Goal: Task Accomplishment & Management: Manage account settings

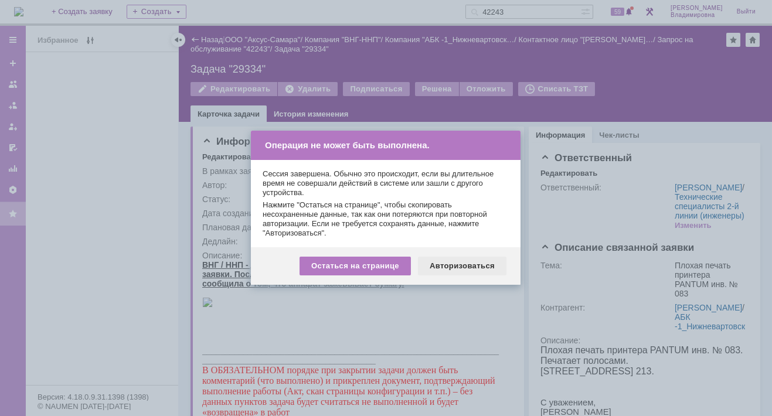
click at [468, 265] on div "Авторизоваться" at bounding box center [462, 266] width 88 height 19
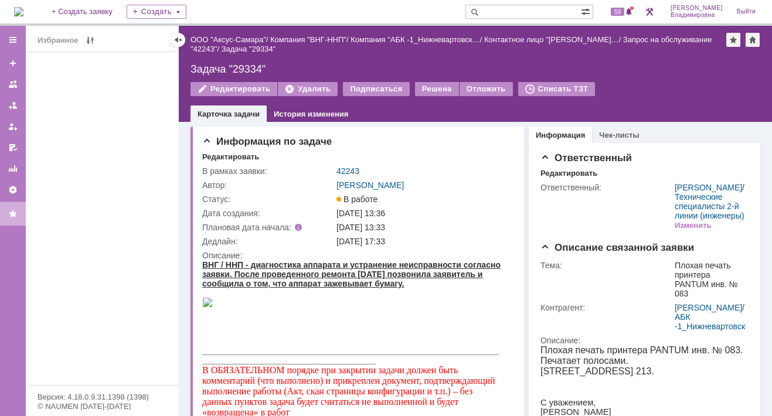
click at [511, 10] on input "text" at bounding box center [522, 12] width 115 height 14
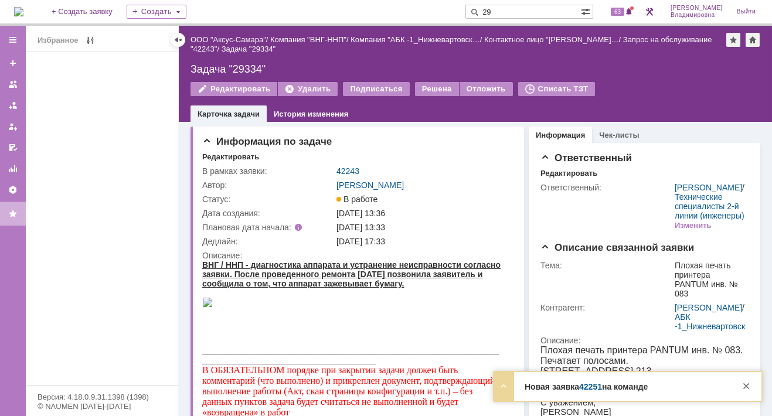
type input "29"
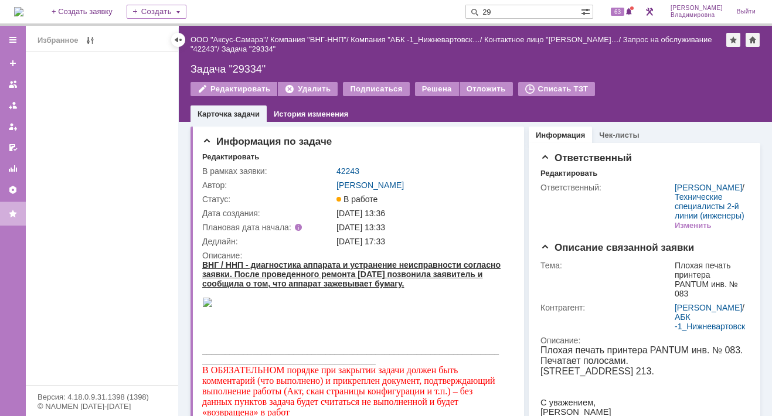
click at [584, 401] on div "Новая заявка 42251 на команде Тема Ошибка печати Контрагент Пыжьянов Александр …" at bounding box center [627, 415] width 267 height 29
click at [624, 10] on span "63" at bounding box center [617, 12] width 13 height 8
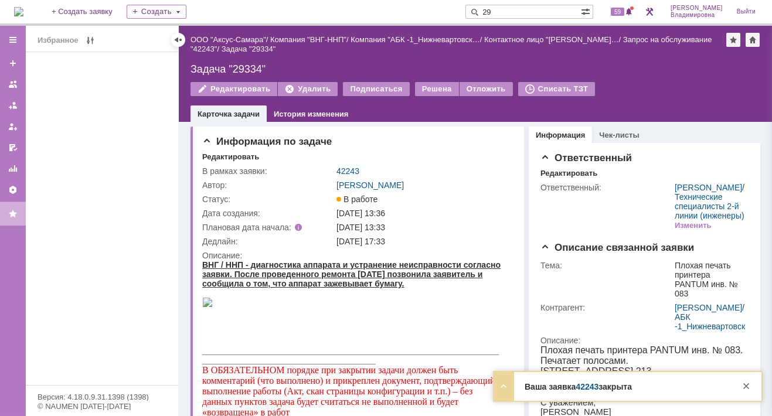
click at [585, 390] on link "42243" at bounding box center [586, 386] width 23 height 9
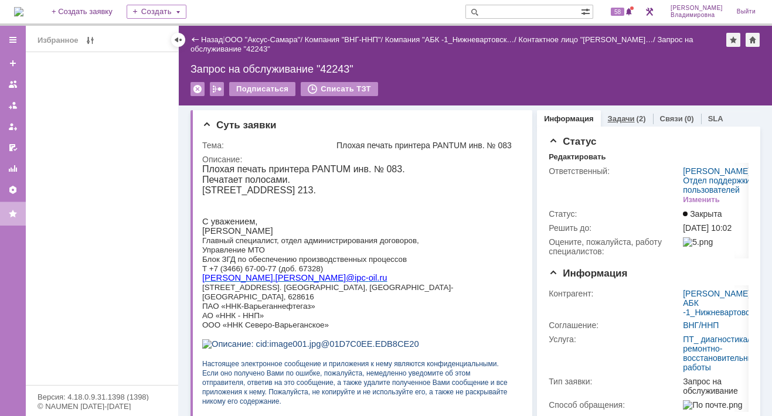
click at [612, 116] on link "Задачи" at bounding box center [621, 118] width 27 height 9
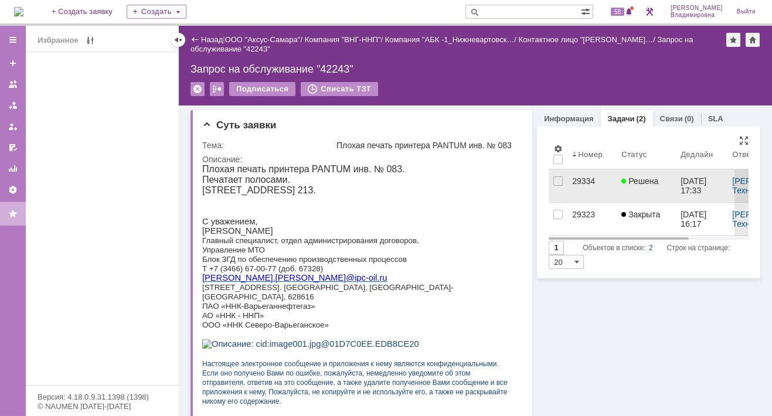
click at [630, 178] on span "Решена" at bounding box center [639, 180] width 37 height 9
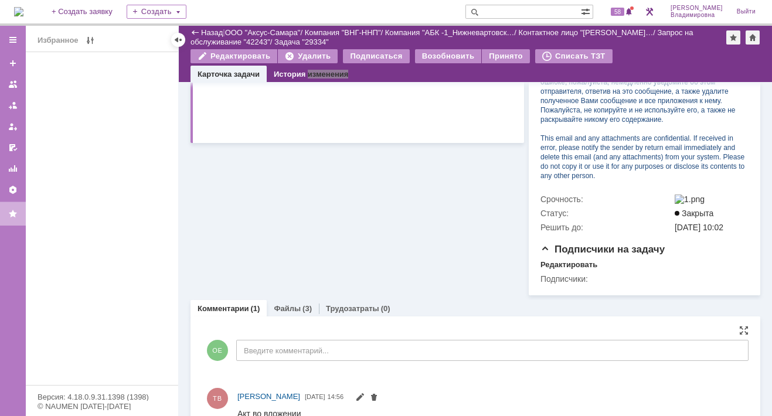
scroll to position [510, 0]
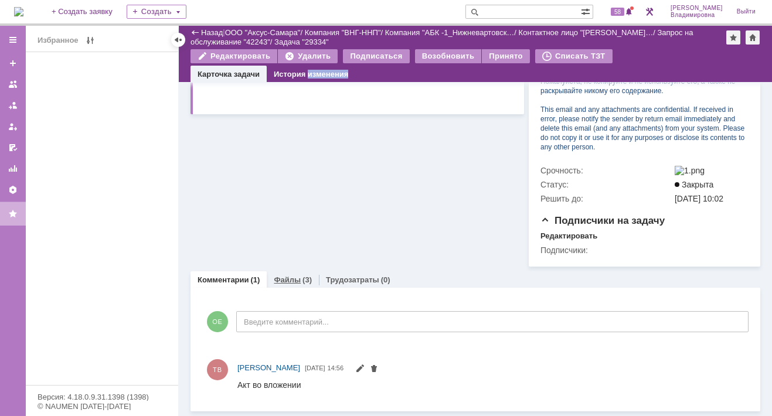
click at [282, 279] on link "Файлы" at bounding box center [287, 279] width 27 height 9
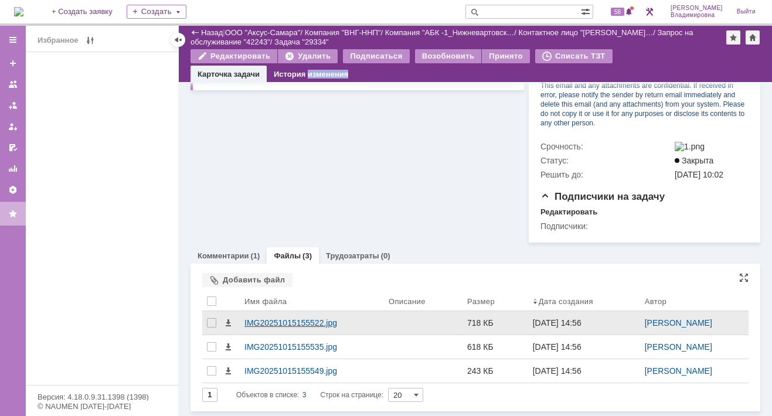
scroll to position [534, 0]
click at [281, 320] on div "IMG20251015155522.jpg" at bounding box center [311, 322] width 135 height 9
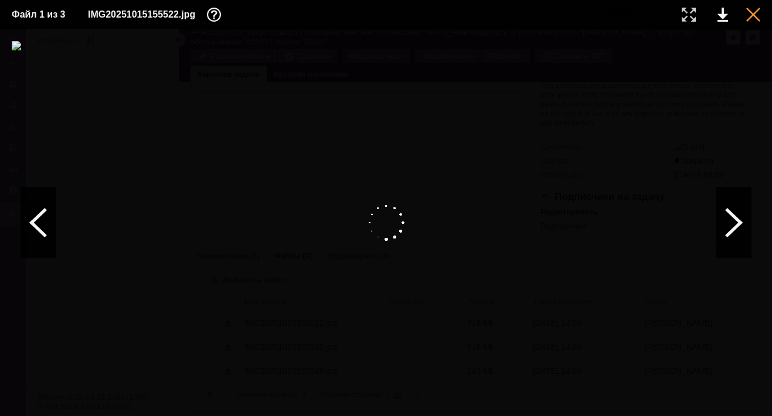
click at [755, 12] on div at bounding box center [753, 15] width 14 height 14
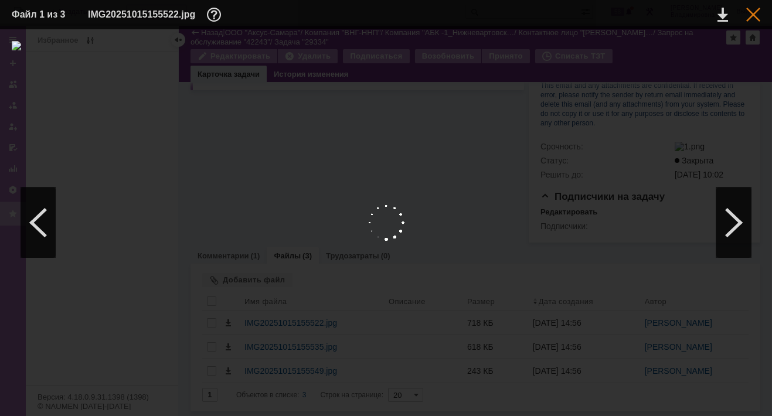
click at [751, 13] on div at bounding box center [753, 15] width 14 height 14
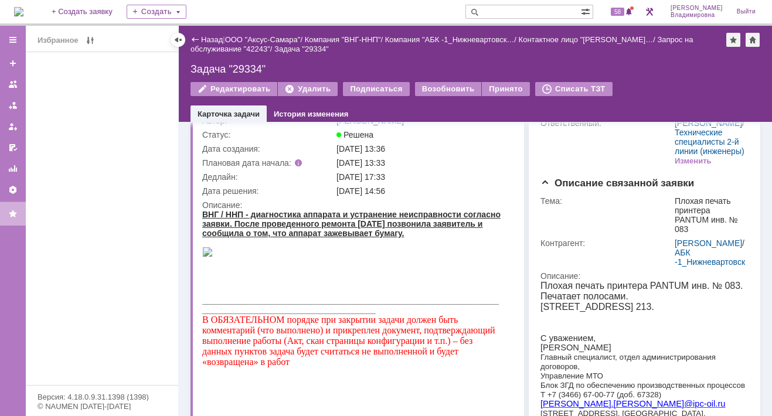
scroll to position [0, 0]
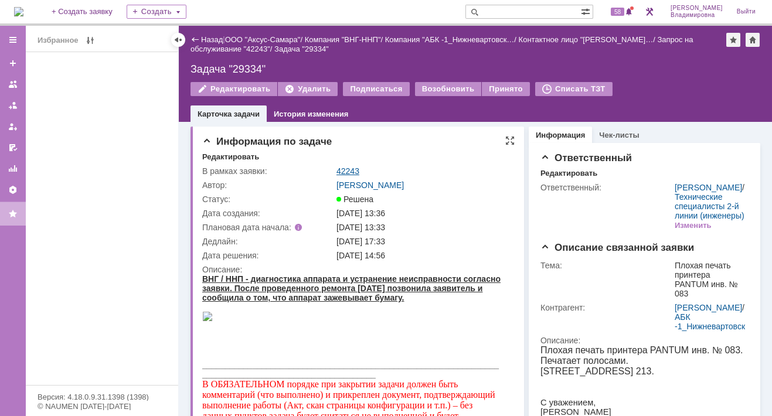
click at [348, 168] on link "42243" at bounding box center [347, 170] width 23 height 9
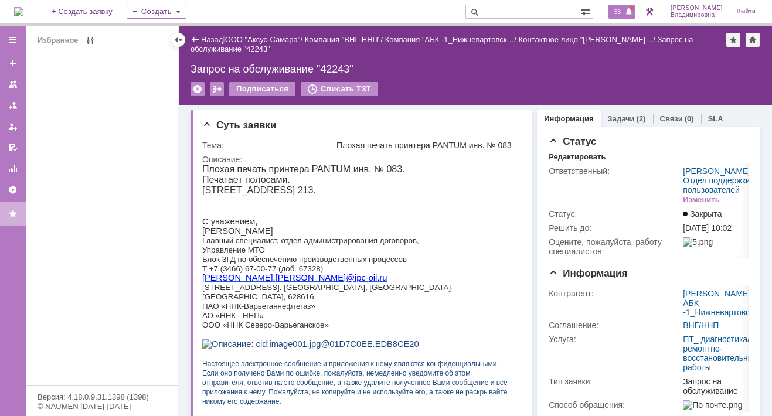
click at [623, 8] on span "58" at bounding box center [617, 12] width 13 height 8
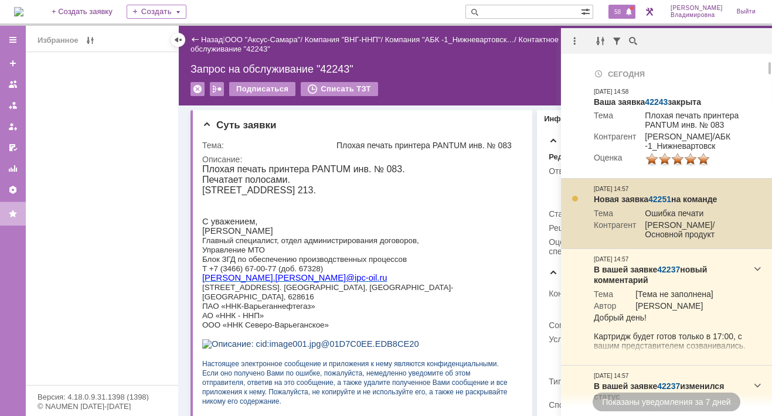
scroll to position [59, 0]
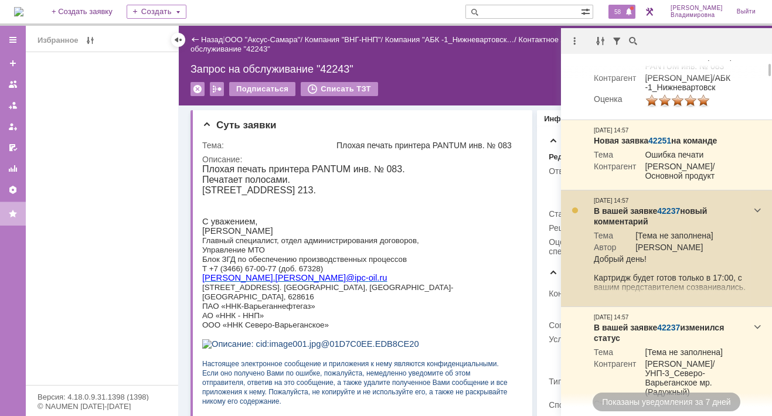
click at [670, 216] on link "42237" at bounding box center [668, 210] width 23 height 9
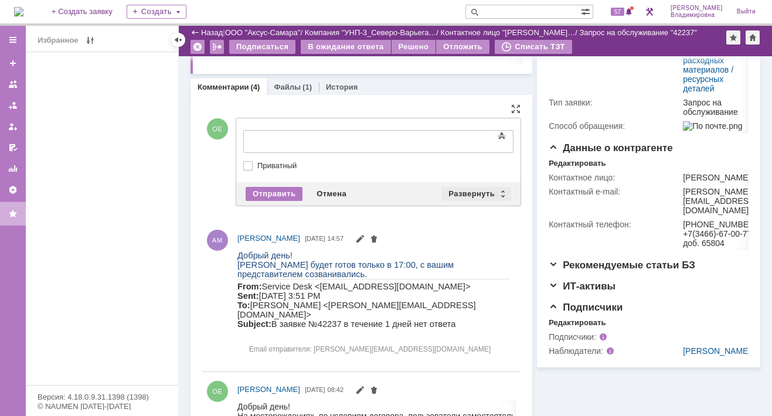
click at [465, 188] on div "Развернуть" at bounding box center [476, 194] width 70 height 14
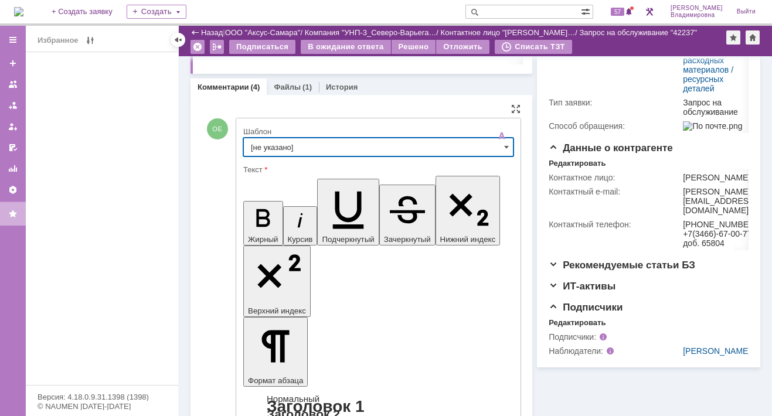
click at [277, 146] on input "[не указано]" at bounding box center [378, 147] width 270 height 19
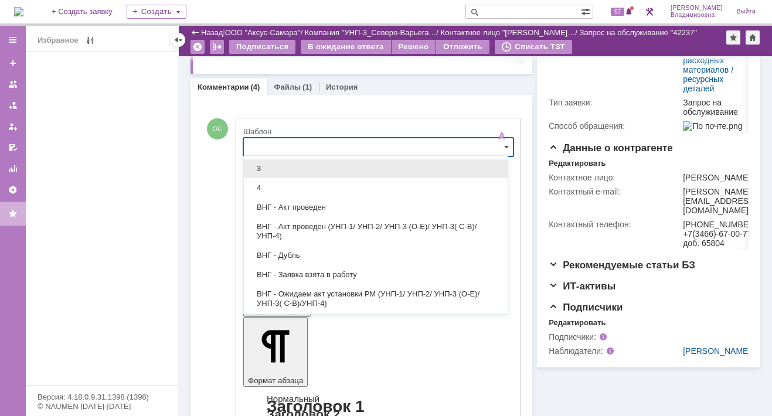
scroll to position [176, 0]
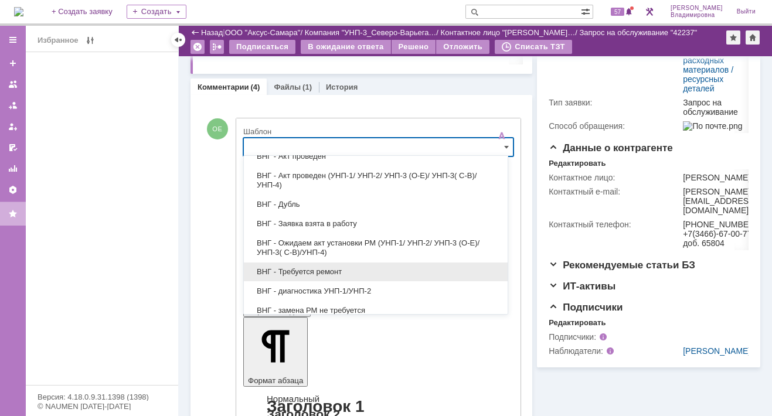
click at [296, 268] on span "ВНГ - Требуется ремонт" at bounding box center [376, 271] width 250 height 9
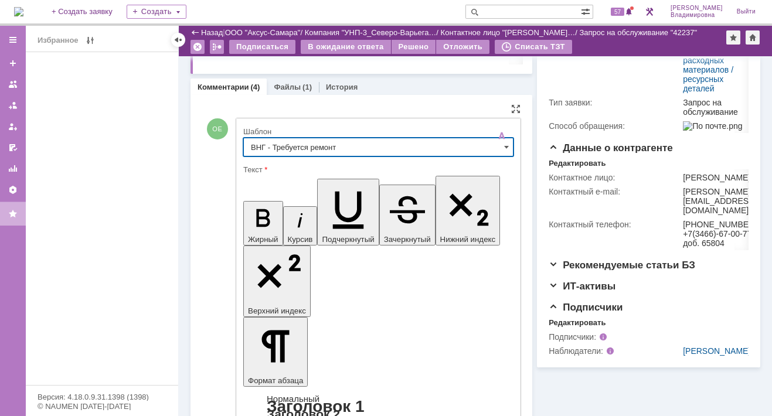
type input "ВНГ - Требуется ремонт"
drag, startPoint x: 253, startPoint y: 2586, endPoint x: 395, endPoint y: 2649, distance: 155.8
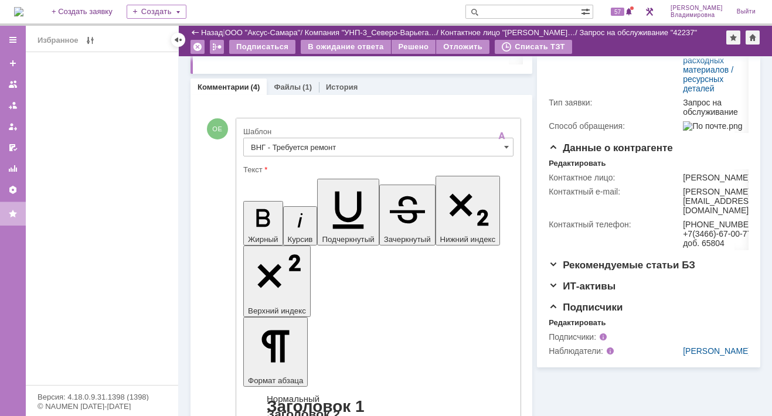
scroll to position [410, 0]
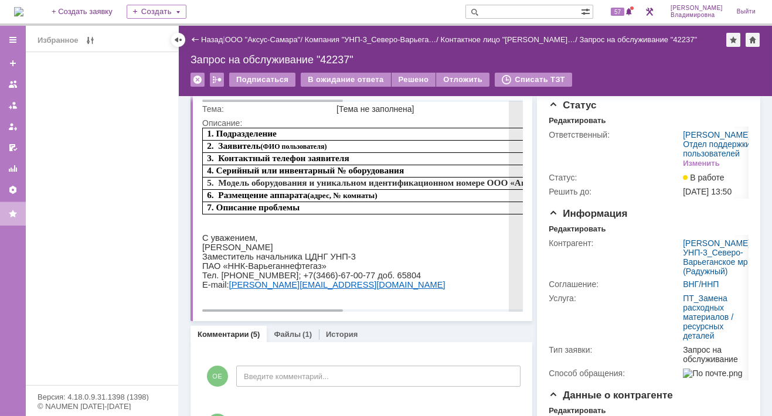
scroll to position [0, 0]
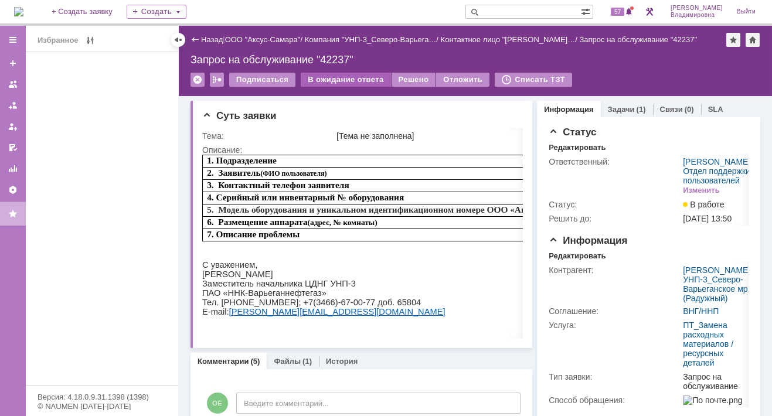
click at [365, 79] on div "В ожидание ответа" at bounding box center [346, 80] width 90 height 14
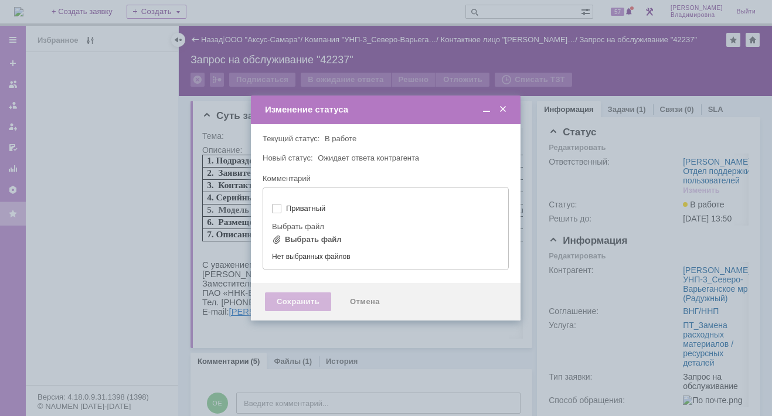
type input "[не указано]"
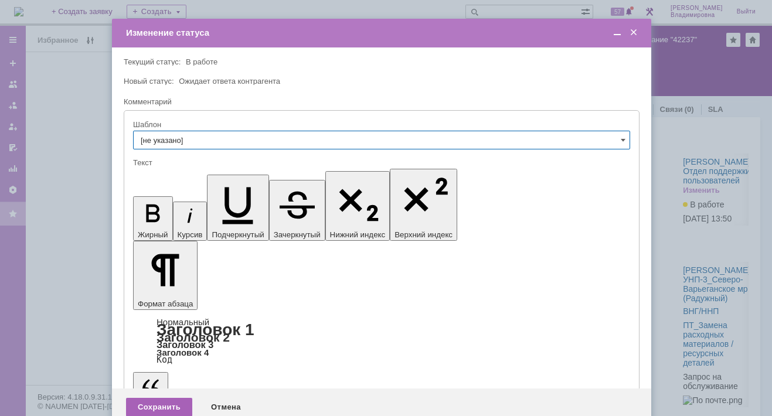
click at [144, 398] on div "Сохранить" at bounding box center [159, 407] width 66 height 19
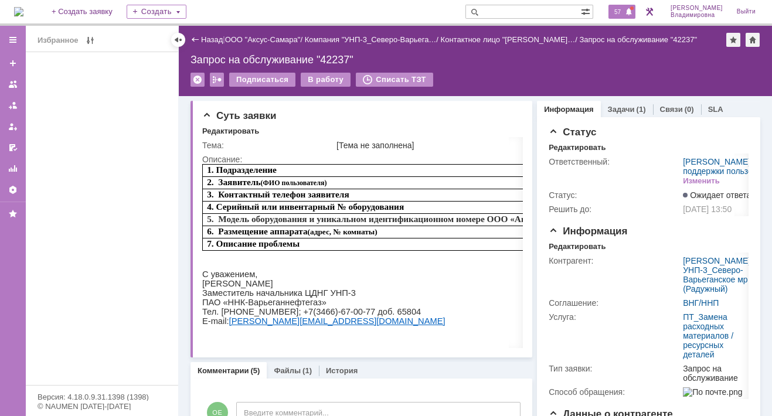
click at [624, 8] on span "57" at bounding box center [617, 12] width 13 height 8
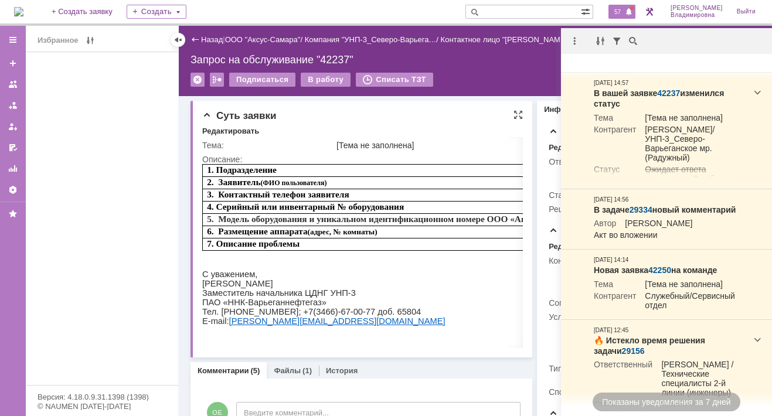
scroll to position [59, 0]
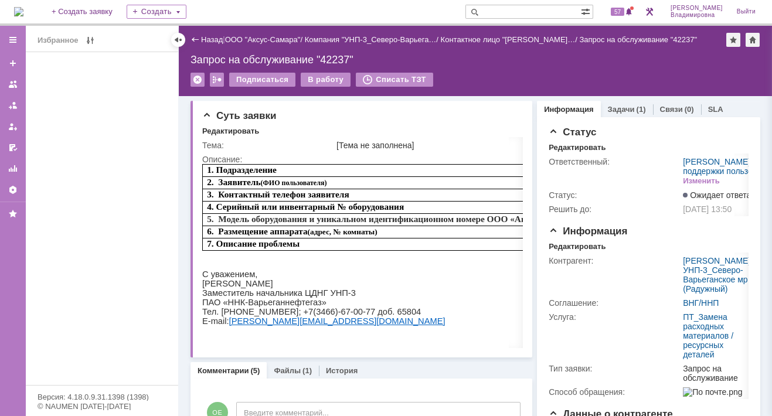
click at [497, 68] on div "Назад | ООО "Аксус-Самара" / Компания "УНП-3_Северо-Варьега… / Контактное лицо …" at bounding box center [475, 61] width 593 height 70
click at [508, 11] on input "text" at bounding box center [522, 12] width 115 height 14
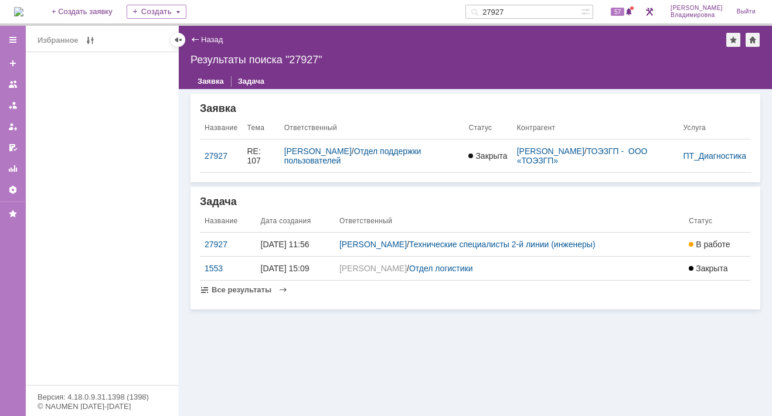
drag, startPoint x: 522, startPoint y: 11, endPoint x: 480, endPoint y: 11, distance: 42.2
click at [480, 11] on div "На домашнюю + Создать заявку Создать 27927 57 Орлова Елена Владимировна Выйти" at bounding box center [386, 13] width 772 height 26
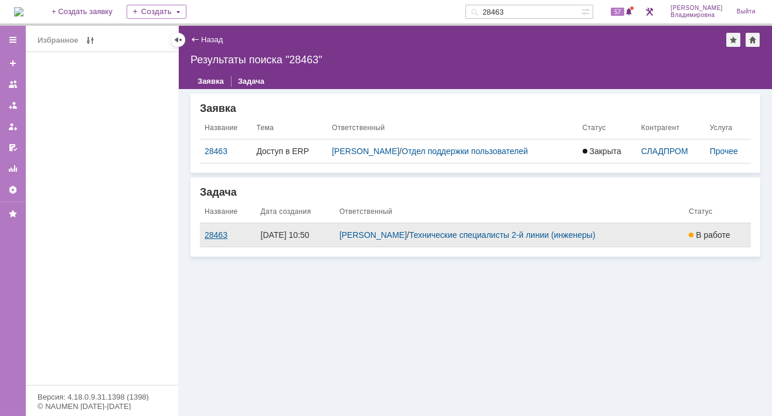
click at [222, 236] on div "28463" at bounding box center [227, 234] width 47 height 9
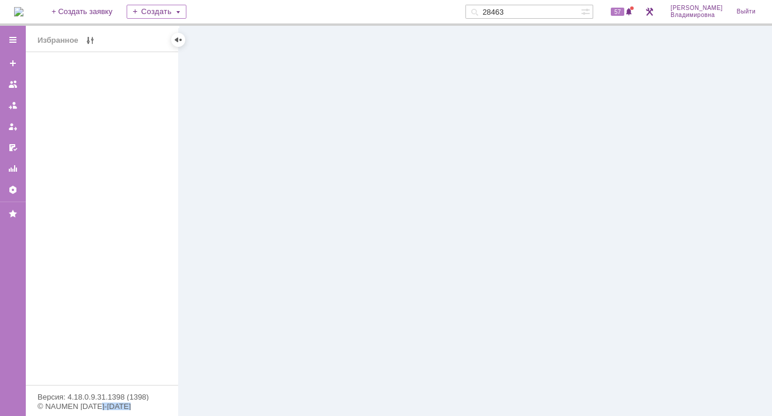
click at [222, 236] on div at bounding box center [475, 221] width 593 height 390
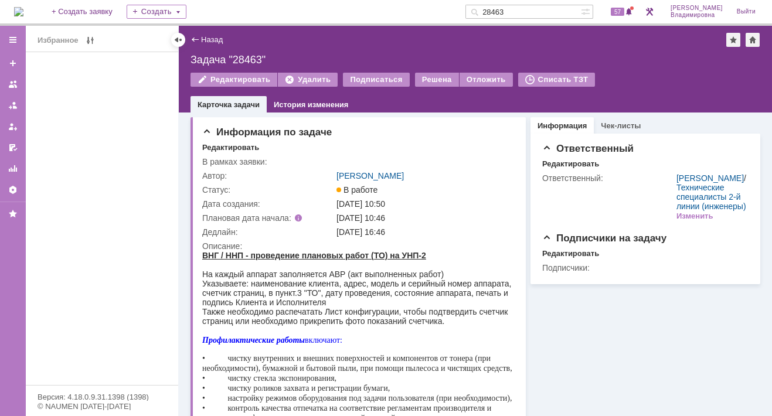
drag, startPoint x: 527, startPoint y: 10, endPoint x: 492, endPoint y: 13, distance: 35.3
click at [492, 13] on div "28463" at bounding box center [522, 12] width 115 height 14
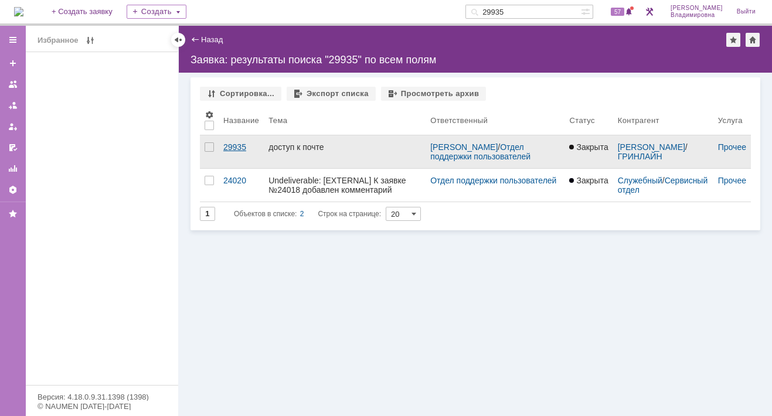
click at [235, 148] on div "29935" at bounding box center [241, 146] width 36 height 9
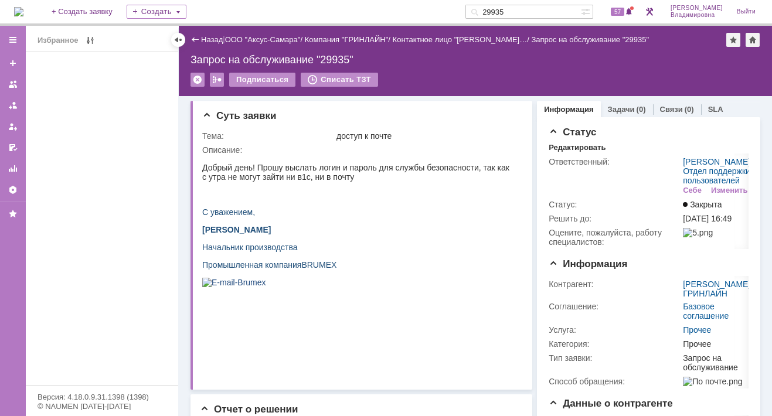
click at [527, 12] on input "29935" at bounding box center [522, 12] width 115 height 14
click at [523, 7] on input "29935" at bounding box center [522, 12] width 115 height 14
type input "29939"
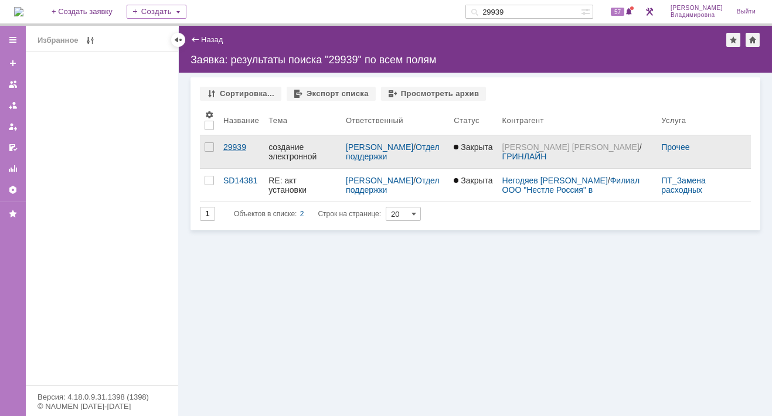
click at [240, 147] on div "29939" at bounding box center [241, 146] width 36 height 9
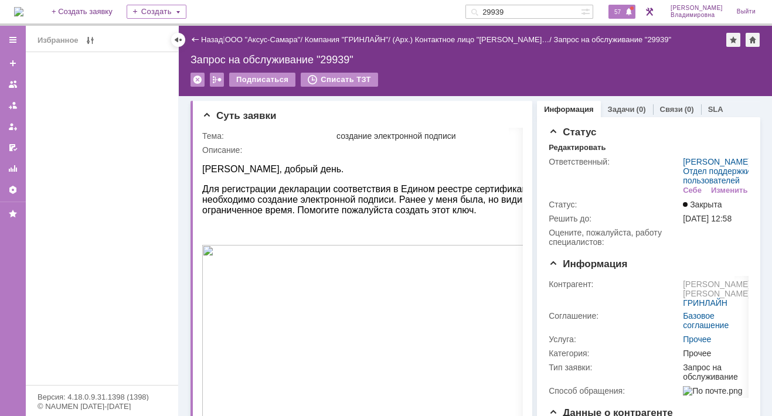
click at [620, 13] on span "57" at bounding box center [617, 12] width 13 height 8
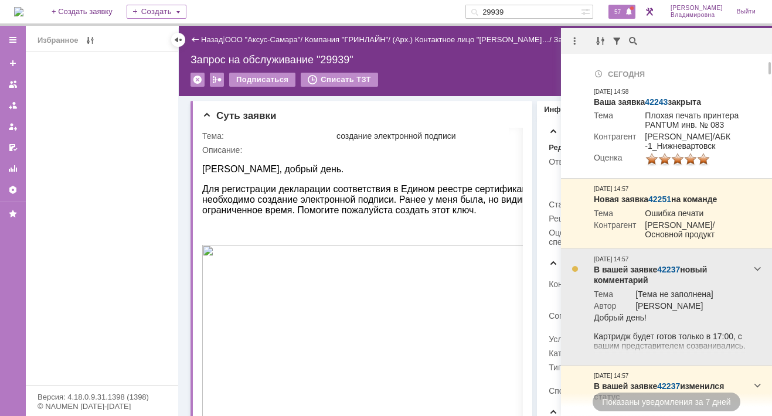
click at [664, 274] on link "42237" at bounding box center [668, 269] width 23 height 9
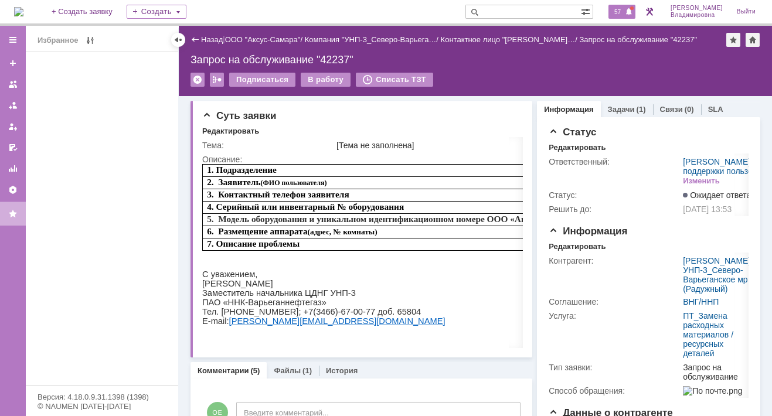
click at [624, 9] on span "57" at bounding box center [617, 12] width 13 height 8
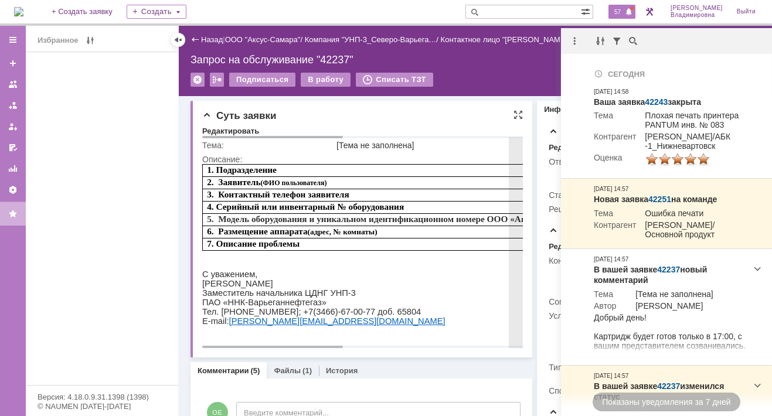
click at [476, 305] on p "ПАО «ННК-Варьеганнефтегаз»" at bounding box center [567, 302] width 730 height 9
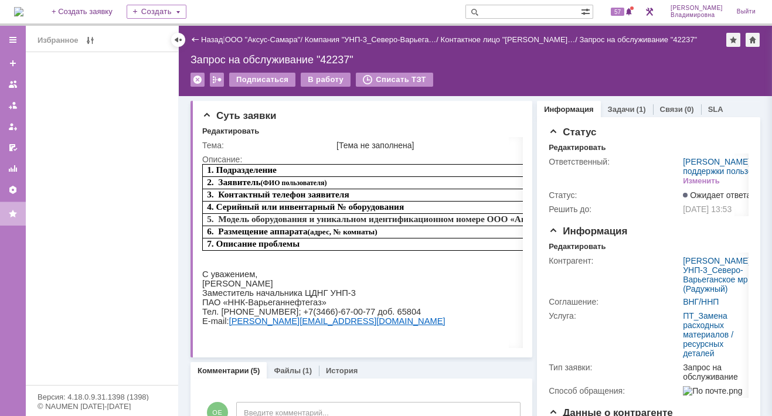
click at [510, 9] on input "text" at bounding box center [522, 12] width 115 height 14
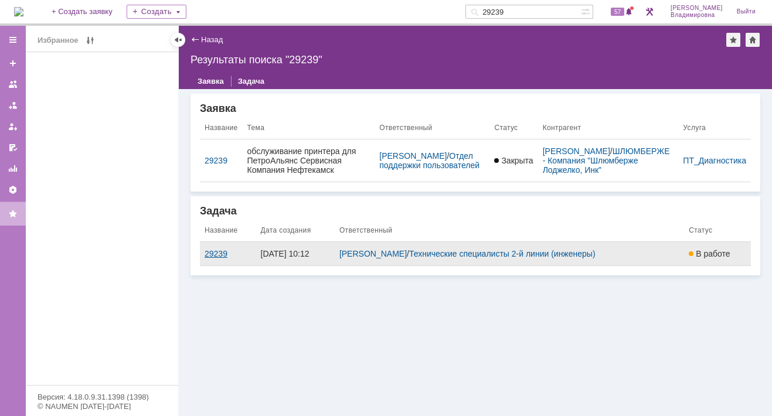
click at [213, 250] on div "29239" at bounding box center [227, 253] width 47 height 9
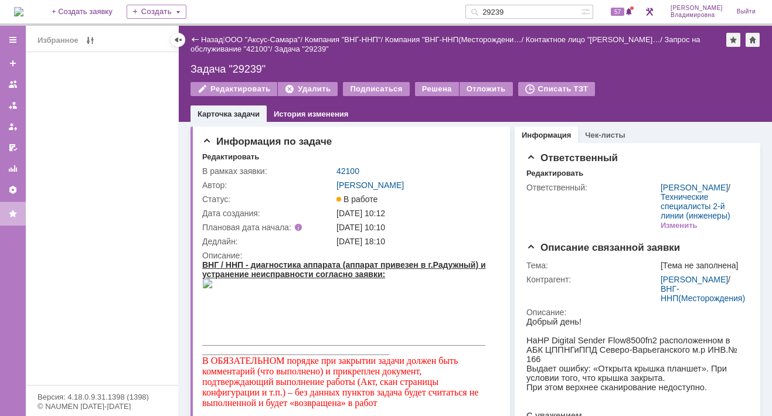
drag, startPoint x: 523, startPoint y: 10, endPoint x: 489, endPoint y: 12, distance: 33.5
click at [489, 12] on div "29239" at bounding box center [522, 12] width 115 height 14
type input "29268"
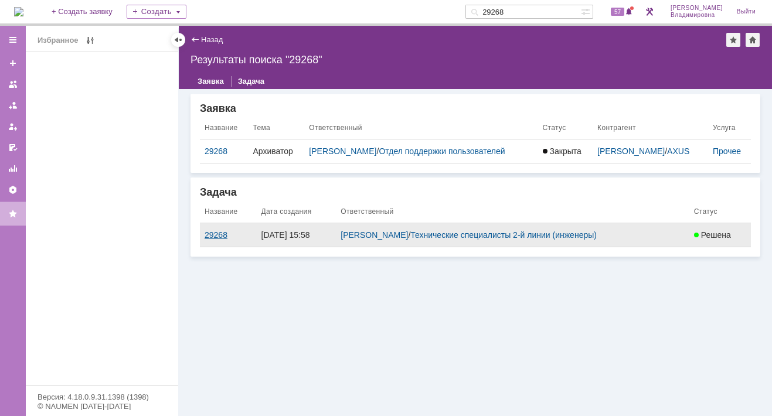
click at [224, 236] on div "29268" at bounding box center [227, 234] width 47 height 9
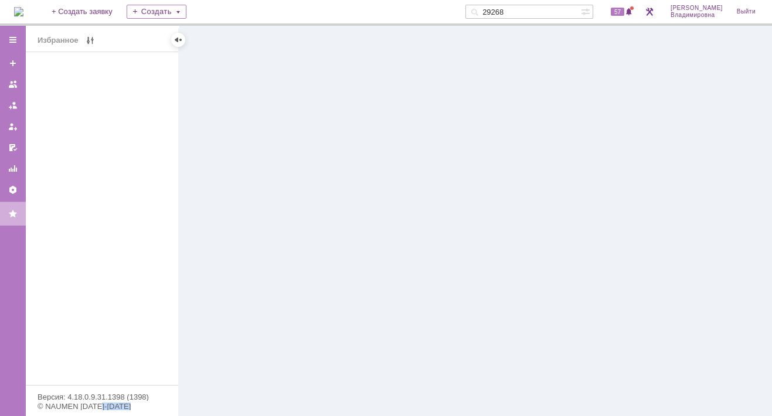
click at [224, 236] on div at bounding box center [475, 221] width 593 height 390
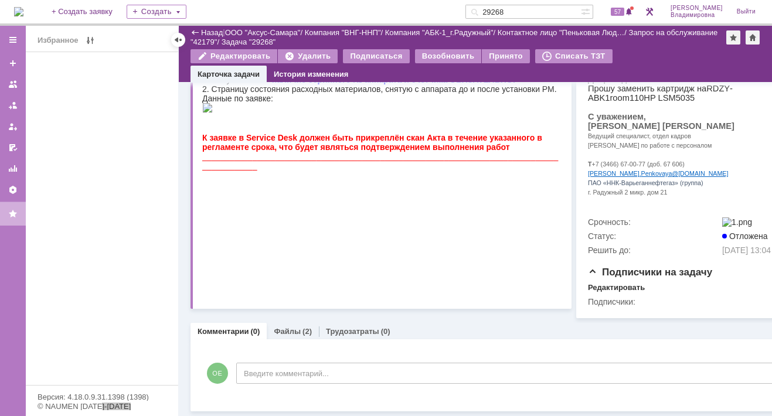
scroll to position [262, 0]
click at [279, 327] on link "Файлы" at bounding box center [287, 331] width 27 height 9
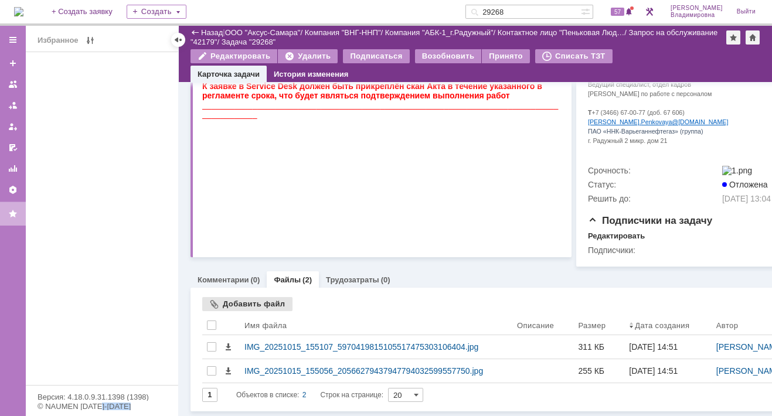
scroll to position [313, 0]
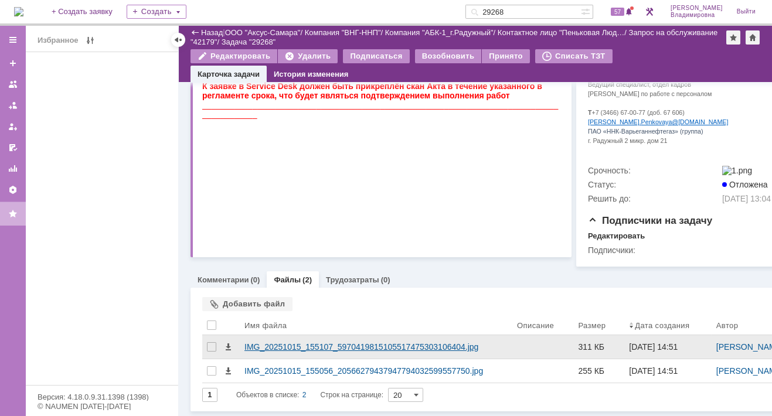
click at [265, 342] on div "IMG_20251015_155107_5970419815105517475303106404.jpg" at bounding box center [375, 346] width 263 height 9
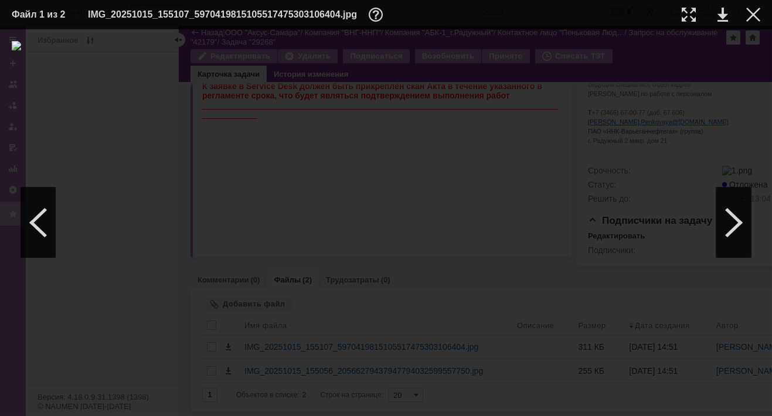
click at [650, 161] on div at bounding box center [386, 222] width 748 height 363
click at [738, 220] on div at bounding box center [733, 222] width 35 height 70
click at [756, 12] on div at bounding box center [753, 15] width 14 height 14
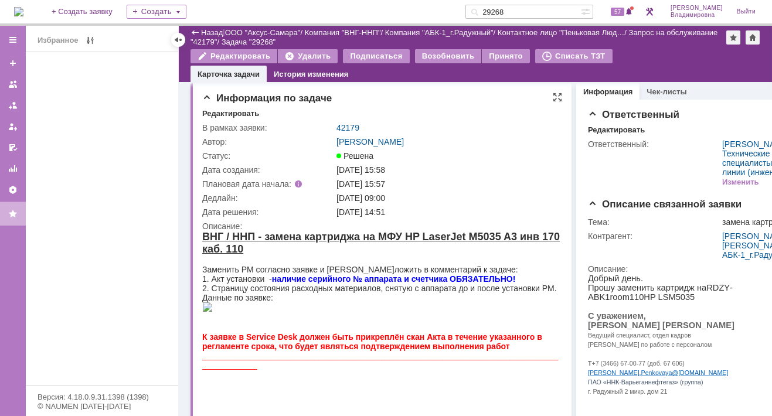
scroll to position [0, 0]
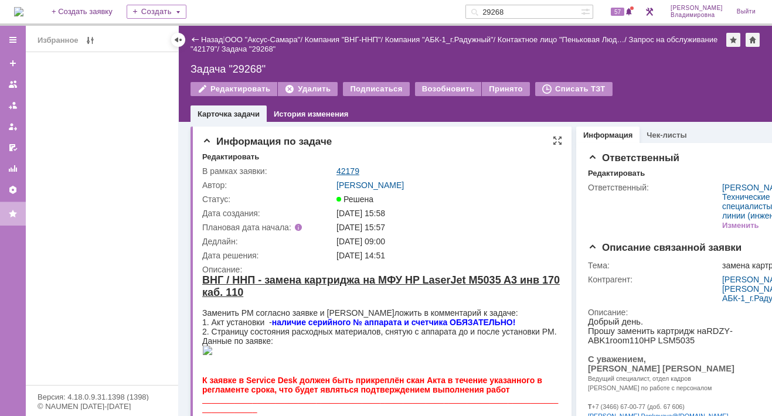
click at [343, 172] on link "42179" at bounding box center [347, 170] width 23 height 9
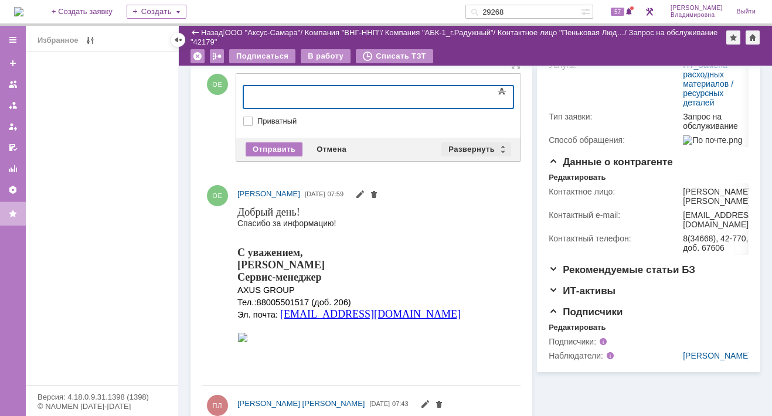
click at [466, 143] on div "Развернуть" at bounding box center [476, 149] width 70 height 14
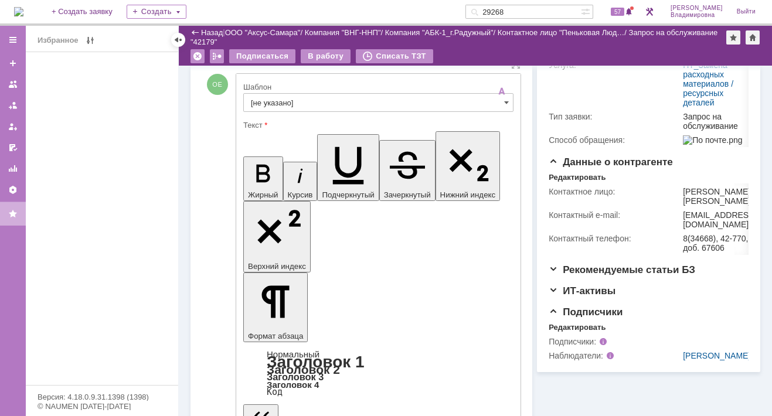
click at [260, 101] on input "[не указано]" at bounding box center [378, 102] width 270 height 19
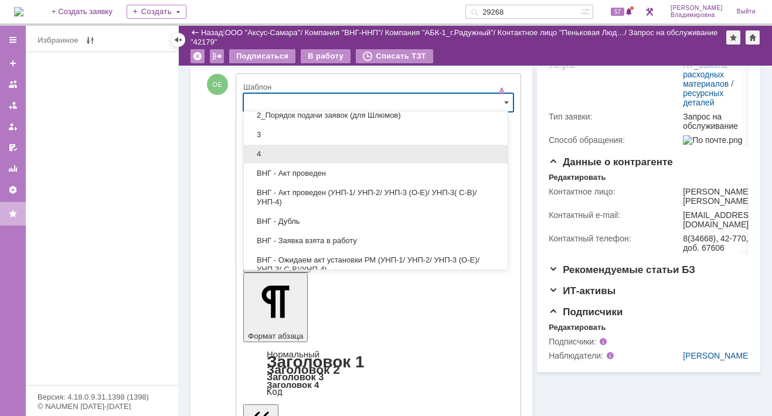
scroll to position [117, 0]
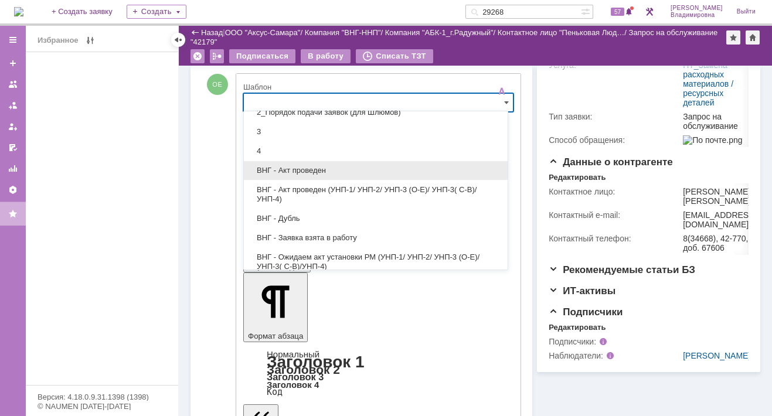
click at [292, 166] on span "ВНГ - Акт проведен" at bounding box center [376, 170] width 250 height 9
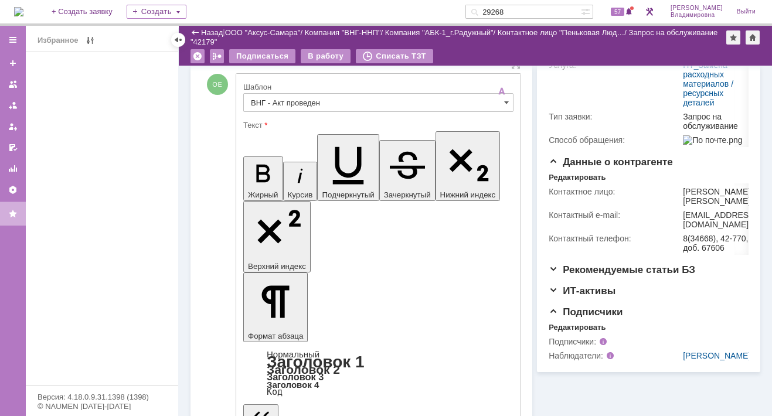
drag, startPoint x: 388, startPoint y: 2545, endPoint x: 426, endPoint y: 2583, distance: 53.4
click at [498, 103] on input "ВНГ - Акт проведен" at bounding box center [378, 102] width 270 height 19
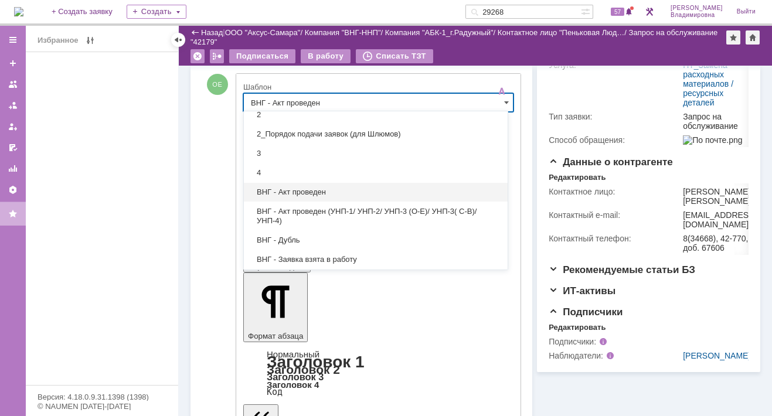
scroll to position [47, 0]
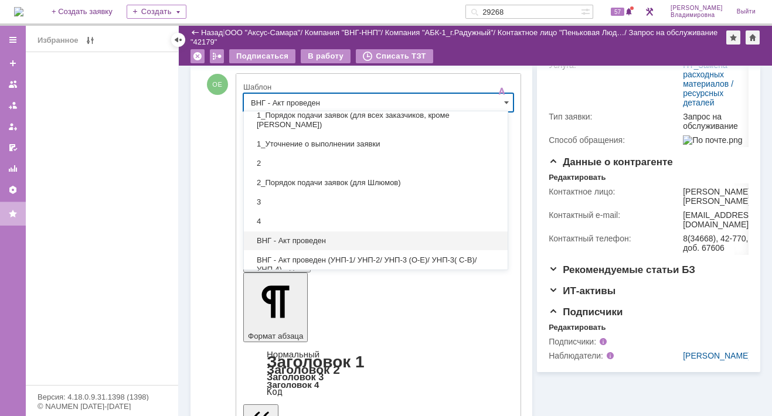
click at [306, 233] on div "ВНГ - Акт проведен" at bounding box center [376, 240] width 264 height 19
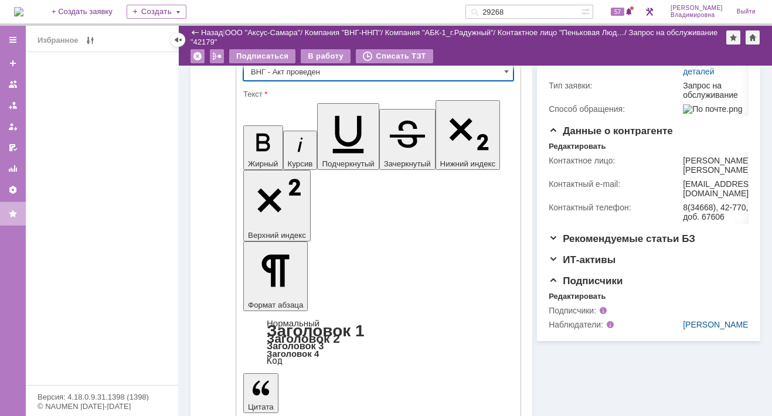
scroll to position [234, 0]
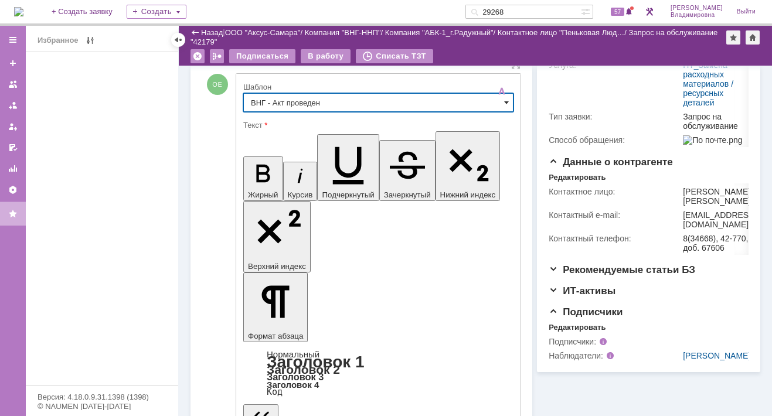
click at [504, 103] on span at bounding box center [506, 102] width 5 height 9
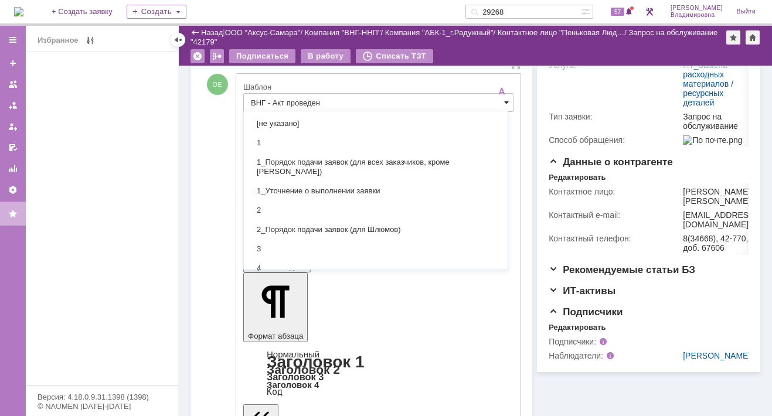
scroll to position [164, 0]
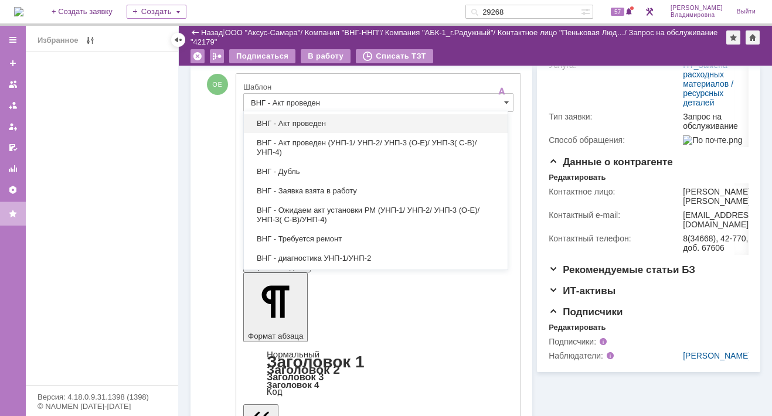
click at [305, 119] on span "ВНГ - Акт проведен" at bounding box center [376, 123] width 250 height 9
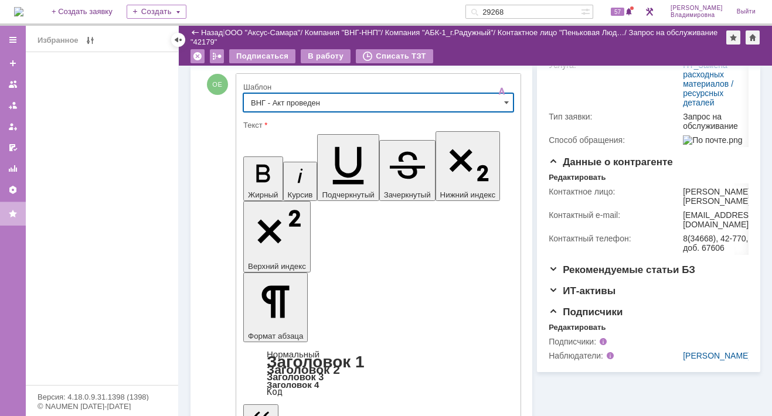
type input "ВНГ - Акт проведен"
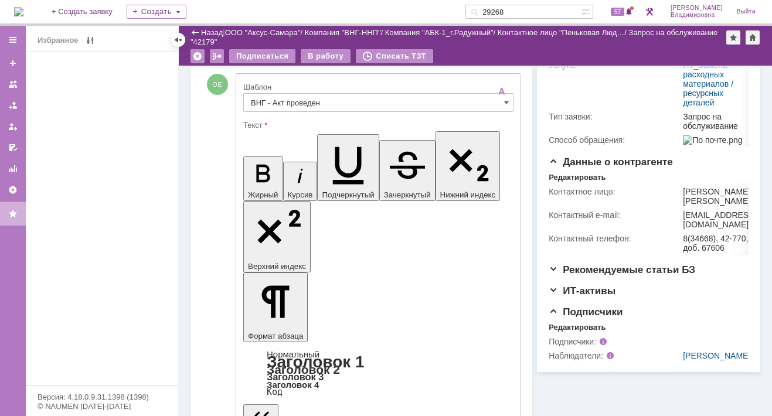
click at [305, 118] on div at bounding box center [378, 116] width 270 height 8
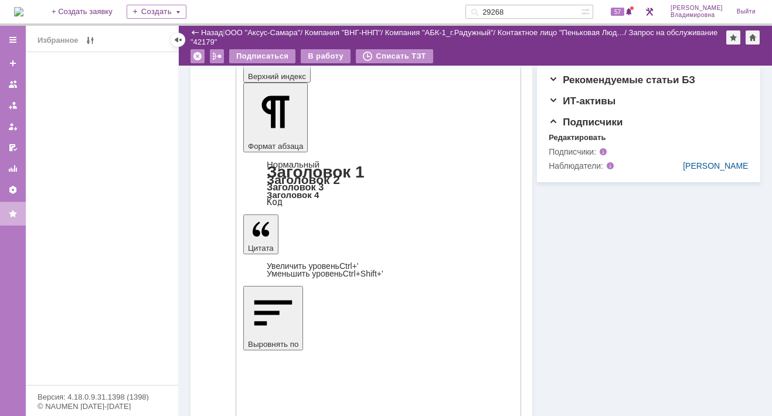
scroll to position [469, 0]
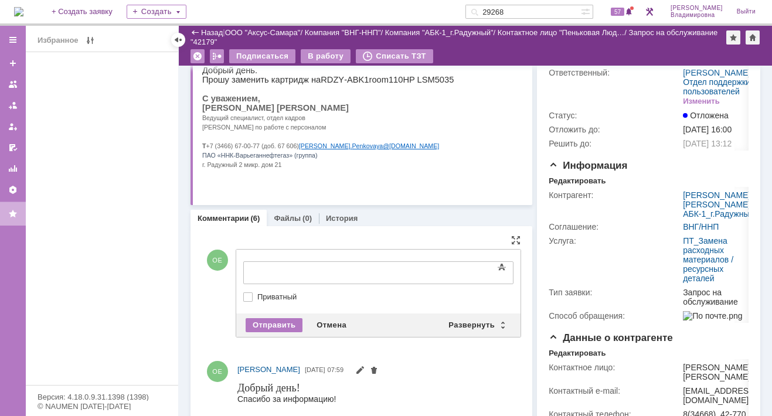
scroll to position [0, 0]
click at [471, 320] on div "Развернуть" at bounding box center [476, 325] width 70 height 14
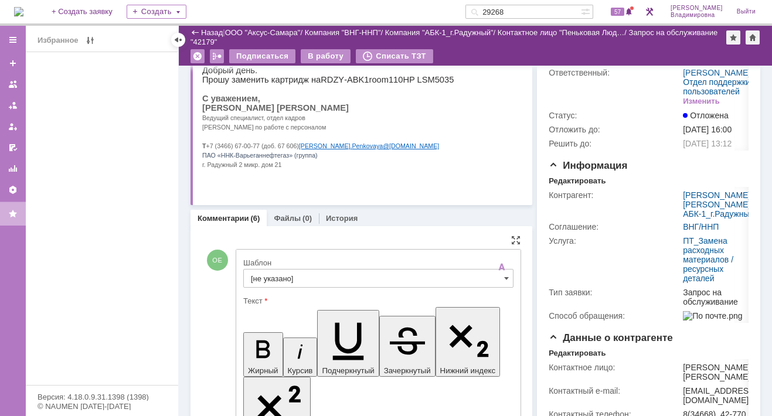
click at [248, 282] on input "[не указано]" at bounding box center [378, 278] width 270 height 19
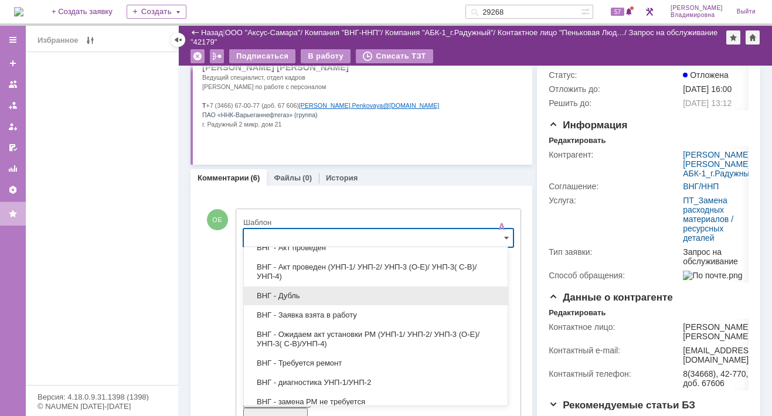
scroll to position [117, 0]
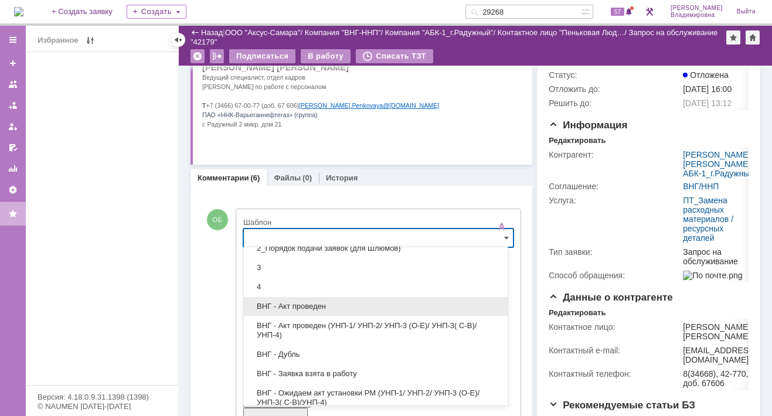
click at [308, 302] on span "ВНГ - Акт проведен" at bounding box center [376, 306] width 250 height 9
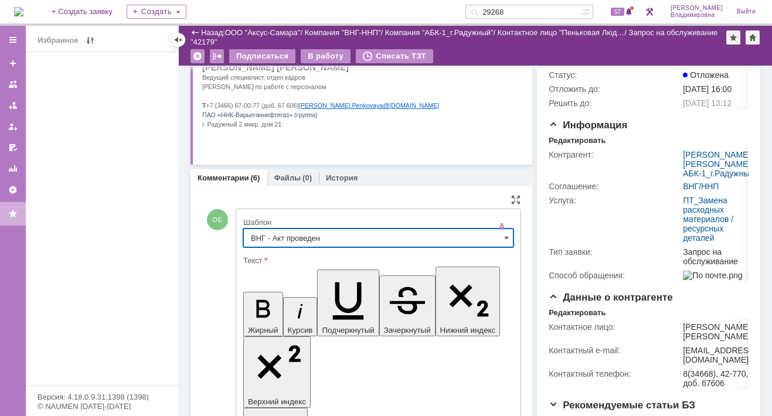
type input "ВНГ - Акт проведен"
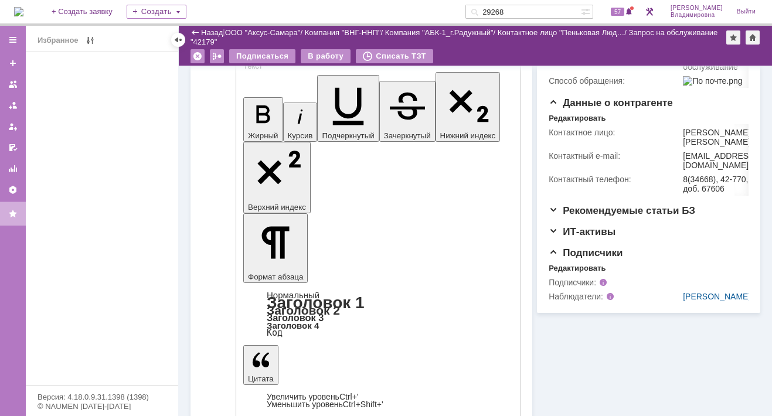
scroll to position [0, 0]
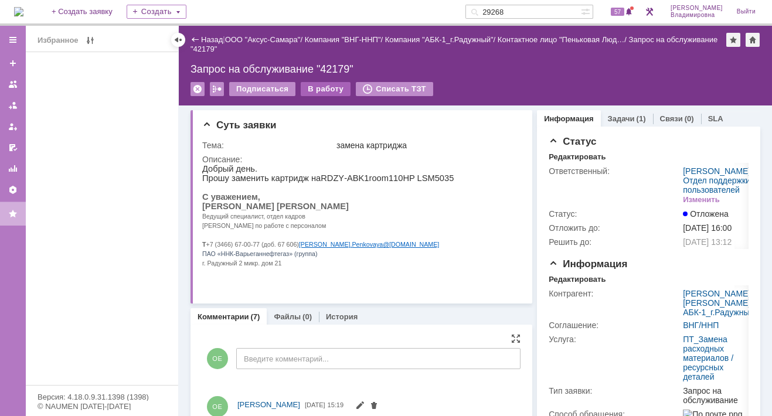
click at [327, 84] on div "В работу" at bounding box center [326, 89] width 50 height 14
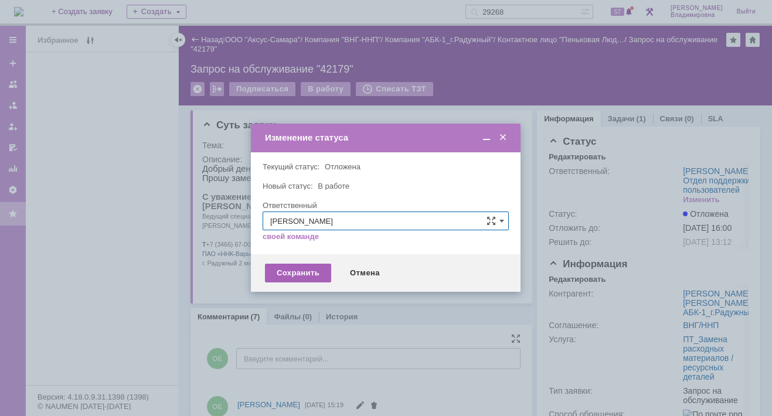
click at [296, 271] on div "Сохранить" at bounding box center [298, 273] width 66 height 19
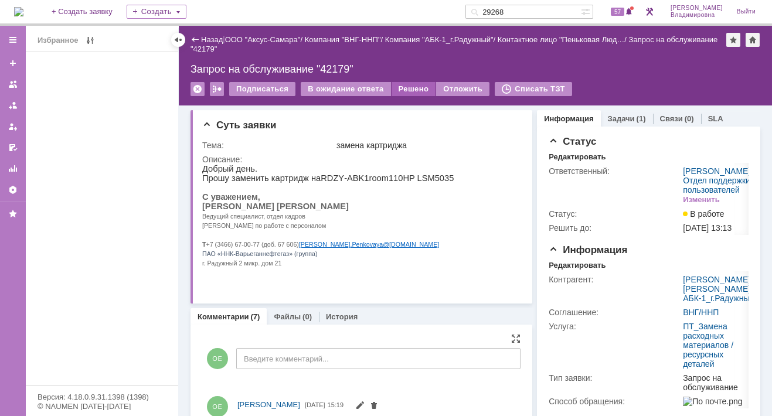
click at [400, 84] on div "Решено" at bounding box center [413, 89] width 45 height 14
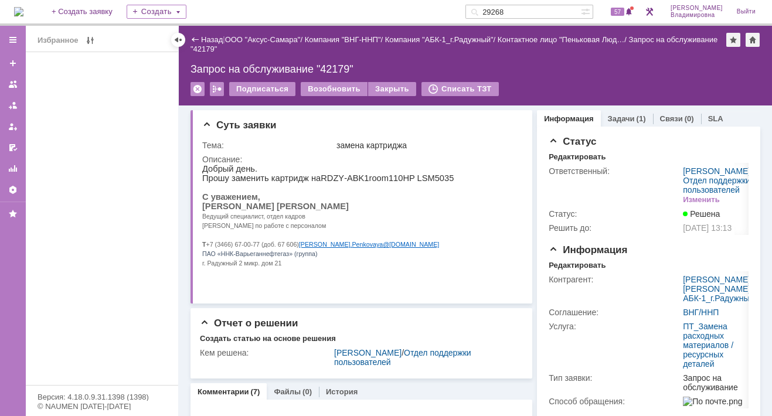
drag, startPoint x: 529, startPoint y: 9, endPoint x: 482, endPoint y: 7, distance: 46.9
click at [482, 7] on div "На домашнюю + Создать заявку Создать 29268 57 Орлова Елена Владимировна Выйти" at bounding box center [386, 13] width 772 height 26
type input "42242"
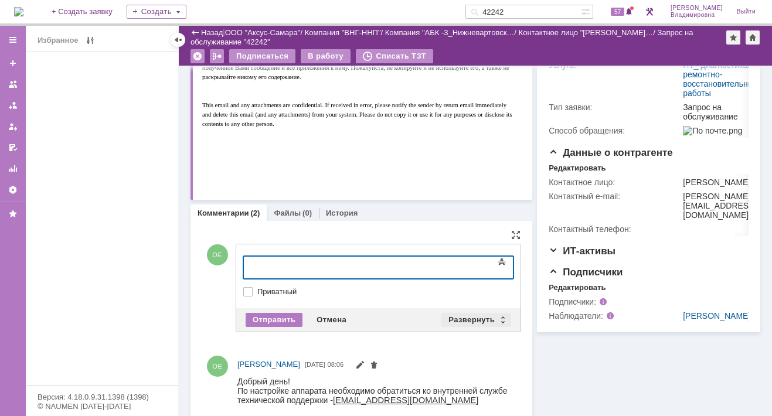
click at [475, 318] on div "Развернуть" at bounding box center [476, 320] width 70 height 14
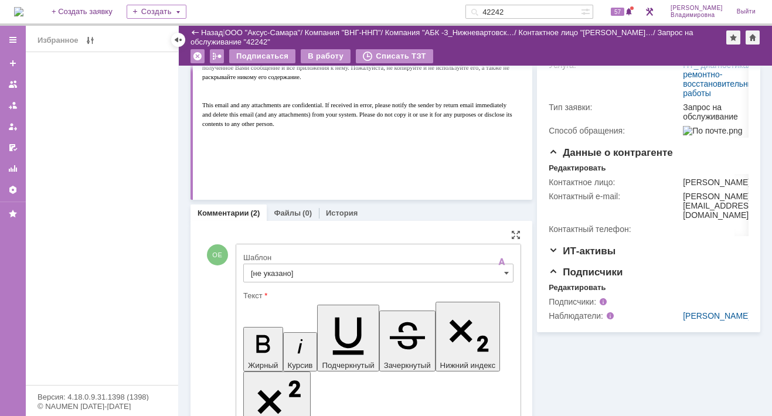
click at [267, 272] on input "[не указано]" at bounding box center [378, 273] width 270 height 19
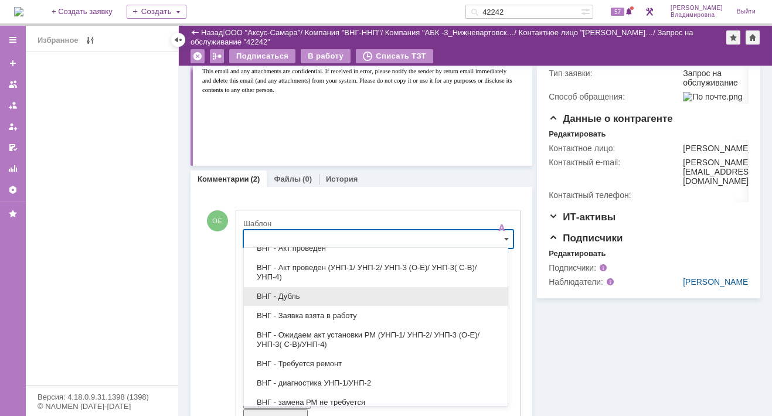
scroll to position [59, 0]
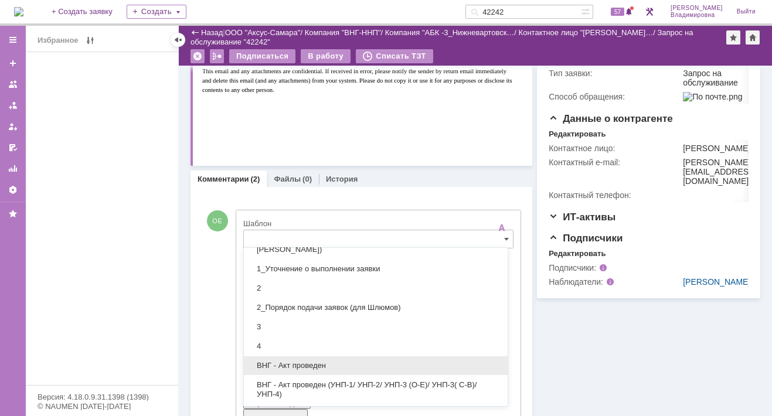
drag, startPoint x: 302, startPoint y: 358, endPoint x: 53, endPoint y: 42, distance: 403.0
click at [302, 361] on span "ВНГ - Акт проведен" at bounding box center [376, 365] width 250 height 9
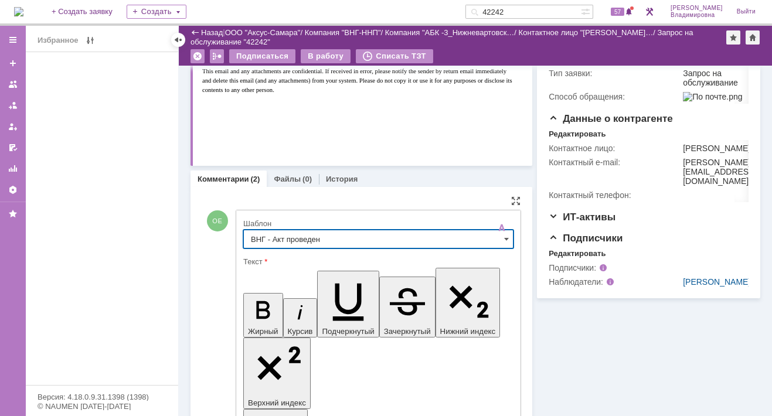
type input "ВНГ - Акт проведен"
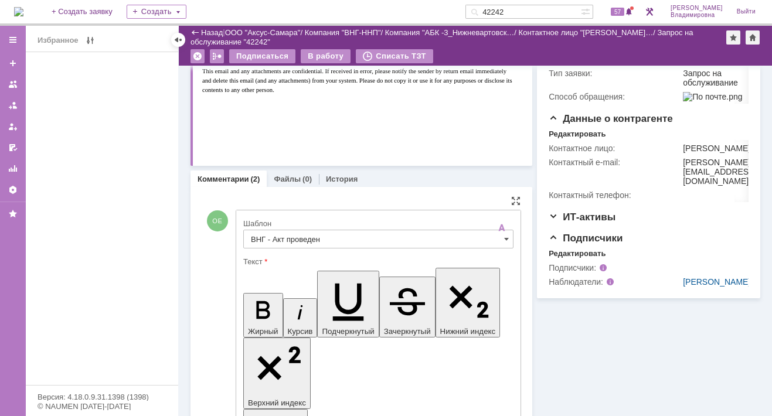
drag, startPoint x: 381, startPoint y: 2683, endPoint x: 421, endPoint y: 2691, distance: 40.6
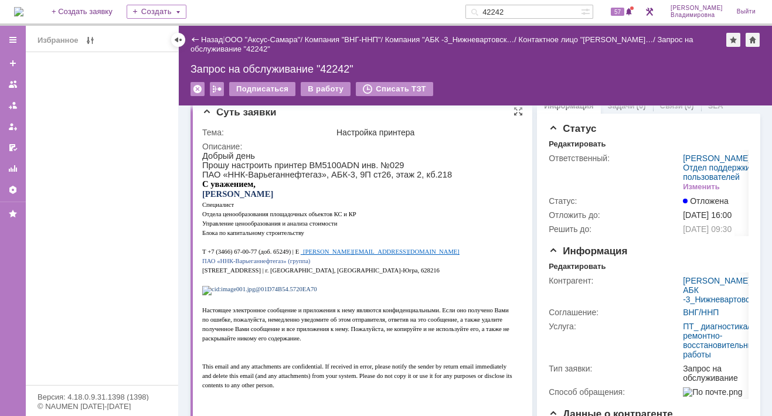
scroll to position [0, 0]
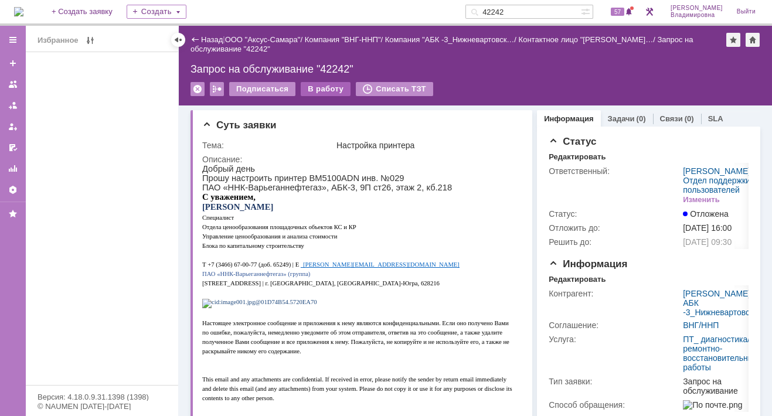
click at [316, 86] on div "В работу" at bounding box center [326, 89] width 50 height 14
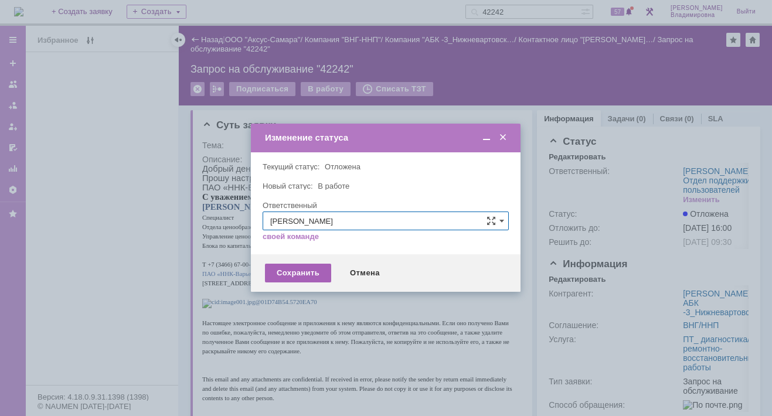
click at [289, 270] on div "Сохранить" at bounding box center [298, 273] width 66 height 19
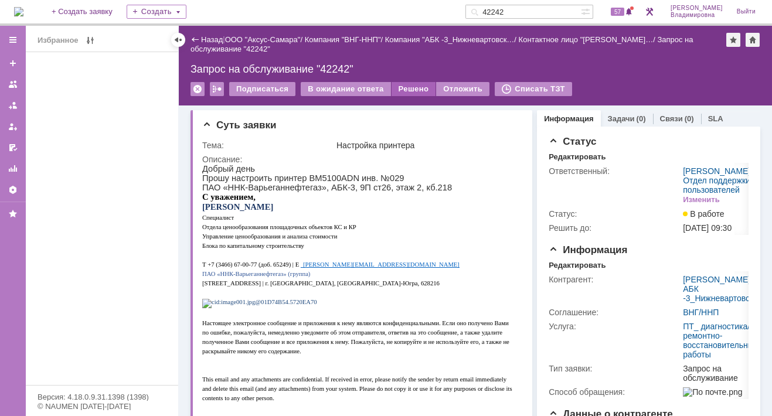
click at [420, 83] on div "Решено" at bounding box center [413, 89] width 45 height 14
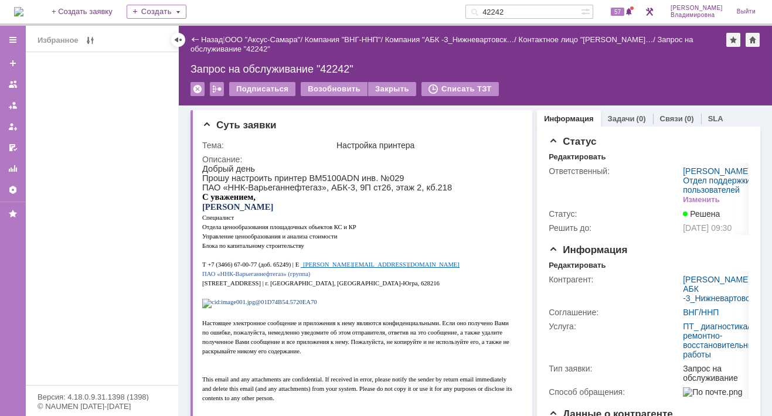
drag, startPoint x: 536, startPoint y: 8, endPoint x: 475, endPoint y: 8, distance: 60.9
click at [475, 8] on div "На домашнюю + Создать заявку Создать 42242 57 Орлова Елена Владимировна Выйти" at bounding box center [386, 13] width 772 height 26
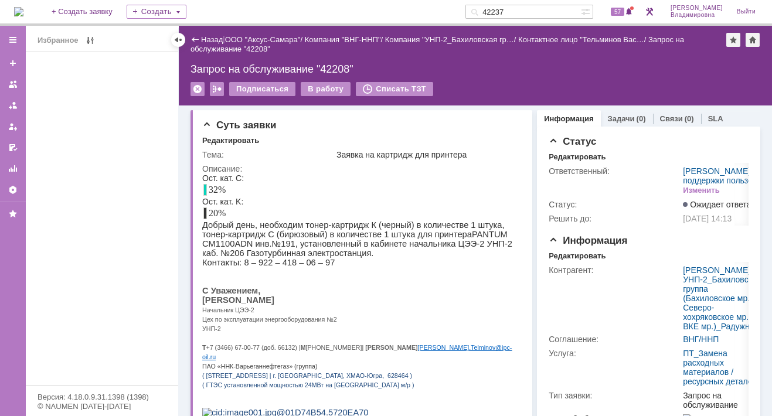
type input "42237"
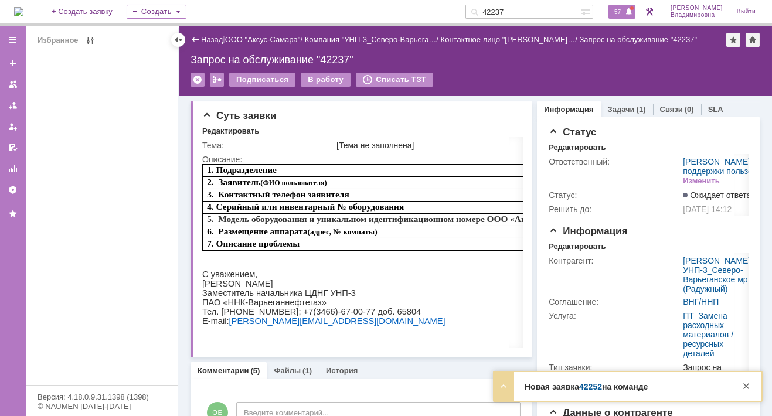
click at [622, 11] on span "57" at bounding box center [617, 12] width 13 height 8
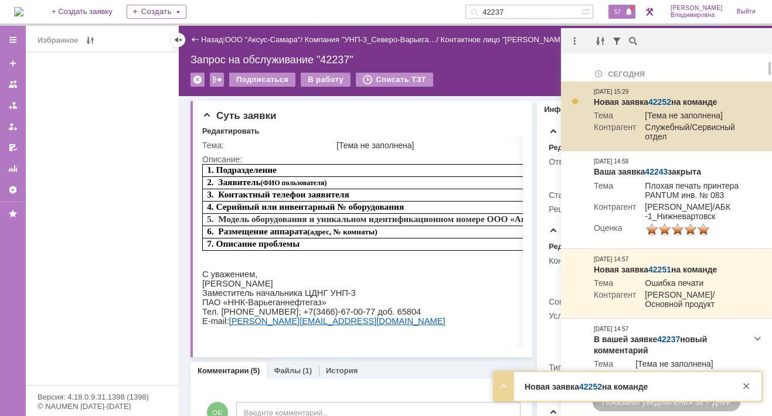
click at [667, 103] on link "42252" at bounding box center [659, 101] width 23 height 9
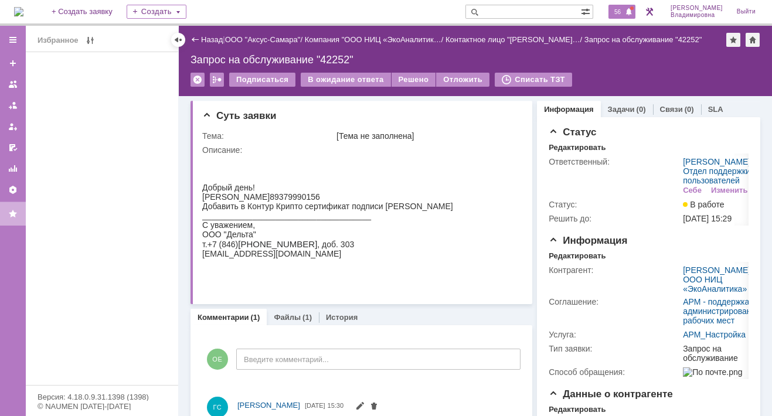
click at [623, 13] on span "56" at bounding box center [617, 12] width 13 height 8
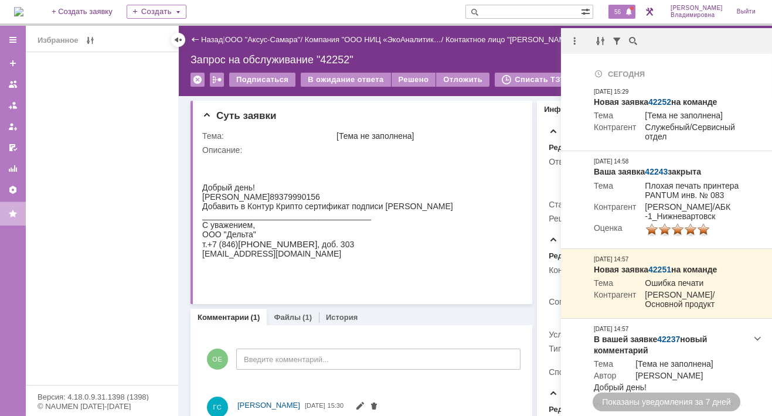
click at [501, 11] on input "text" at bounding box center [522, 12] width 115 height 14
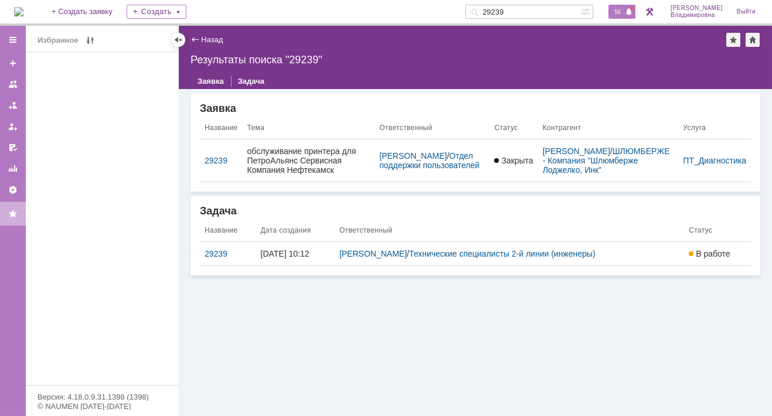
click at [624, 13] on span "56" at bounding box center [617, 12] width 13 height 8
click at [526, 14] on input "29239" at bounding box center [522, 12] width 115 height 14
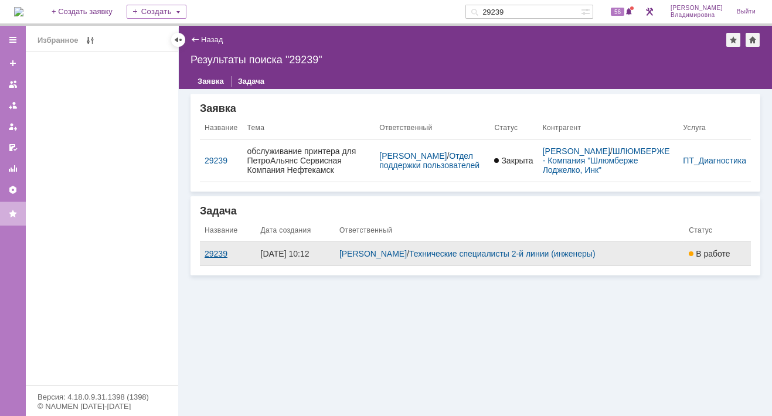
click at [224, 254] on div "29239" at bounding box center [227, 253] width 47 height 9
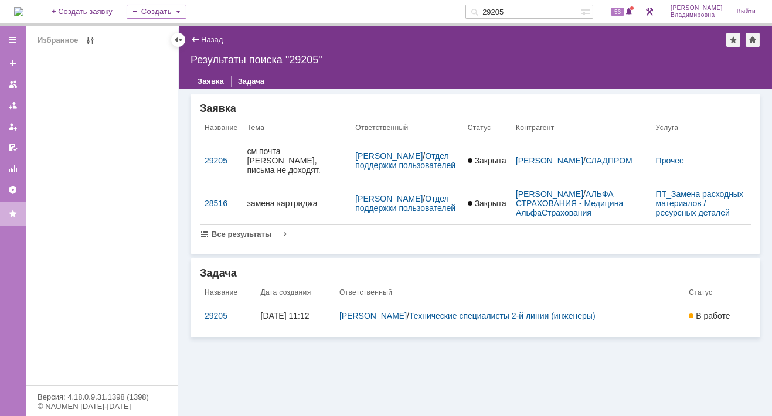
click at [101, 129] on div "Избранное" at bounding box center [102, 218] width 152 height 333
drag, startPoint x: 526, startPoint y: 9, endPoint x: 482, endPoint y: 9, distance: 43.9
click at [482, 9] on div "На домашнюю + Создать заявку Создать 29205 56 Орлова Елена Владимировна Выйти" at bounding box center [386, 13] width 772 height 26
type input "бурковский"
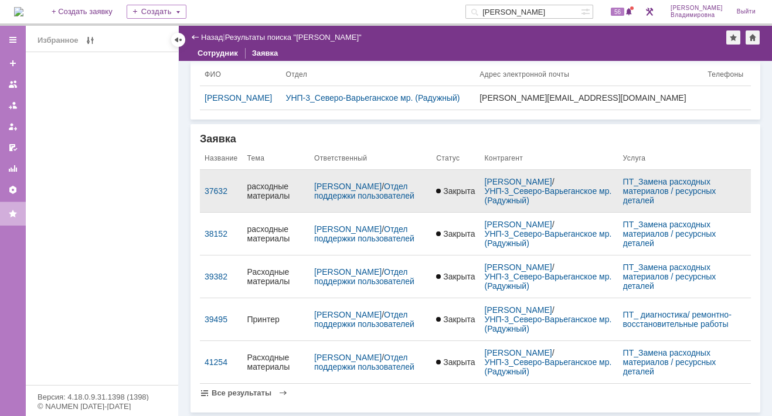
scroll to position [25, 0]
click at [227, 188] on div "37632" at bounding box center [220, 191] width 33 height 9
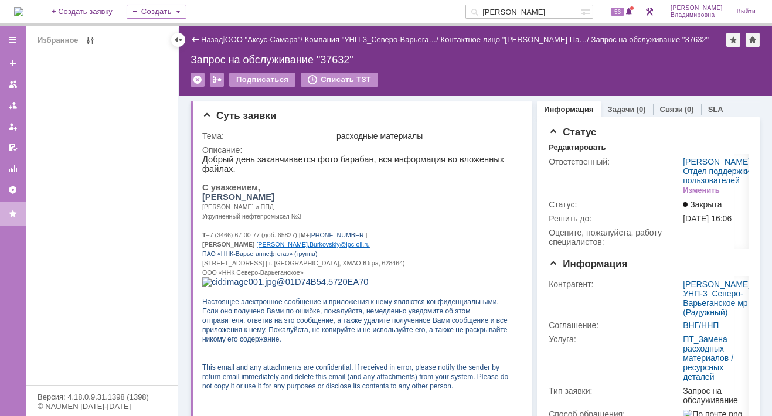
click at [203, 38] on link "Назад" at bounding box center [212, 39] width 22 height 9
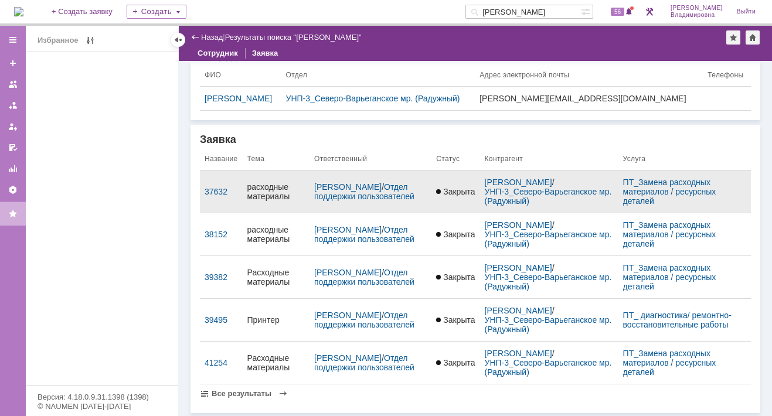
scroll to position [24, 0]
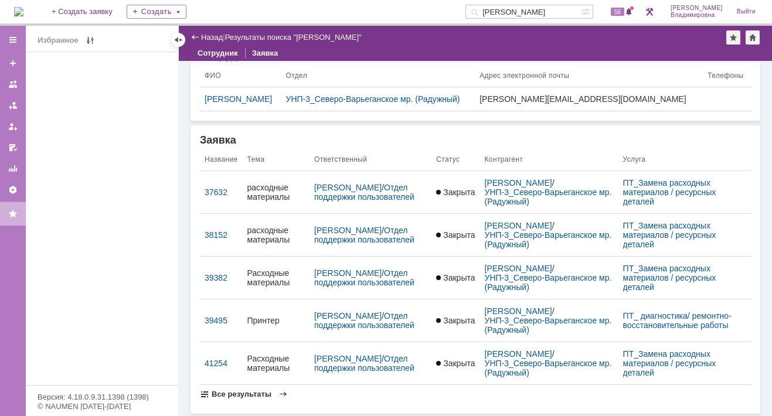
click at [261, 390] on span "Все результаты" at bounding box center [242, 394] width 60 height 9
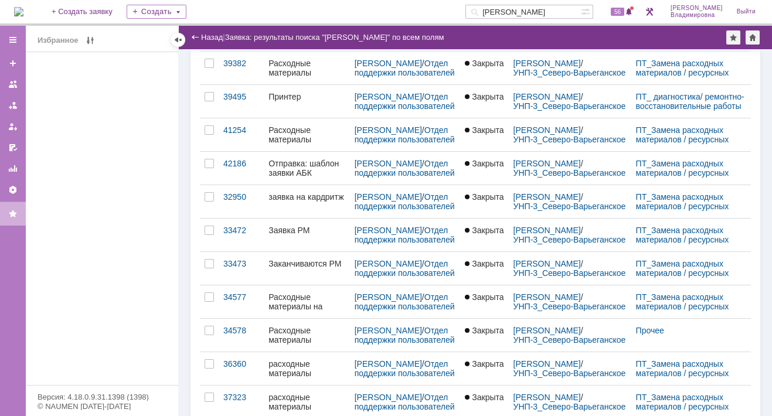
scroll to position [193, 0]
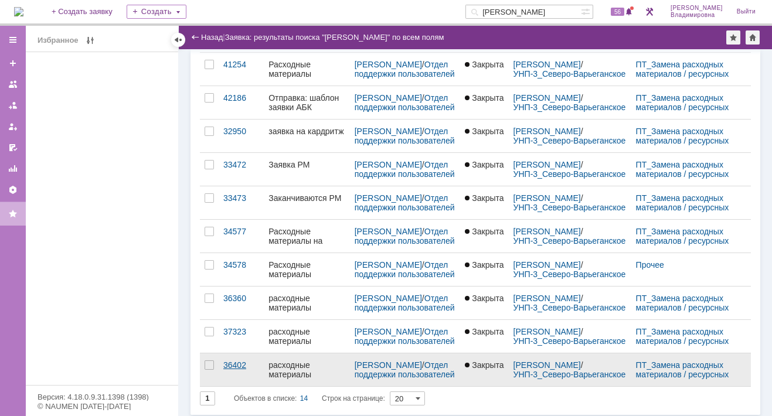
click at [237, 360] on div "36402" at bounding box center [241, 364] width 36 height 9
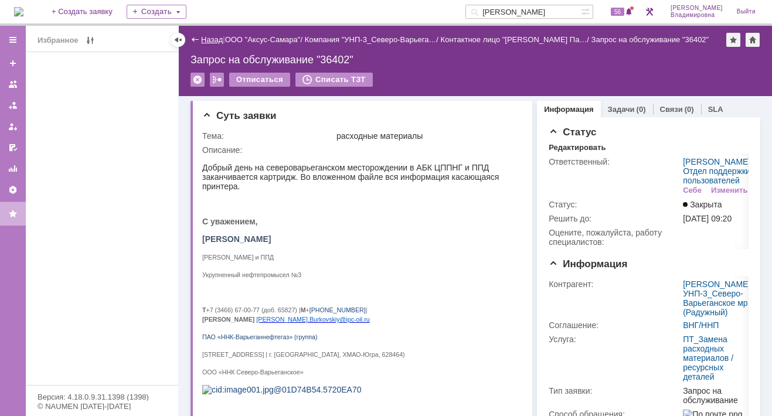
click at [209, 37] on link "Назад" at bounding box center [212, 39] width 22 height 9
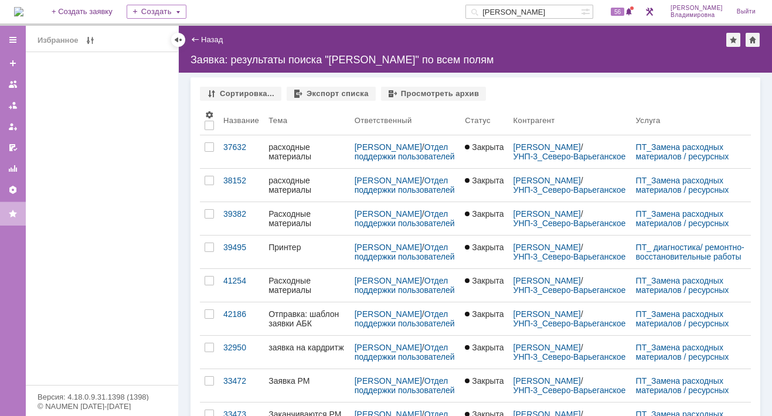
click at [94, 157] on div "Избранное" at bounding box center [102, 218] width 152 height 333
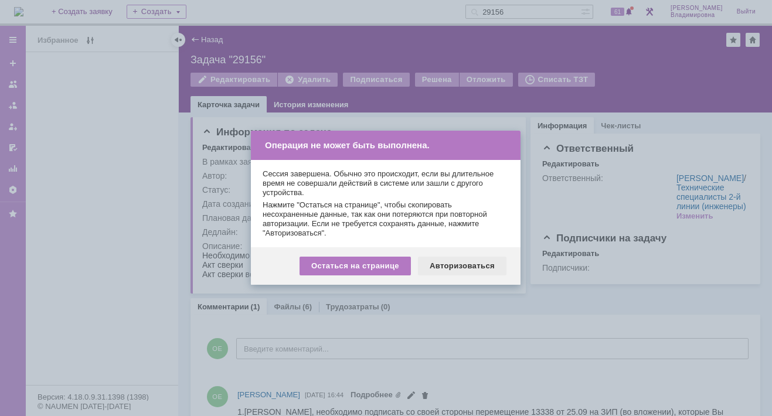
click at [460, 262] on div "Авторизоваться" at bounding box center [462, 266] width 88 height 19
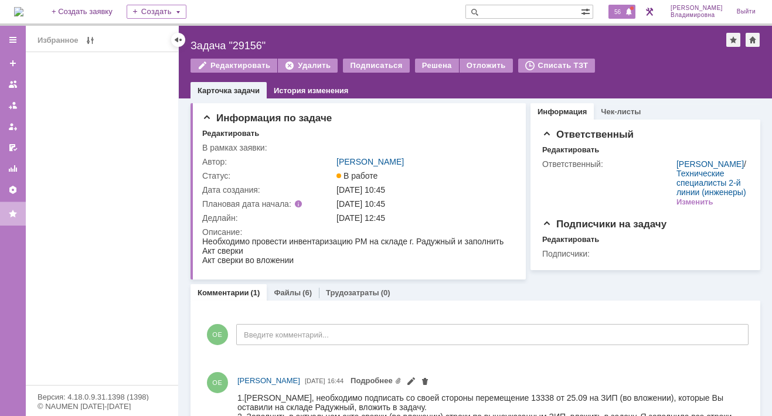
click at [624, 11] on span "56" at bounding box center [617, 12] width 13 height 8
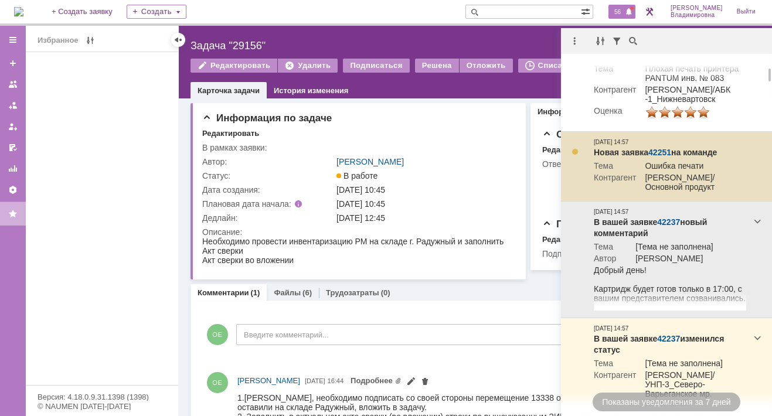
scroll to position [176, 0]
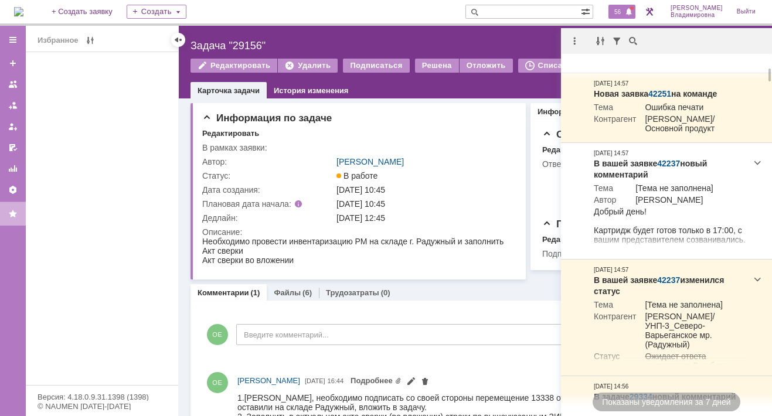
drag, startPoint x: 516, startPoint y: 37, endPoint x: 508, endPoint y: 37, distance: 8.2
click at [516, 36] on div "Назад | Задача "29156" Задача "29156" Редактировать Удалить Подписаться Решена …" at bounding box center [475, 62] width 593 height 73
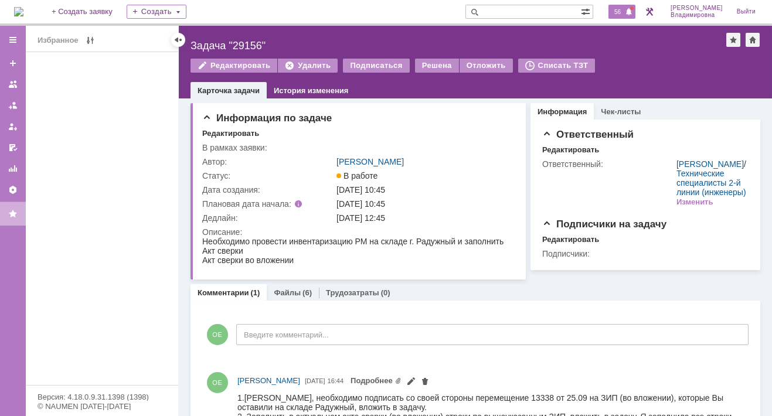
click at [623, 9] on span "56" at bounding box center [617, 12] width 13 height 8
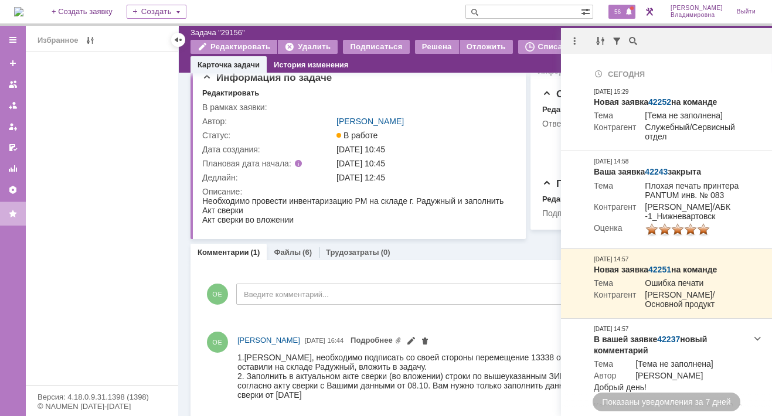
scroll to position [0, 0]
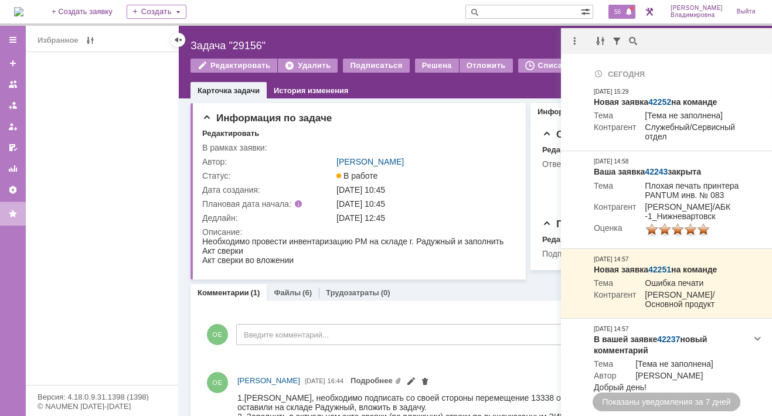
click at [432, 11] on div "На домашнюю + Создать заявку Создать 56 Орлова Елена Владимировна Выйти" at bounding box center [386, 13] width 772 height 26
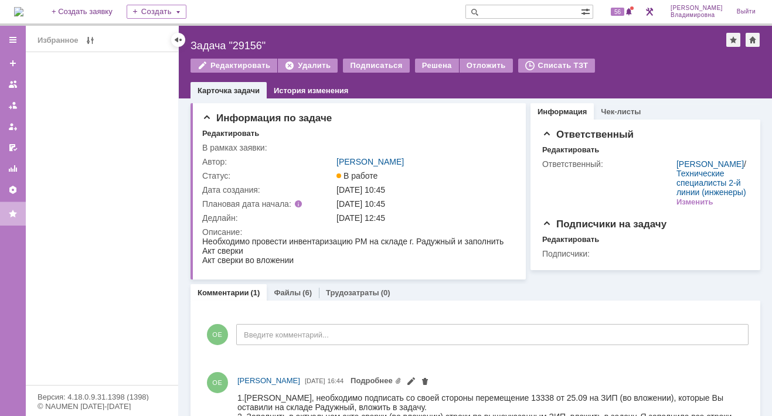
click at [284, 3] on div "На домашнюю + Создать заявку Создать 56 Орлова Елена Владимировна Выйти" at bounding box center [386, 13] width 772 height 26
click at [23, 12] on img at bounding box center [18, 11] width 9 height 9
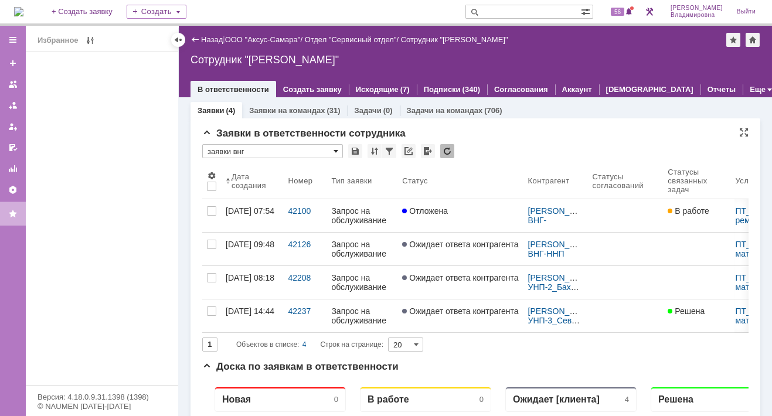
click at [335, 150] on span at bounding box center [335, 150] width 5 height 9
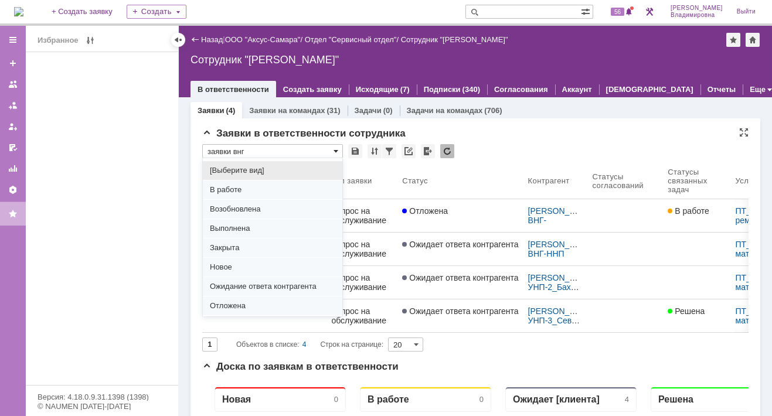
scroll to position [145, 0]
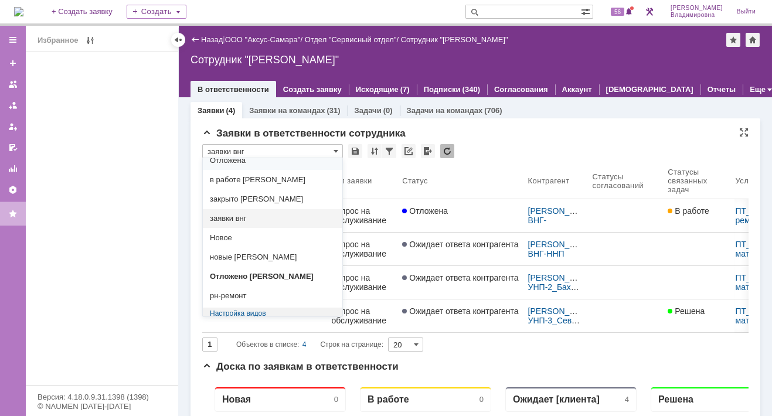
click at [477, 128] on div "Заявки в ответственности сотрудника" at bounding box center [475, 134] width 546 height 12
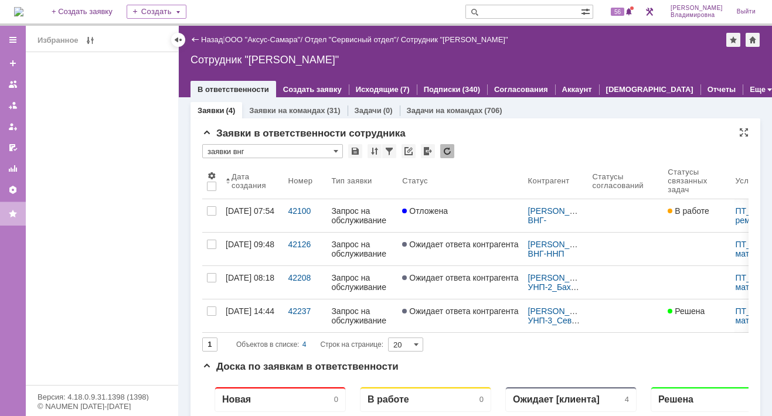
drag, startPoint x: 336, startPoint y: 151, endPoint x: 508, endPoint y: 132, distance: 173.2
click at [508, 132] on div "Заявки в ответственности сотрудника" at bounding box center [475, 134] width 546 height 12
click at [335, 148] on span at bounding box center [335, 150] width 5 height 9
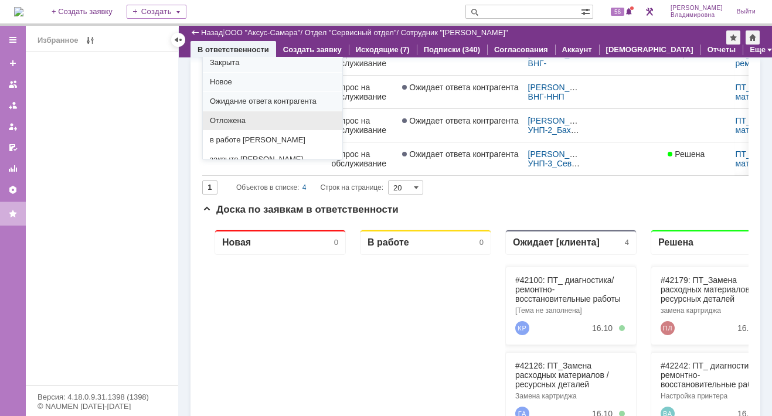
scroll to position [0, 0]
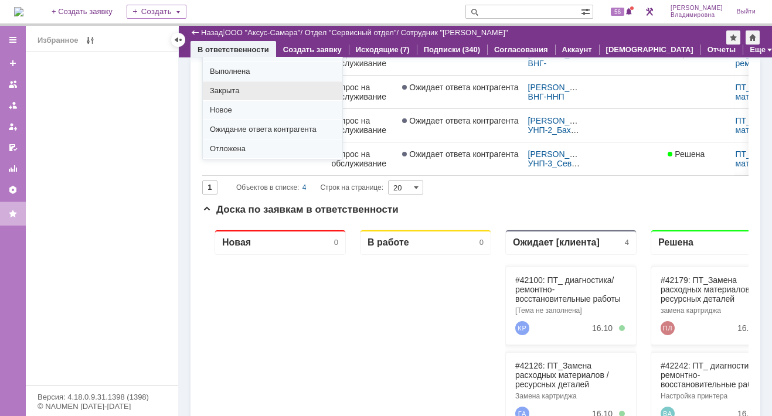
click at [230, 91] on span "Закрыта" at bounding box center [272, 90] width 125 height 9
type input "Закрыта"
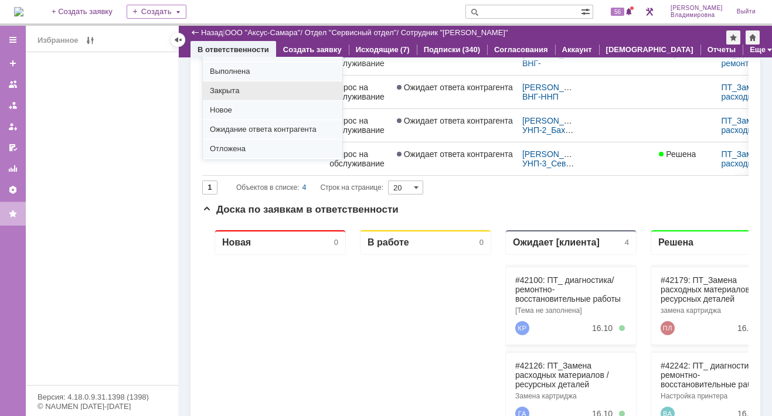
type input "100"
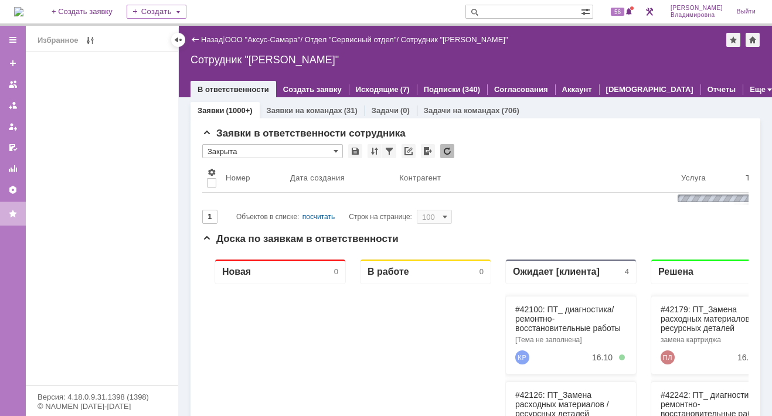
type input "Закрыта"
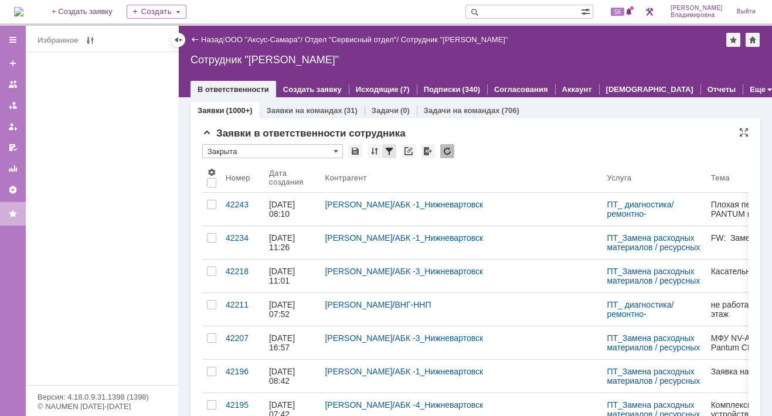
click at [387, 149] on div at bounding box center [389, 151] width 14 height 14
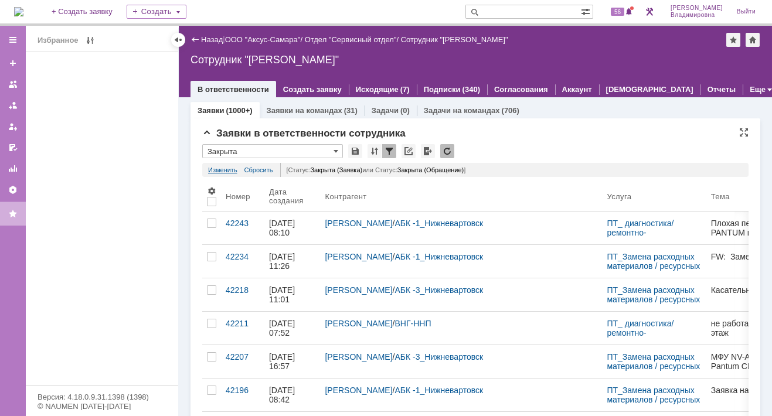
click at [226, 167] on link "Изменить" at bounding box center [222, 170] width 29 height 14
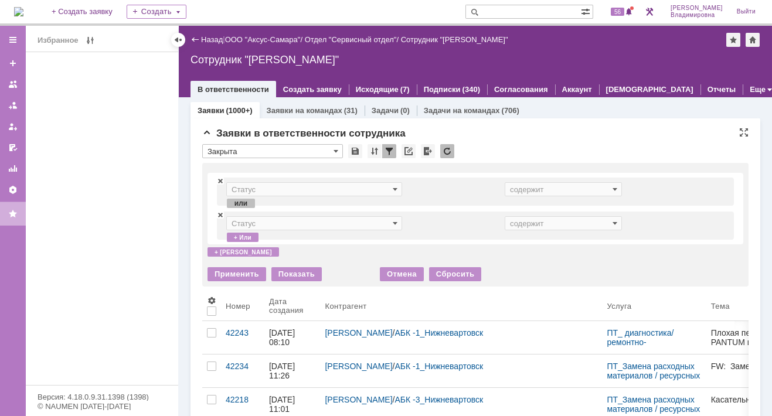
click at [241, 202] on div "или" at bounding box center [241, 203] width 28 height 9
click at [393, 190] on span at bounding box center [395, 189] width 5 height 9
click at [393, 189] on span at bounding box center [395, 189] width 5 height 9
click at [483, 134] on div "Заявки в ответственности сотрудника" at bounding box center [475, 134] width 546 height 12
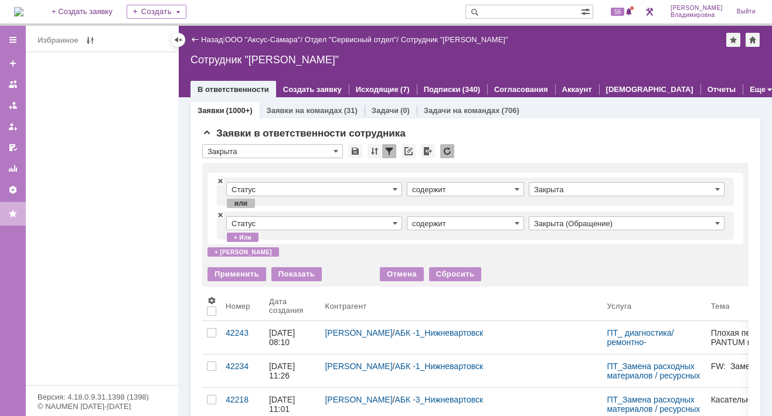
click at [408, 272] on div "Отмена" at bounding box center [402, 274] width 44 height 14
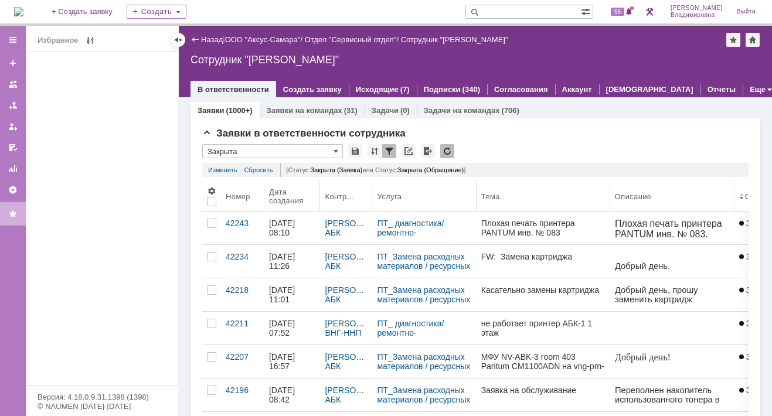
drag, startPoint x: 602, startPoint y: 189, endPoint x: 374, endPoint y: 202, distance: 228.9
click at [374, 202] on body "Идет загрузка, пожалуйста, подождите. На домашнюю + Создать заявку Создать 56 О…" at bounding box center [386, 208] width 772 height 416
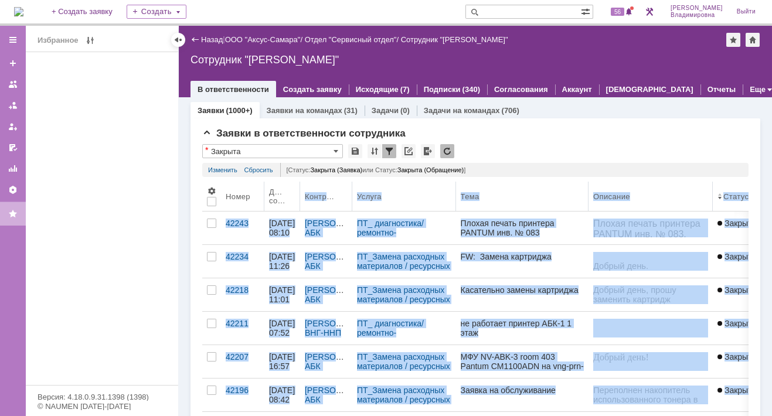
drag, startPoint x: 323, startPoint y: 186, endPoint x: 300, endPoint y: 187, distance: 22.9
click at [300, 187] on body "Идет загрузка, пожалуйста, подождите. На домашнюю + Создать заявку Создать 56 О…" at bounding box center [386, 208] width 772 height 416
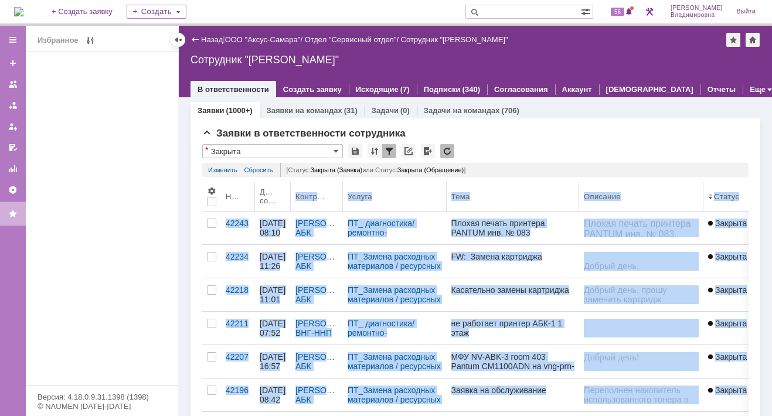
drag, startPoint x: 264, startPoint y: 187, endPoint x: 245, endPoint y: 190, distance: 18.9
click at [245, 190] on body "Идет загрузка, пожалуйста, подождите. На домашнюю + Создать заявку Создать 56 О…" at bounding box center [386, 208] width 772 height 416
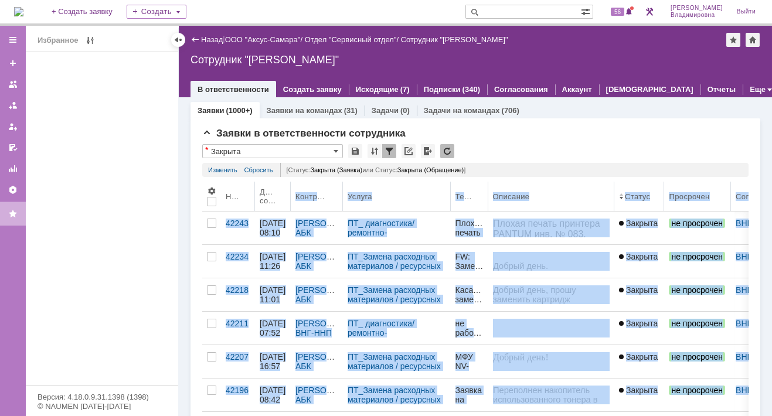
drag, startPoint x: 575, startPoint y: 185, endPoint x: 488, endPoint y: 199, distance: 87.9
click at [488, 199] on body "Идет загрузка, пожалуйста, подождите. На домашнюю + Создать заявку Создать 56 О…" at bounding box center [386, 208] width 772 height 416
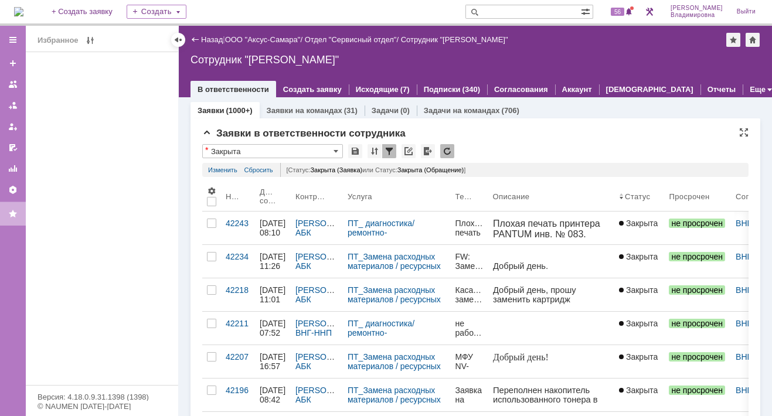
click at [652, 128] on div "Заявки в ответственности сотрудника" at bounding box center [475, 134] width 546 height 12
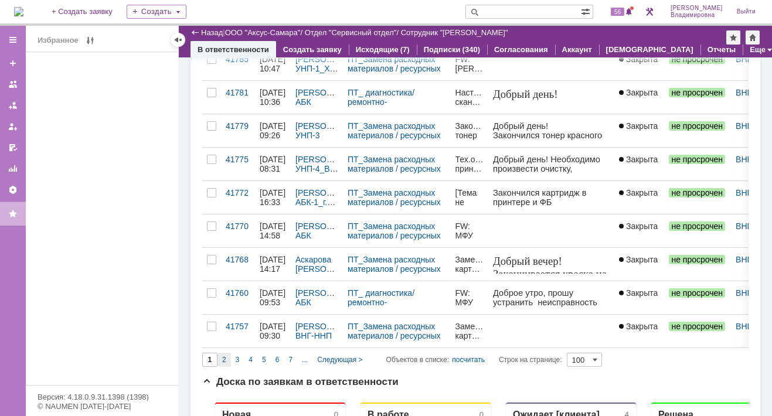
click at [221, 353] on div "2" at bounding box center [223, 360] width 13 height 14
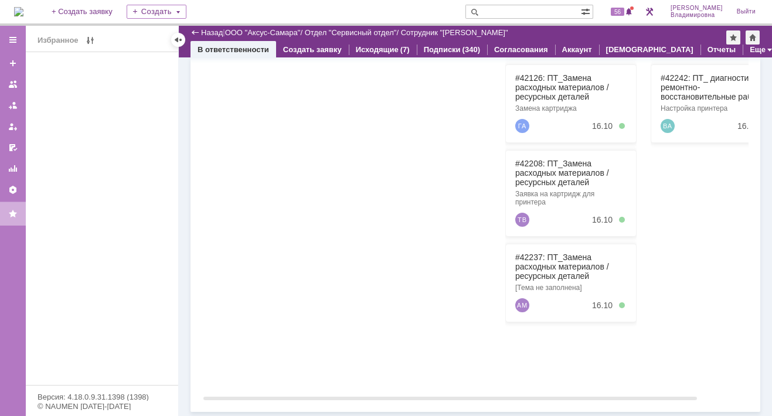
type input "2"
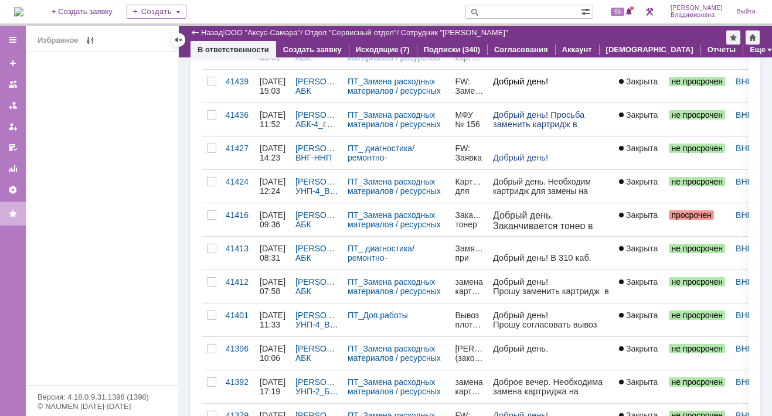
click at [386, 4] on div "На домашнюю + Создать заявку Создать 56 Орлова Елена Владимировна Выйти" at bounding box center [386, 13] width 772 height 26
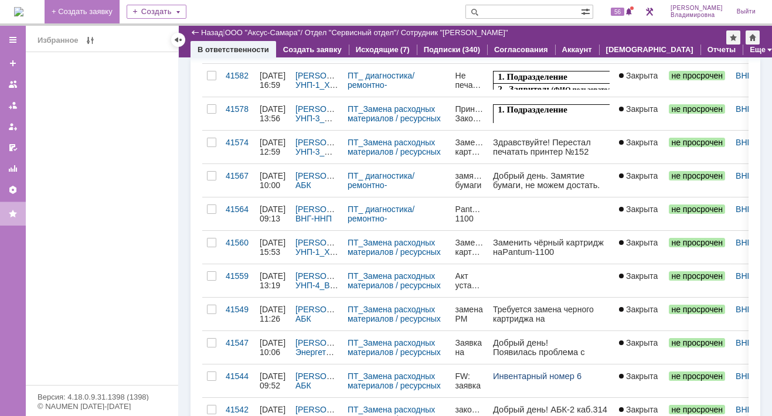
click at [91, 9] on link "+ Создать заявку" at bounding box center [82, 11] width 75 height 23
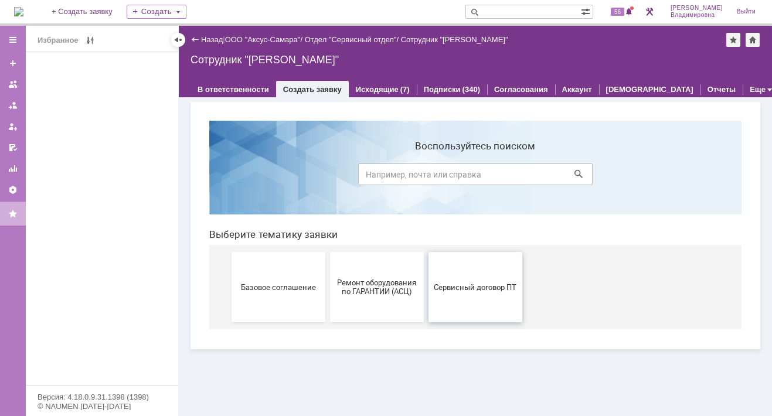
click at [463, 279] on button "Сервисный договор ПТ" at bounding box center [475, 287] width 94 height 70
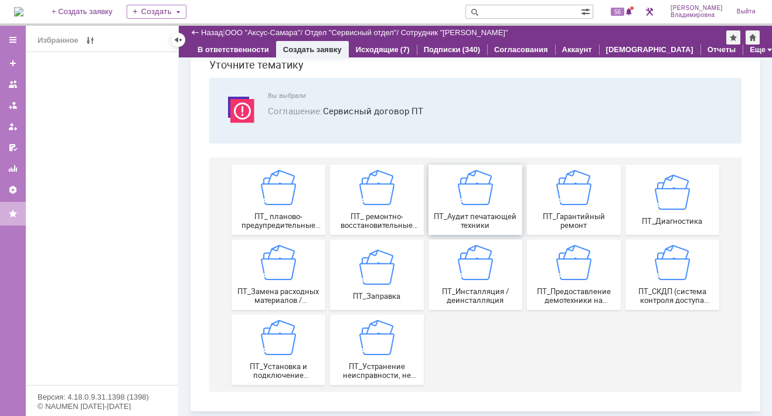
scroll to position [48, 0]
click at [279, 264] on img at bounding box center [278, 263] width 35 height 35
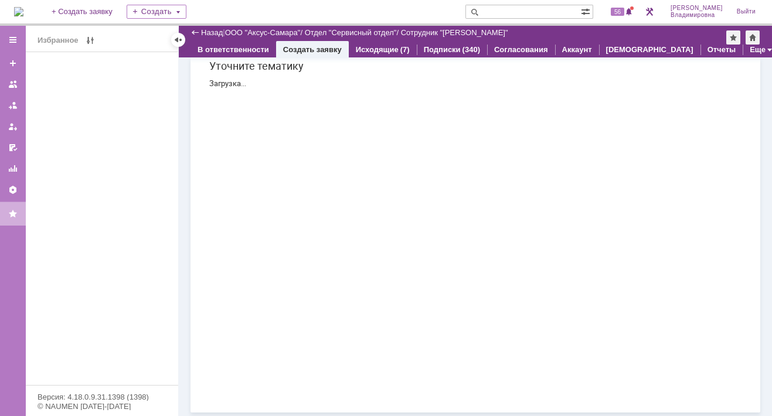
scroll to position [0, 0]
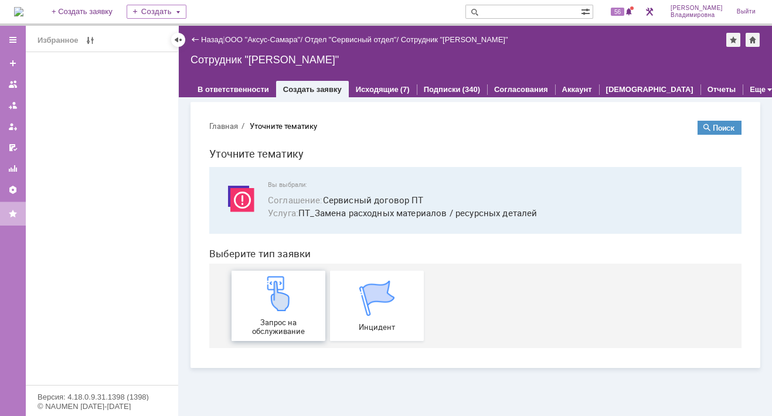
click at [268, 288] on img at bounding box center [278, 293] width 35 height 35
drag, startPoint x: 204, startPoint y: 37, endPoint x: 205, endPoint y: 43, distance: 6.6
click at [204, 38] on link "Назад" at bounding box center [212, 39] width 22 height 9
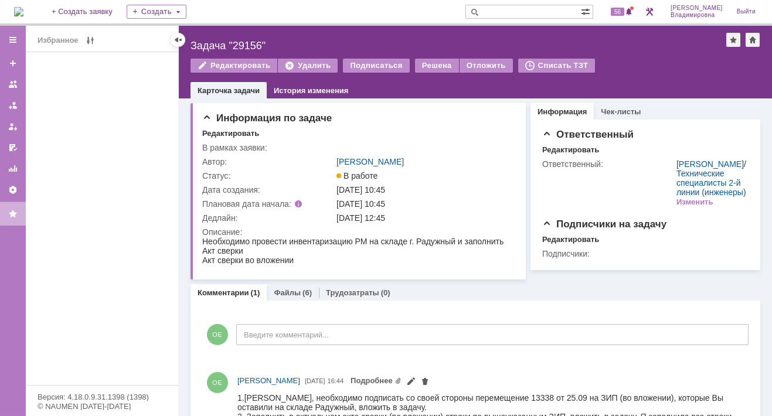
click at [129, 91] on div "Избранное" at bounding box center [102, 218] width 152 height 333
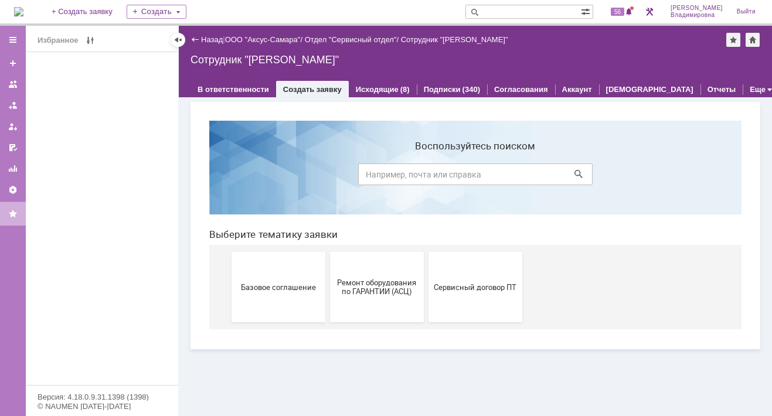
click at [210, 36] on link "Назад" at bounding box center [212, 39] width 22 height 9
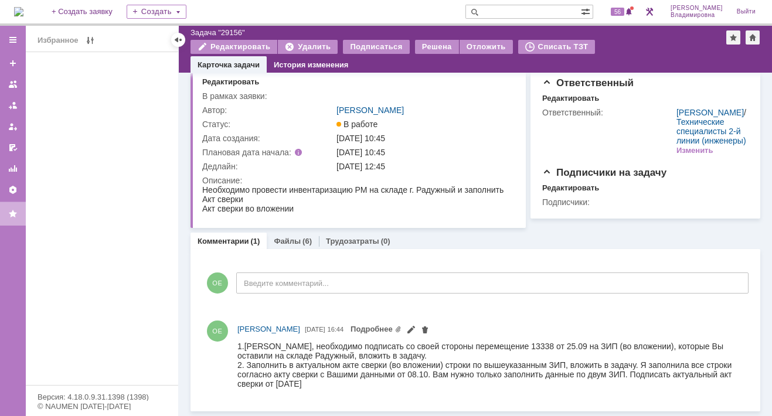
scroll to position [43, 0]
click at [499, 13] on input "text" at bounding box center [522, 12] width 115 height 14
type input "бурковски"
click at [616, 12] on span "56" at bounding box center [617, 12] width 13 height 8
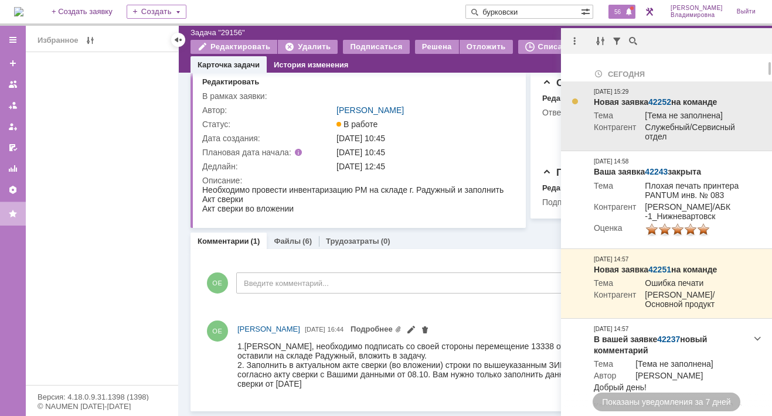
click at [657, 104] on link "42252" at bounding box center [659, 101] width 23 height 9
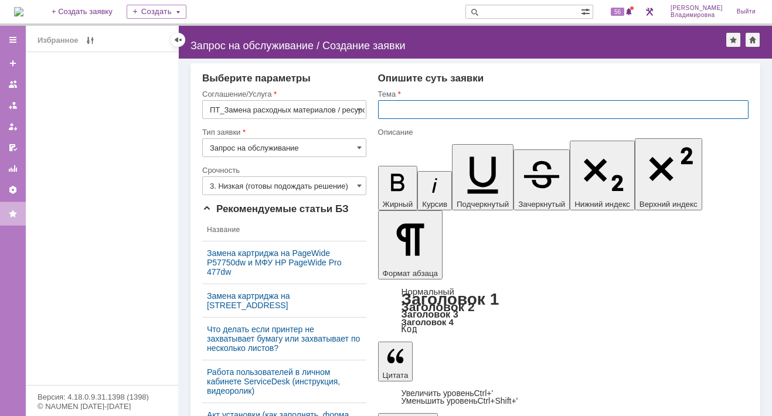
click at [388, 104] on input "text" at bounding box center [563, 109] width 370 height 19
type input "замена РМ"
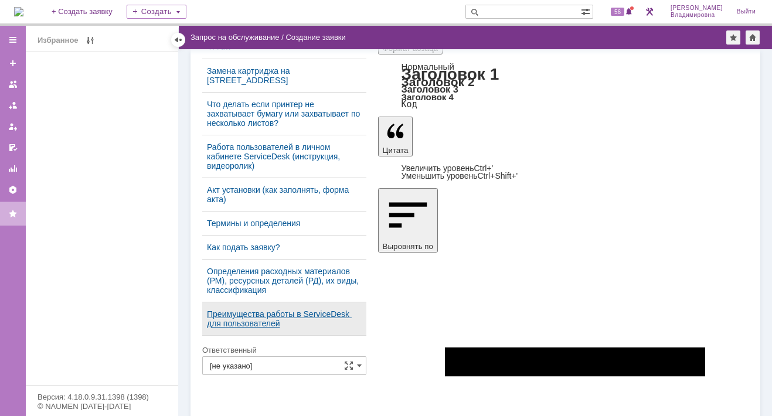
scroll to position [214, 0]
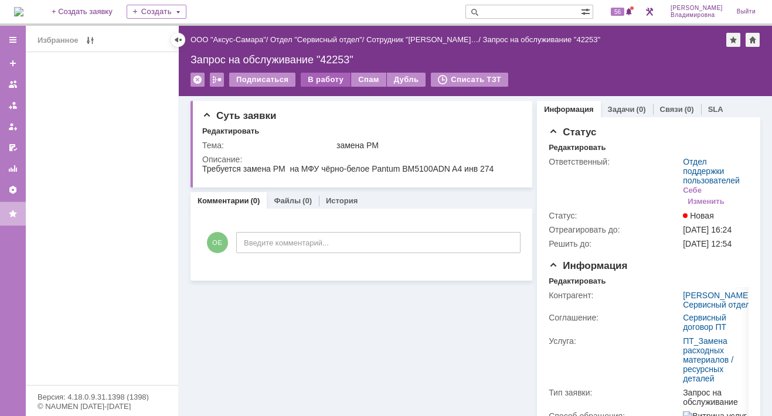
click at [316, 77] on div "В работу" at bounding box center [326, 80] width 50 height 14
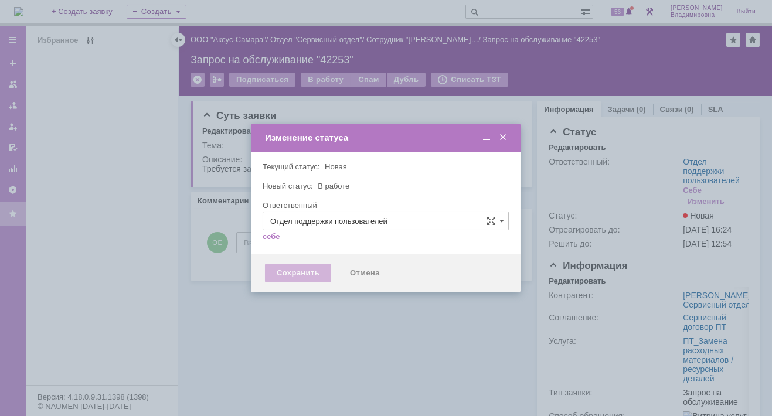
type input "[PERSON_NAME]"
click at [304, 273] on div "Сохранить" at bounding box center [298, 273] width 66 height 19
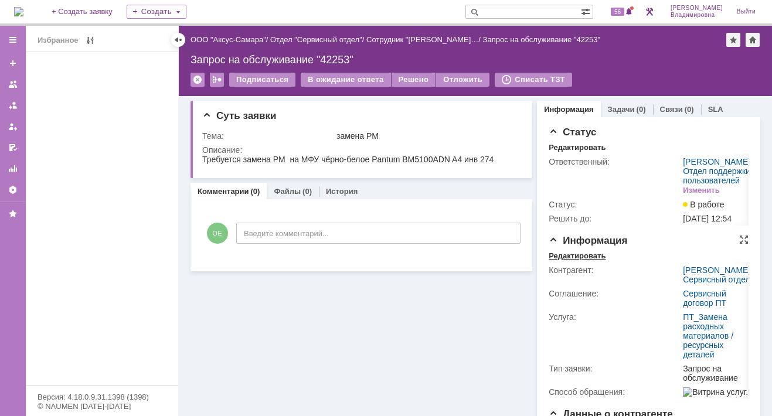
click at [570, 261] on div "Редактировать" at bounding box center [576, 255] width 57 height 9
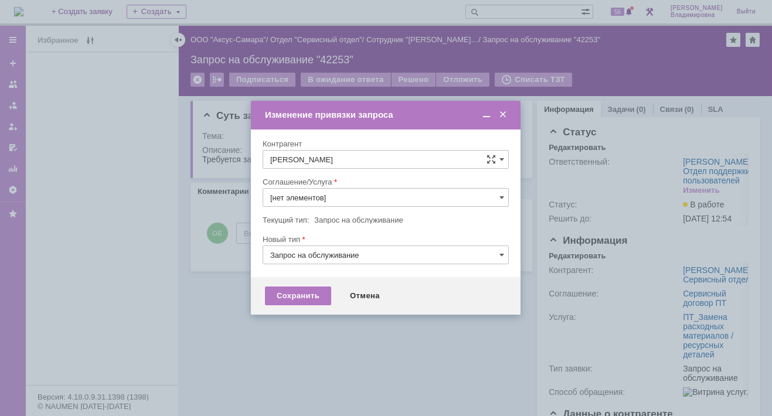
type input "ПТ_Замена расходных материалов / ресурсных деталей"
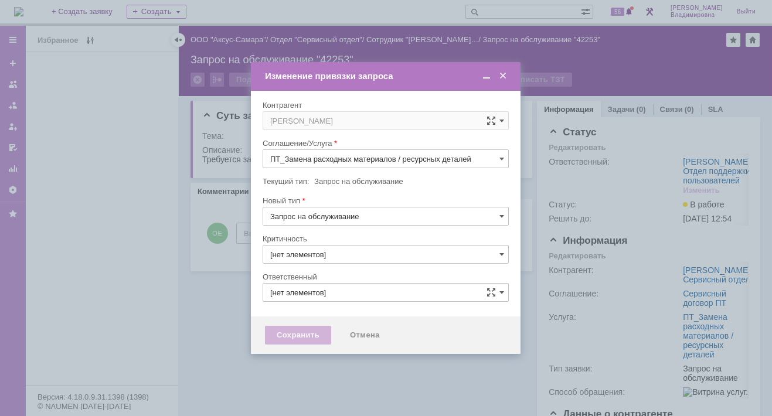
type input "3. Низкая"
type input "[PERSON_NAME]"
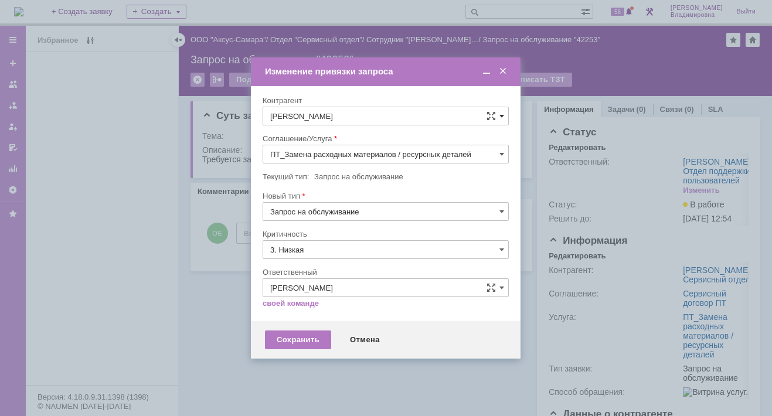
click at [501, 117] on span at bounding box center [501, 115] width 5 height 9
click at [285, 115] on input "[PERSON_NAME]" at bounding box center [385, 116] width 246 height 19
click at [330, 221] on span "[PERSON_NAME]" at bounding box center [343, 222] width 63 height 9
type input "[PERSON_NAME]"
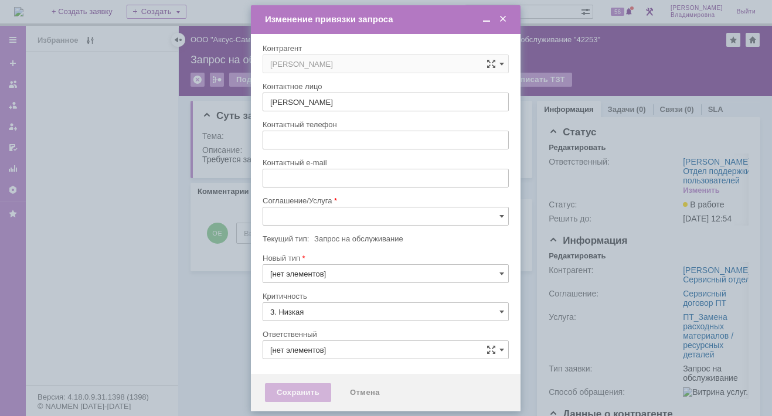
type input "[PERSON_NAME]"
type input "[не указано]"
type input "3. Низкая"
type input "[PERSON_NAME]"
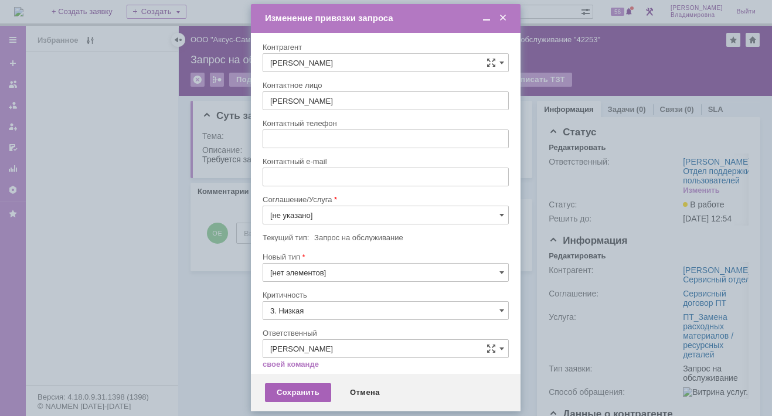
click at [316, 386] on div "Сохранить" at bounding box center [298, 392] width 66 height 19
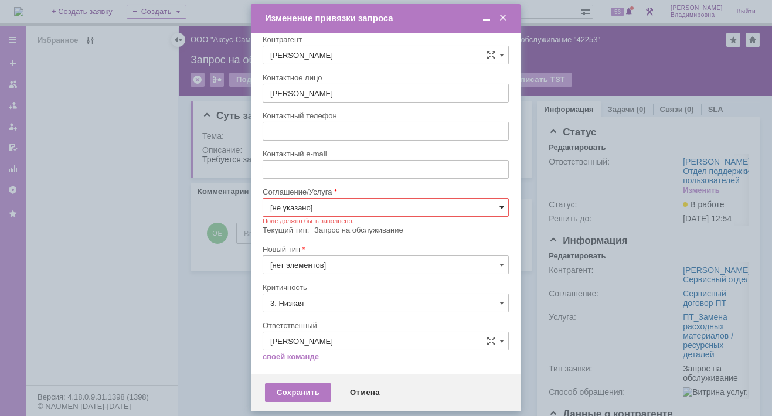
click at [499, 204] on span at bounding box center [501, 207] width 5 height 9
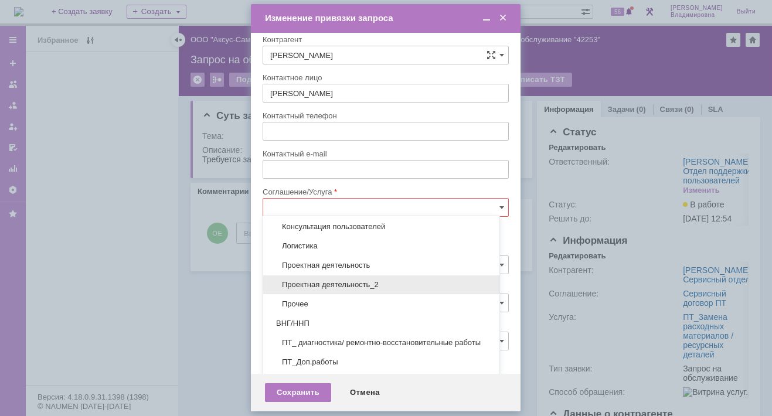
scroll to position [109, 0]
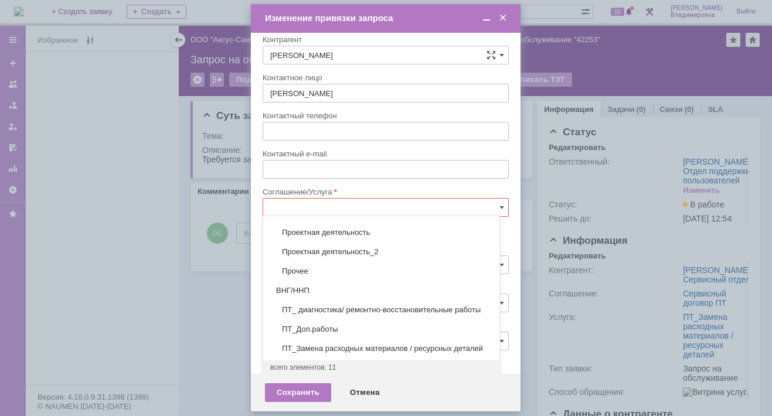
click at [300, 348] on span "ПТ_Замена расходных материалов / ресурсных деталей" at bounding box center [381, 348] width 222 height 9
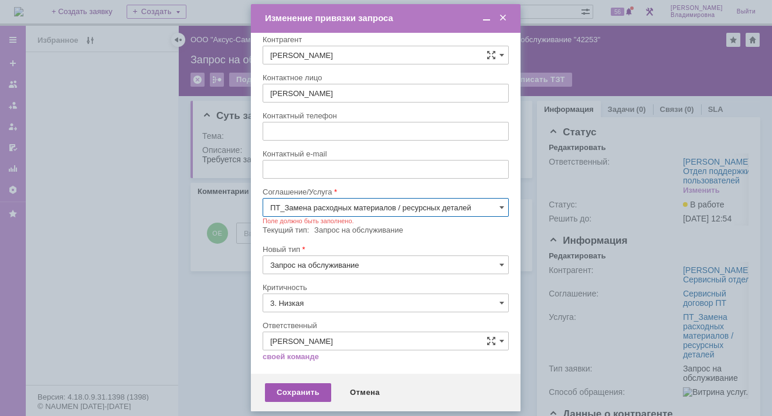
type input "ПТ_Замена расходных материалов / ресурсных деталей"
click at [288, 389] on div "Сохранить" at bounding box center [298, 392] width 66 height 19
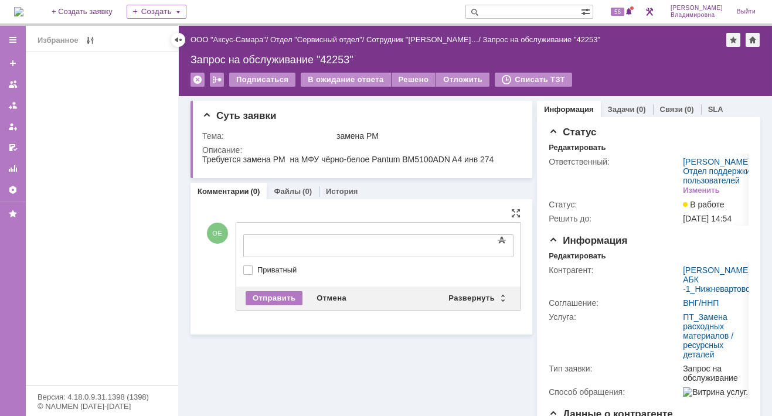
scroll to position [0, 0]
click at [464, 295] on div "Развернуть" at bounding box center [476, 298] width 70 height 14
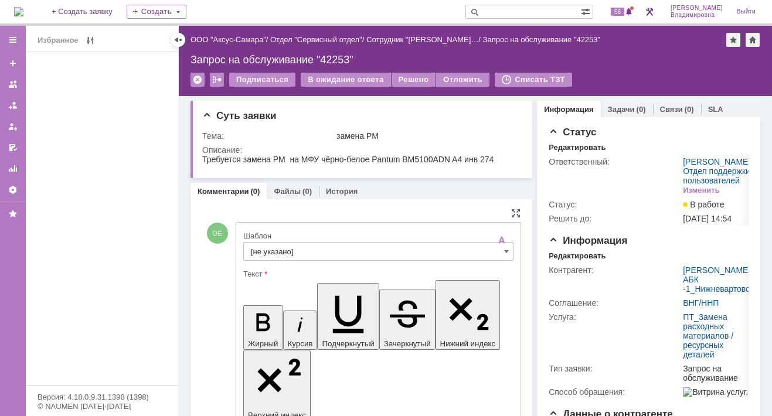
click at [260, 246] on input "[не указано]" at bounding box center [378, 251] width 270 height 19
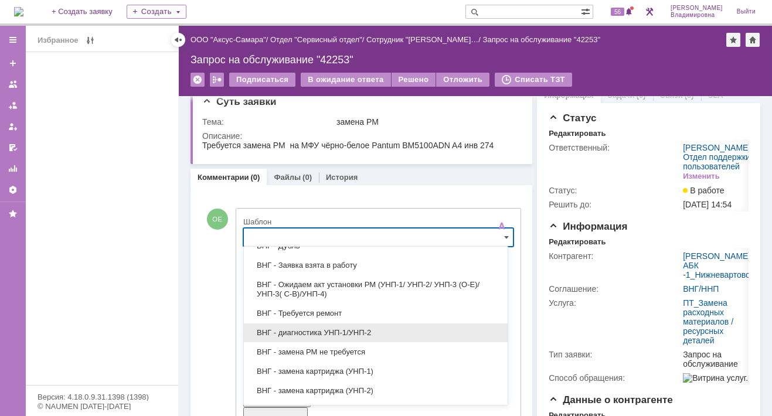
scroll to position [234, 0]
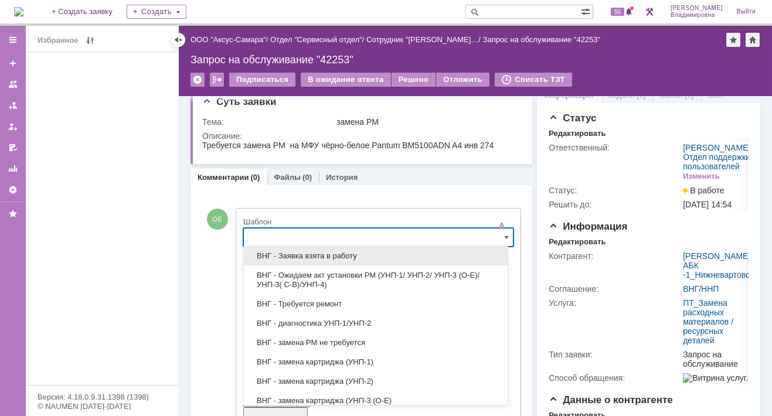
click at [309, 255] on span "ВНГ - Заявка взята в работу" at bounding box center [376, 255] width 250 height 9
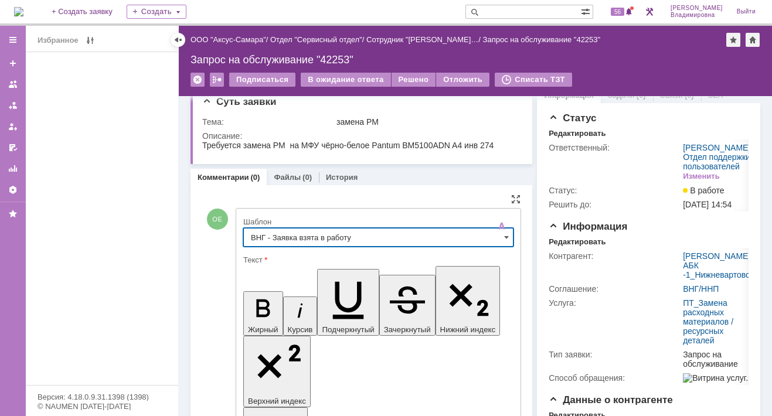
type input "ВНГ - Заявка взята в работу"
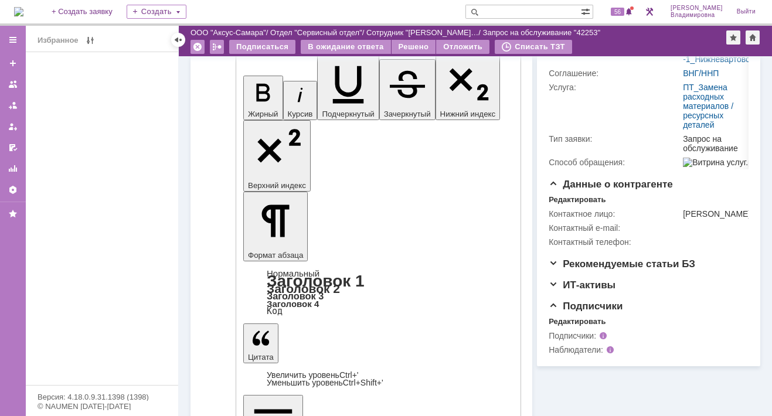
scroll to position [189, 0]
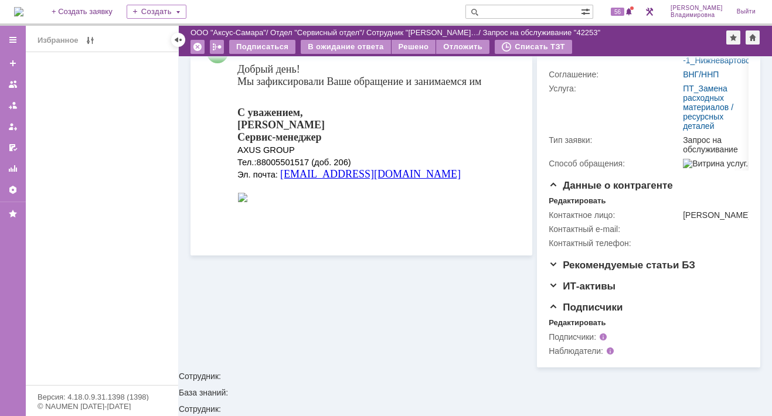
scroll to position [0, 0]
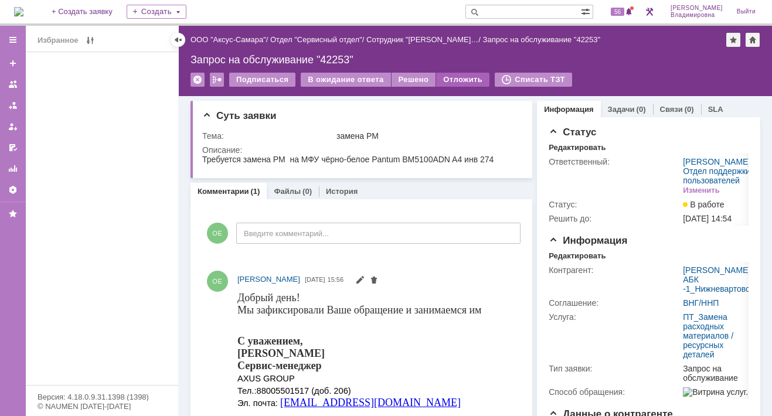
click at [452, 75] on div "Отложить" at bounding box center [462, 80] width 53 height 14
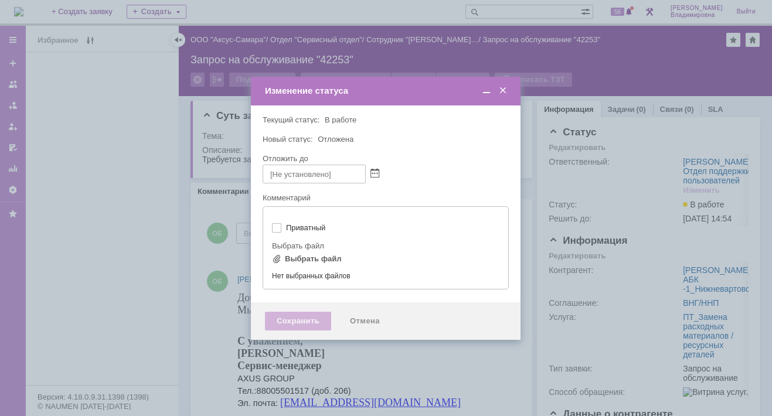
type input "[не указано]"
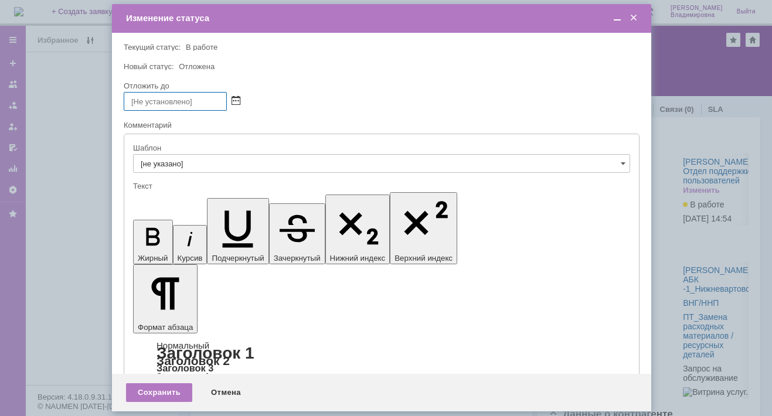
click at [238, 100] on span at bounding box center [235, 101] width 9 height 9
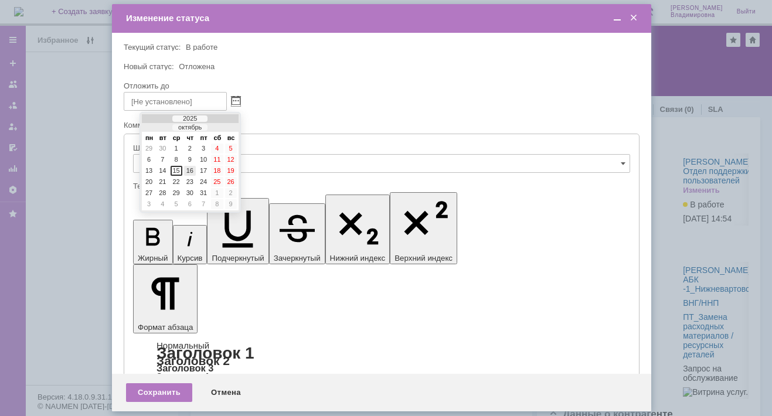
click at [190, 168] on div "16" at bounding box center [190, 171] width 12 height 10
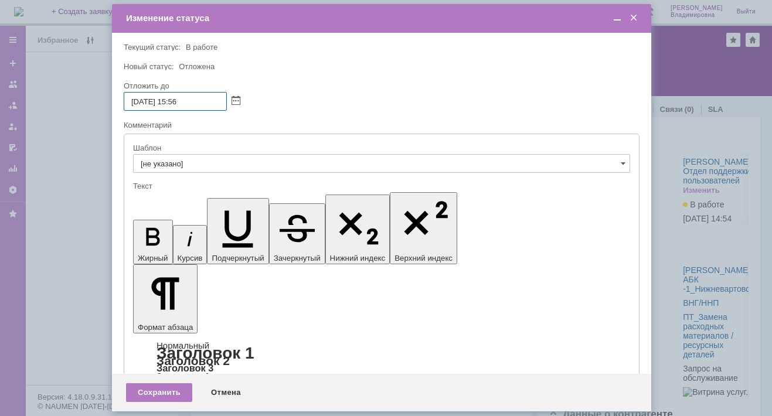
click at [179, 102] on input "16.10.2025 15:56" at bounding box center [175, 101] width 103 height 19
click at [192, 103] on input "16.10.2025 16:56" at bounding box center [175, 101] width 103 height 19
type input "16.10.2025 16:00"
click at [154, 387] on div "Сохранить" at bounding box center [159, 392] width 66 height 19
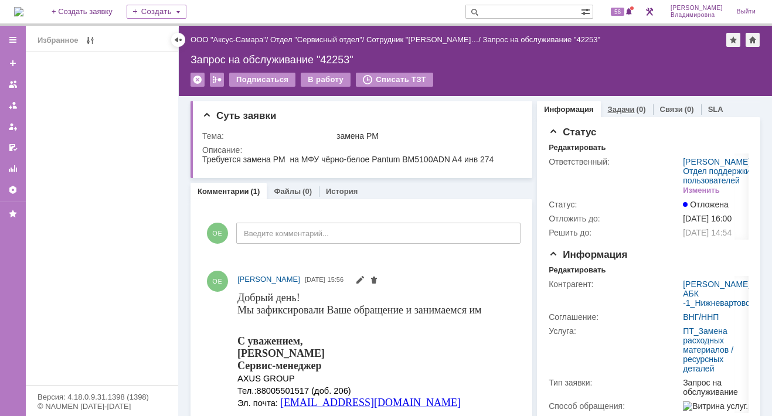
click at [619, 108] on link "Задачи" at bounding box center [621, 109] width 27 height 9
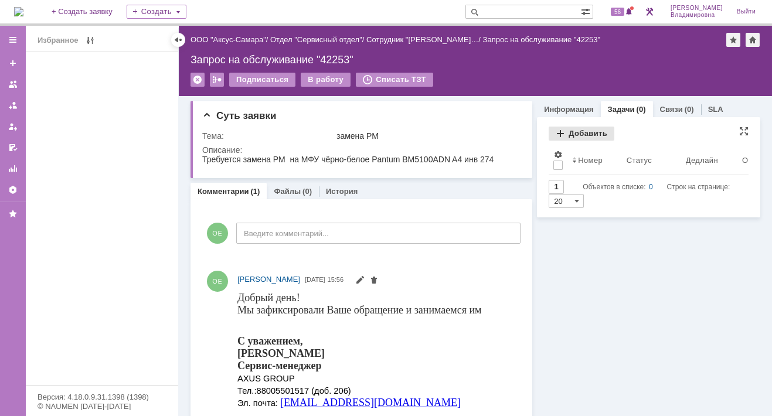
click at [572, 128] on div "Добавить" at bounding box center [581, 134] width 66 height 14
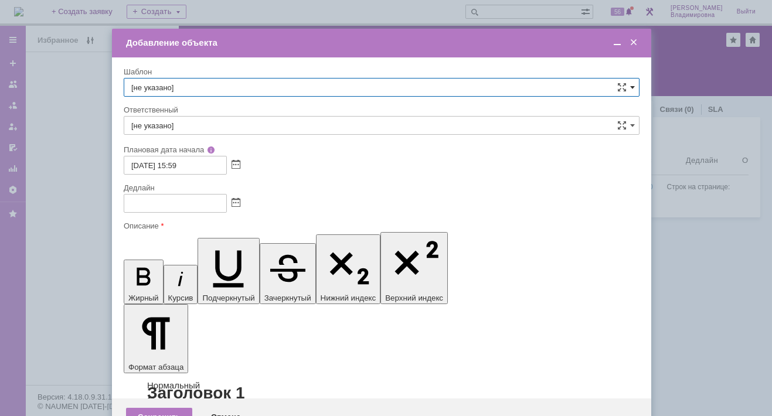
click at [631, 84] on span at bounding box center [632, 87] width 5 height 9
click at [192, 210] on span "ВНГ / ННП - замена РМ (Запрос на обслуживание)" at bounding box center [381, 214] width 500 height 9
type input "ВНГ / ННП - замена РМ (Запрос на обслуживание)"
type input "[PERSON_NAME]"
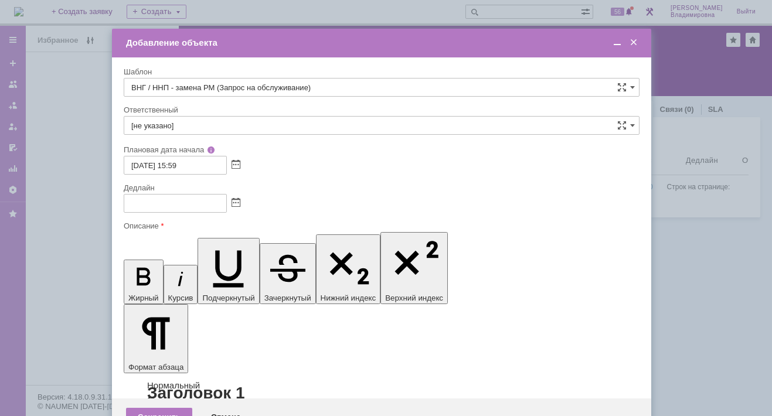
type input "15.10.2025 23:59"
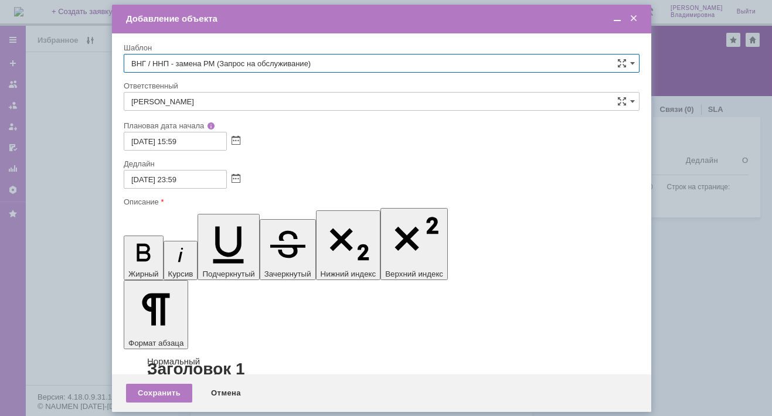
type input "ВНГ / ННП - замена РМ (Запрос на обслуживание)"
click at [215, 101] on input "[PERSON_NAME]" at bounding box center [382, 101] width 516 height 19
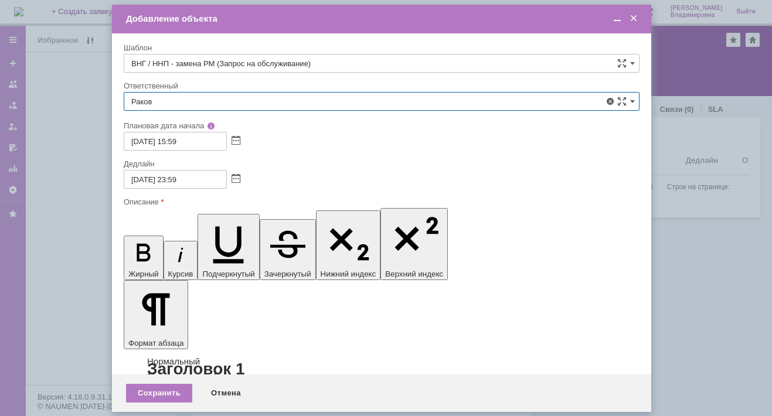
click at [170, 186] on span "Раков Константин Сергеевич" at bounding box center [381, 186] width 500 height 9
type input "Раков Константин Сергеевич"
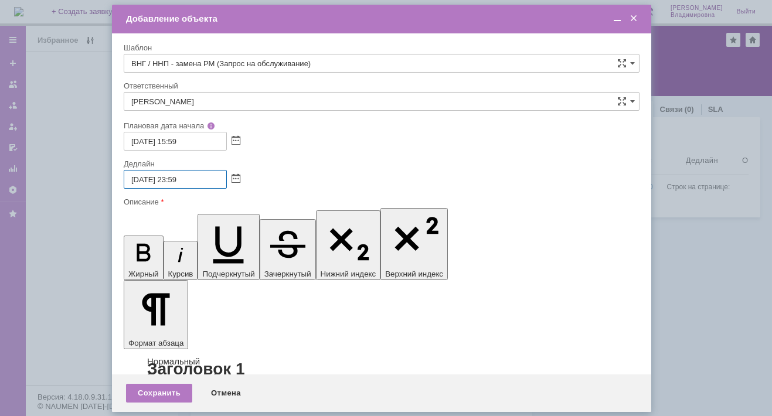
click at [138, 176] on input "15.10.2025 23:59" at bounding box center [175, 179] width 103 height 19
drag, startPoint x: 171, startPoint y: 178, endPoint x: 179, endPoint y: 179, distance: 7.6
click at [179, 179] on input "16.10.2025 23:59" at bounding box center [175, 179] width 103 height 19
drag, startPoint x: 182, startPoint y: 177, endPoint x: 190, endPoint y: 179, distance: 9.0
click at [190, 179] on input "16.10.2025 13:59" at bounding box center [175, 179] width 103 height 19
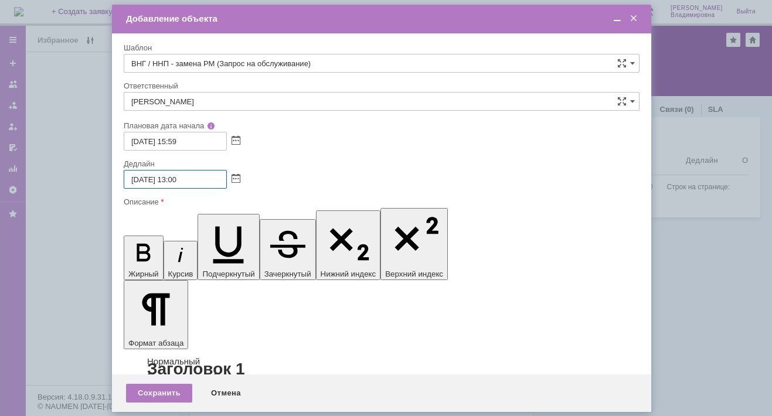
type input "16.10.2025 13:00"
click at [156, 393] on div "Сохранить" at bounding box center [159, 392] width 66 height 19
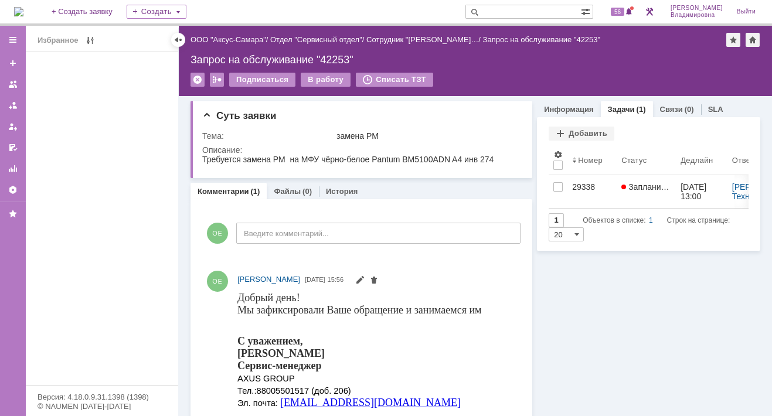
click at [511, 12] on input "text" at bounding box center [522, 12] width 115 height 14
type input "42186"
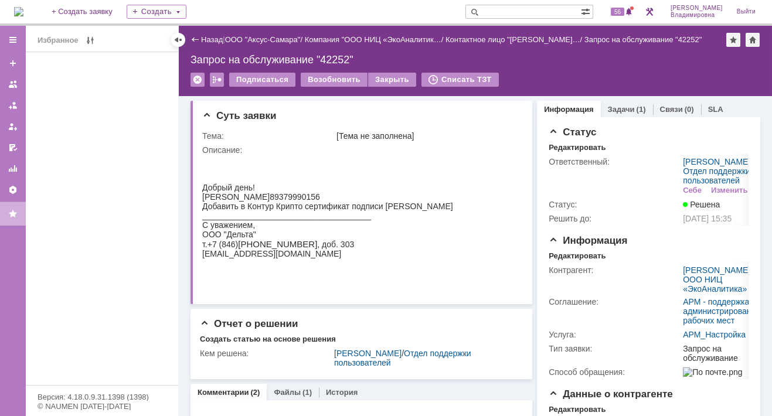
click at [23, 12] on img at bounding box center [18, 11] width 9 height 9
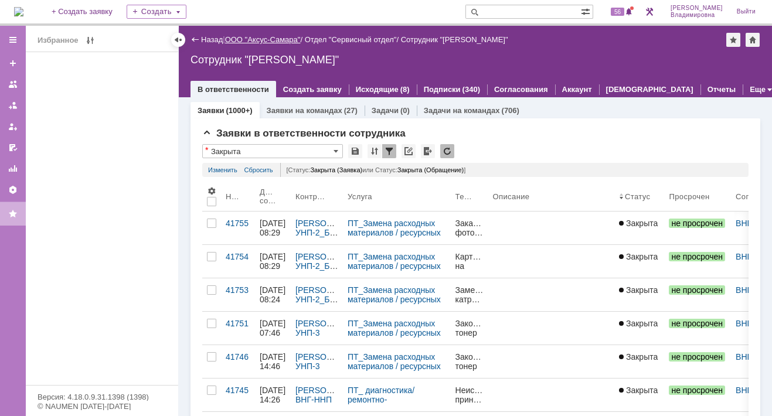
click at [258, 38] on link "ООО "Аксус-Самара"" at bounding box center [263, 39] width 76 height 9
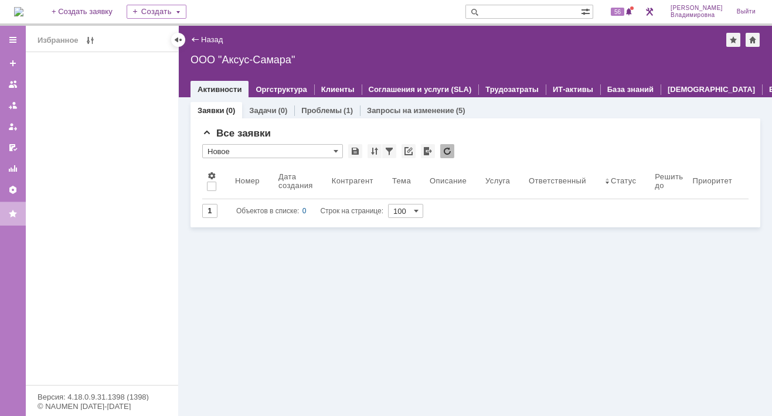
click at [23, 10] on img at bounding box center [18, 11] width 9 height 9
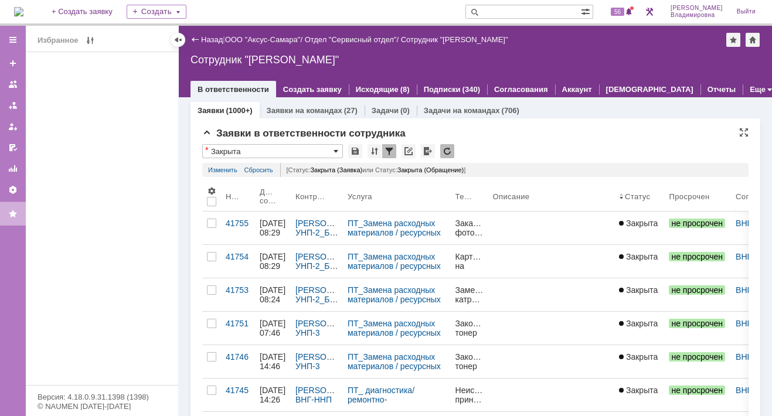
click at [337, 149] on span at bounding box center [335, 150] width 5 height 9
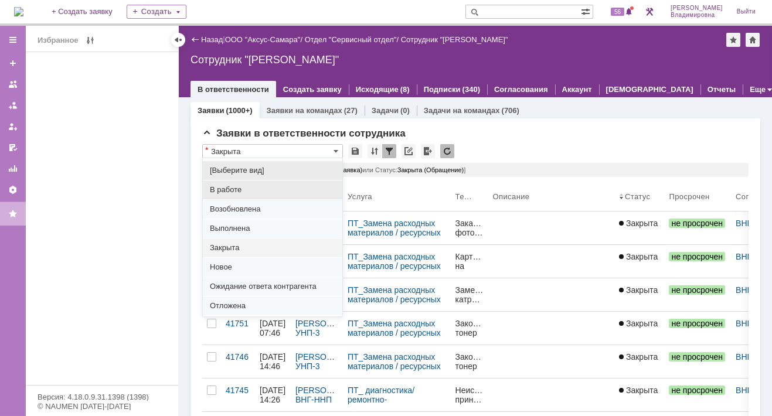
click at [229, 189] on span "В работе" at bounding box center [272, 189] width 125 height 9
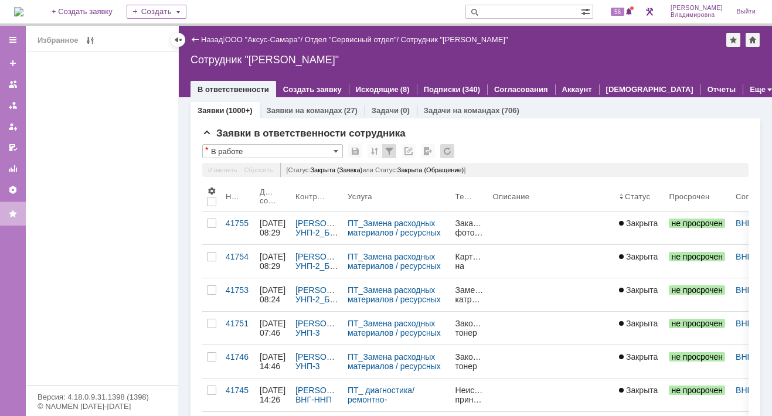
type input "В работе"
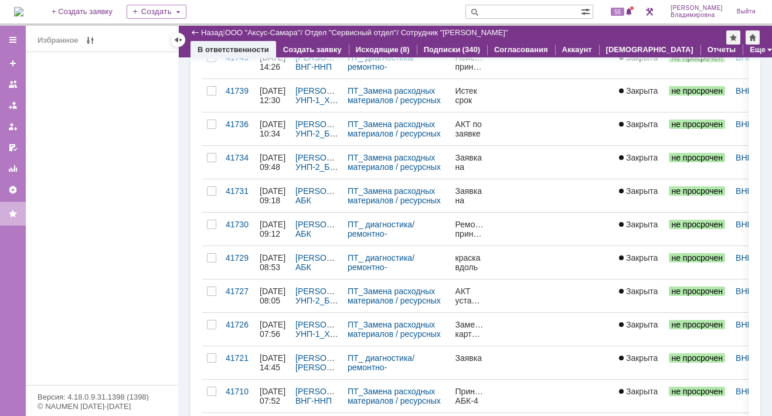
click at [93, 181] on div "Избранное" at bounding box center [102, 218] width 152 height 333
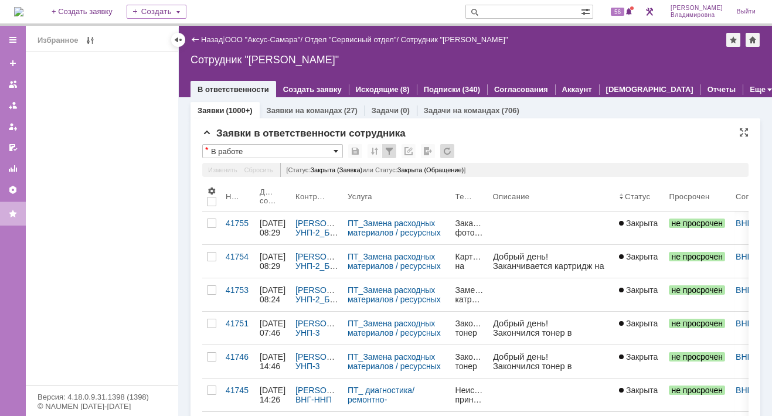
click at [336, 149] on span at bounding box center [335, 150] width 5 height 9
click at [261, 38] on link "ООО "Аксус-Самара"" at bounding box center [263, 39] width 76 height 9
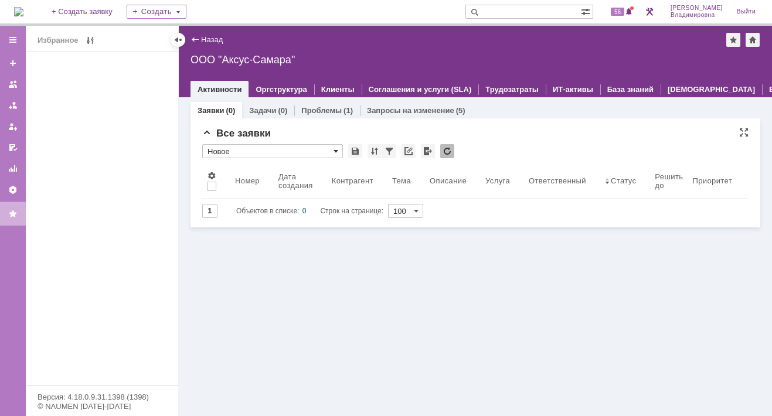
click at [335, 148] on span at bounding box center [335, 150] width 5 height 9
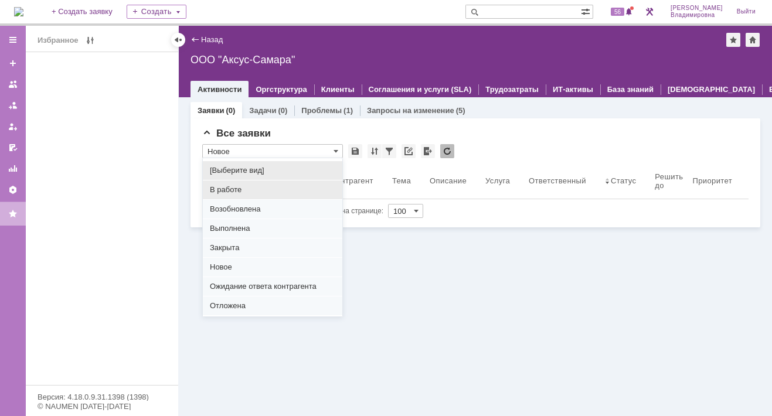
click at [232, 191] on span "В работе" at bounding box center [272, 189] width 125 height 9
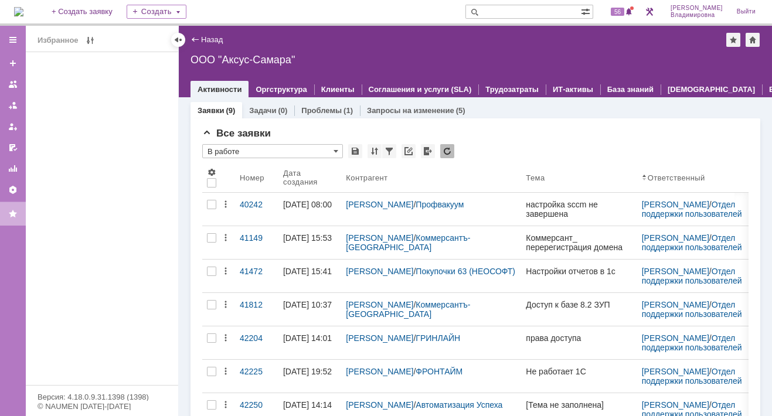
click at [248, 56] on div "ООО "Аксус-Самара"" at bounding box center [475, 60] width 570 height 12
click at [220, 58] on div "ООО "Аксус-Самара"" at bounding box center [475, 60] width 570 height 12
click at [335, 149] on span at bounding box center [335, 150] width 5 height 9
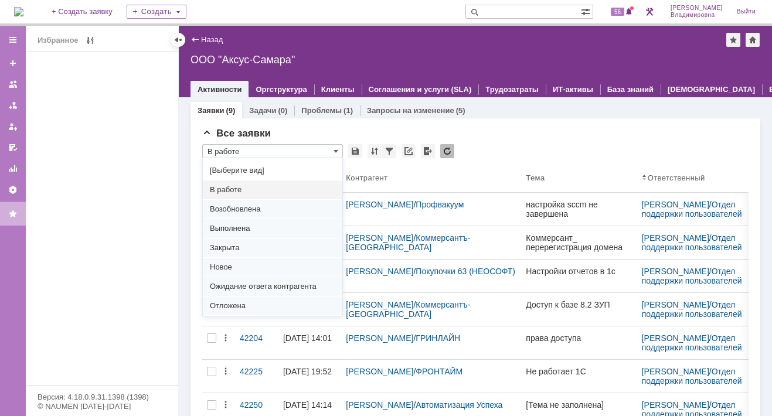
click at [237, 192] on span "В работе" at bounding box center [272, 189] width 125 height 9
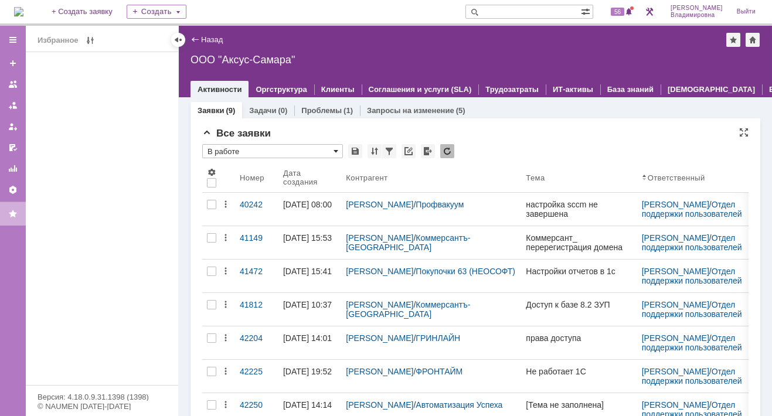
click at [336, 149] on span at bounding box center [335, 150] width 5 height 9
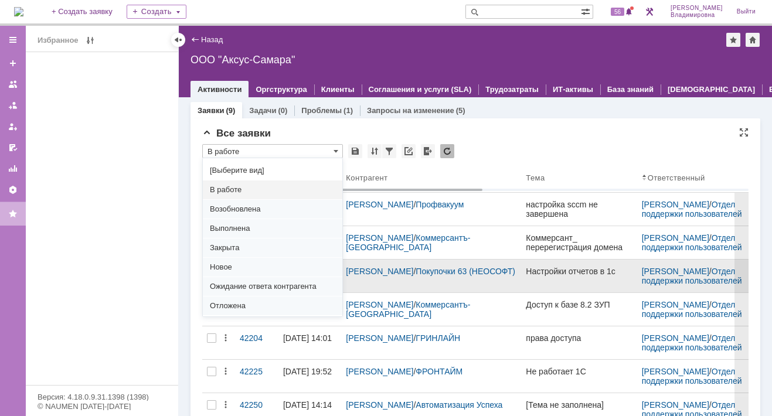
click at [230, 267] on span "Новое" at bounding box center [272, 266] width 125 height 9
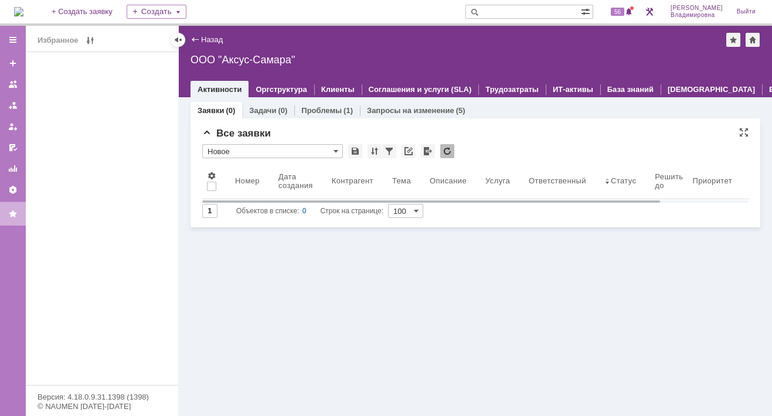
type input "Новое"
click at [22, 9] on img at bounding box center [18, 11] width 9 height 9
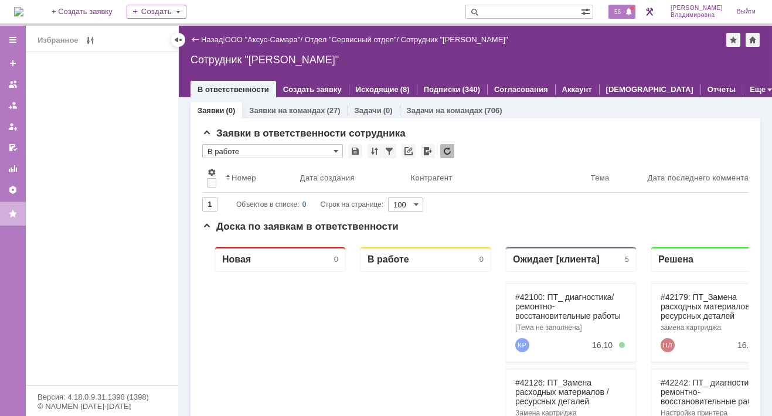
click at [618, 10] on span "56" at bounding box center [617, 12] width 13 height 8
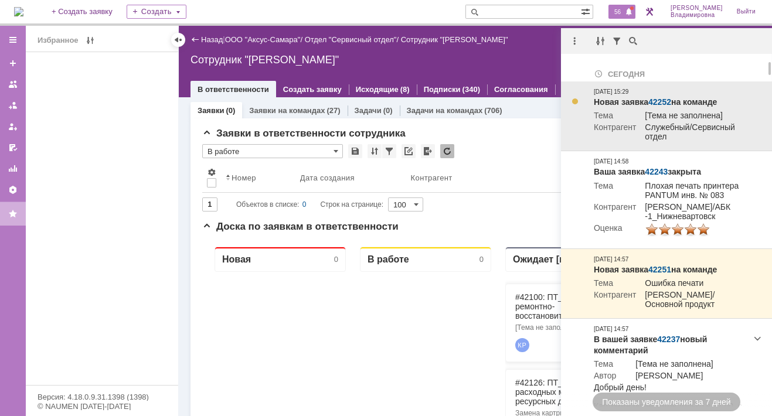
click at [664, 103] on link "42252" at bounding box center [659, 101] width 23 height 9
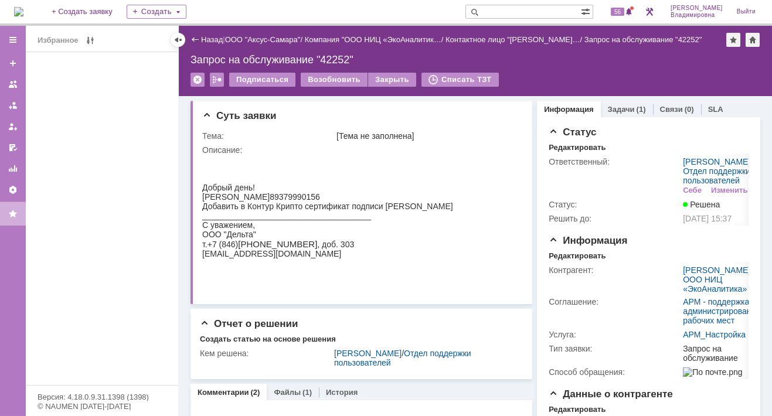
click at [390, 10] on div "На домашнюю + Создать заявку Создать 56 [PERSON_NAME]" at bounding box center [386, 13] width 772 height 26
click at [246, 40] on link "ООО "Аксус-Самара"" at bounding box center [263, 39] width 76 height 9
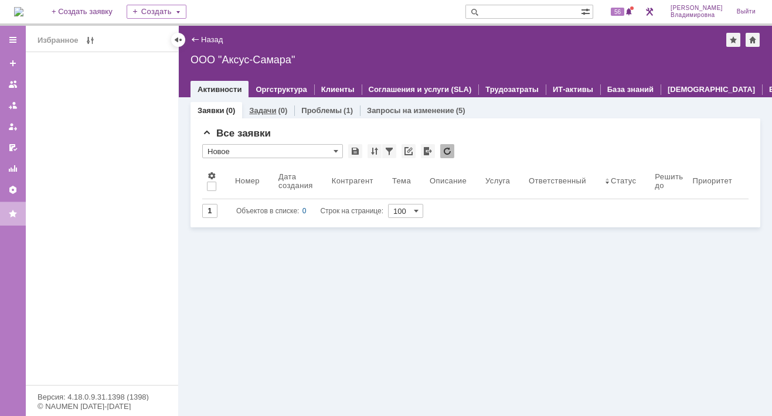
click at [266, 108] on link "Задачи" at bounding box center [262, 110] width 27 height 9
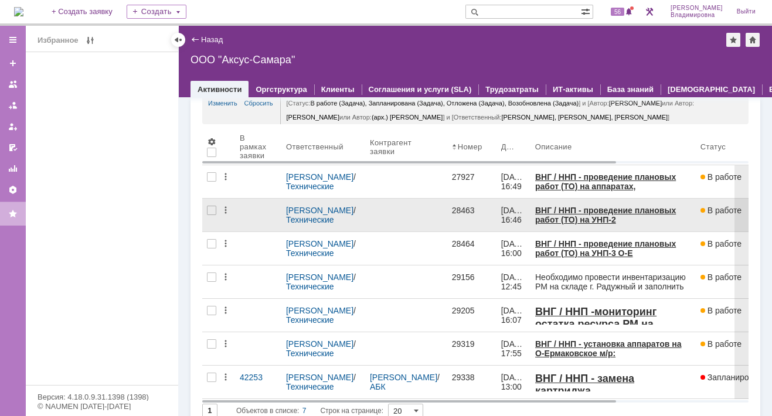
scroll to position [54, 0]
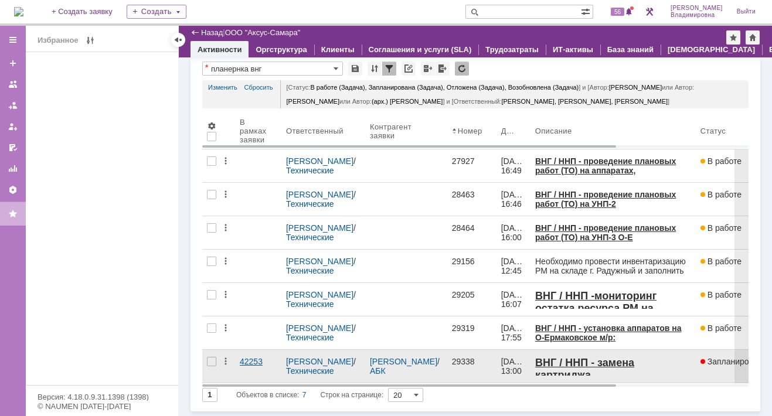
click at [248, 360] on link "42253" at bounding box center [251, 361] width 23 height 9
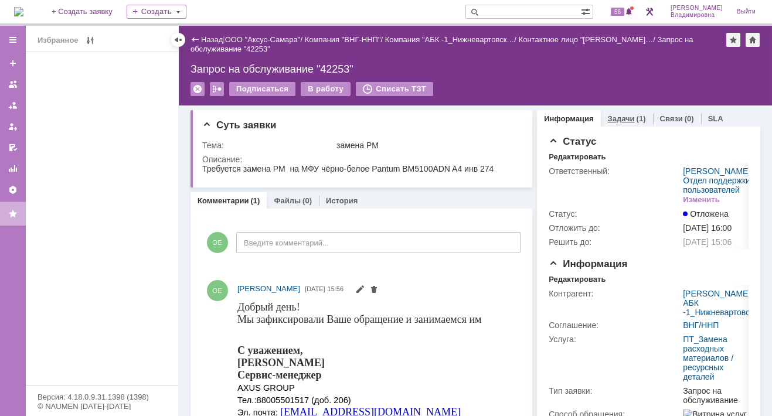
click at [614, 119] on link "Задачи" at bounding box center [621, 118] width 27 height 9
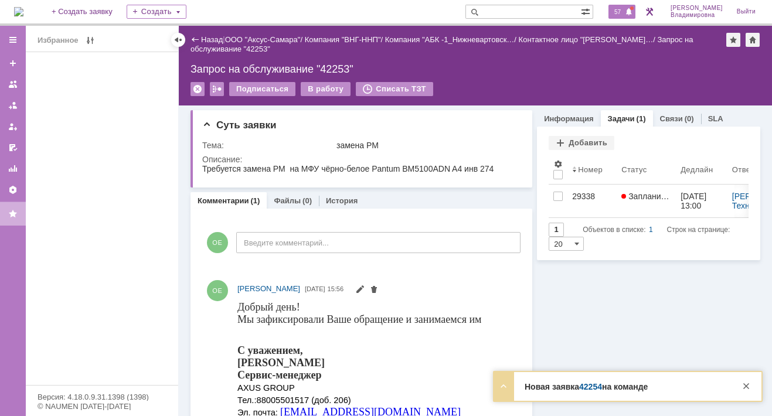
click at [624, 10] on span "57" at bounding box center [617, 12] width 13 height 8
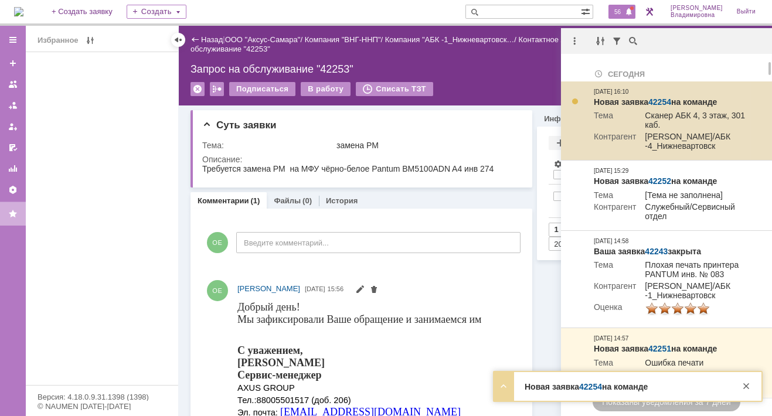
click at [652, 98] on link "42254" at bounding box center [659, 101] width 23 height 9
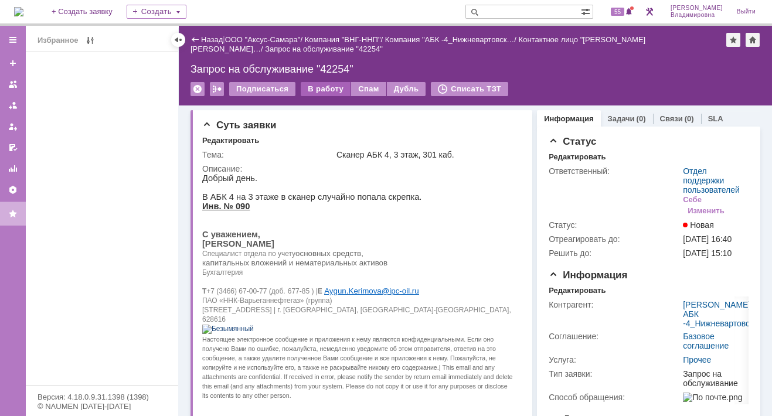
click at [322, 88] on div "В работу" at bounding box center [326, 89] width 50 height 14
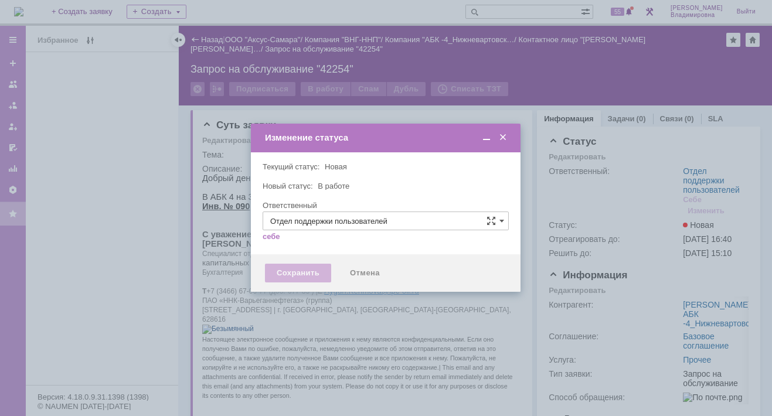
type input "[PERSON_NAME]"
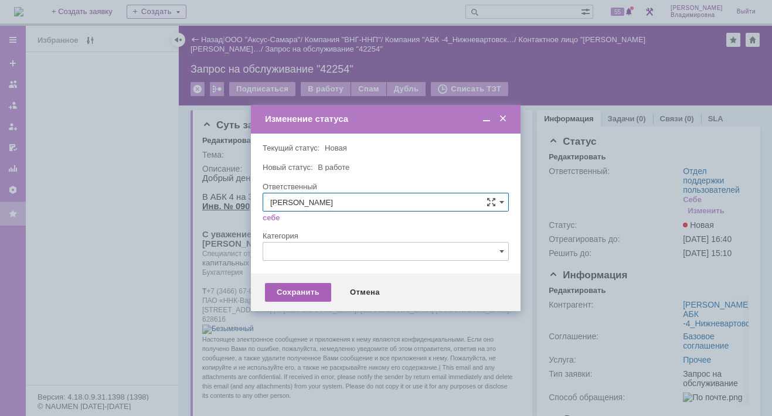
click at [302, 292] on div "Сохранить" at bounding box center [298, 292] width 66 height 19
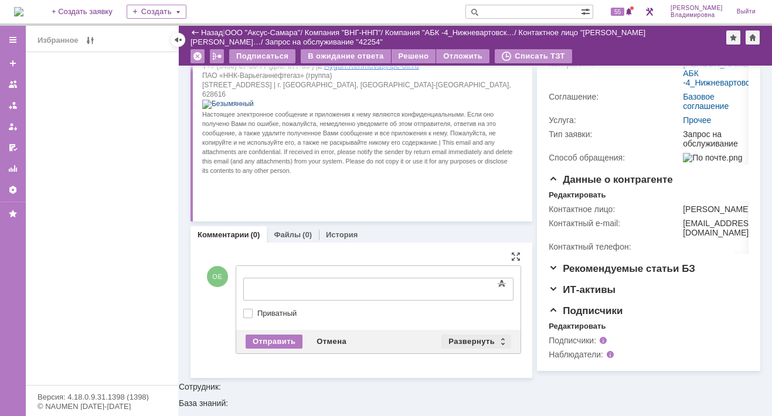
click at [468, 336] on div "Развернуть" at bounding box center [476, 342] width 70 height 14
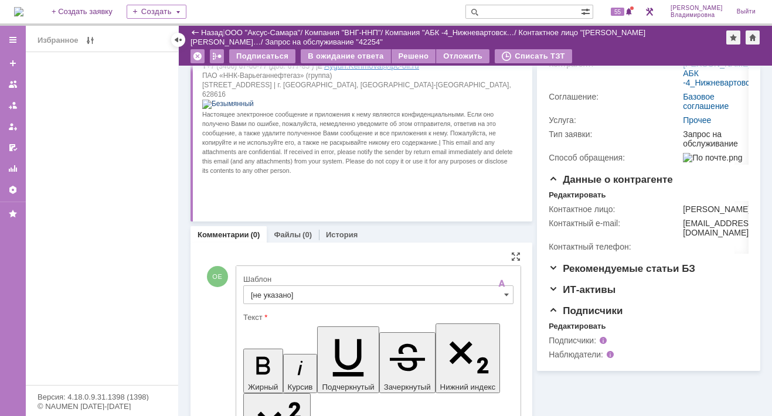
click at [267, 291] on input "[не указано]" at bounding box center [378, 294] width 270 height 19
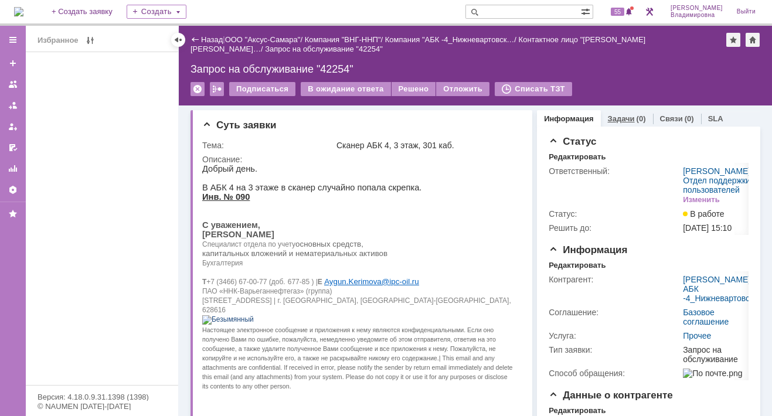
click at [616, 117] on link "Задачи" at bounding box center [621, 118] width 27 height 9
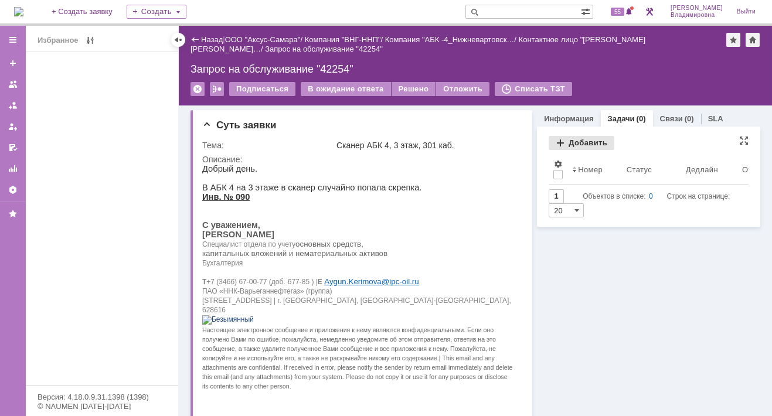
click at [580, 138] on div "Добавить" at bounding box center [581, 143] width 66 height 14
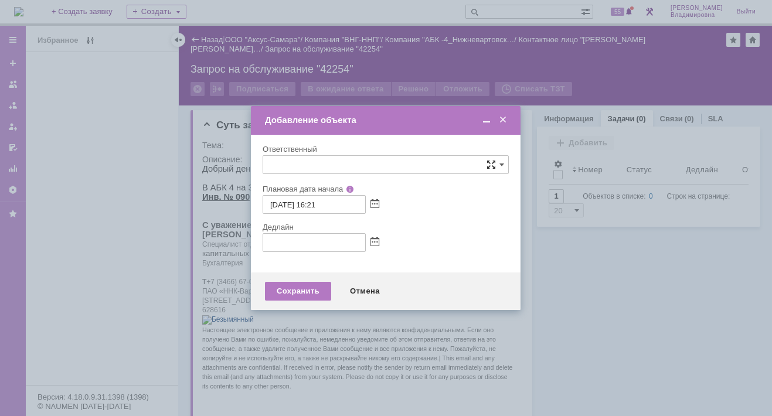
type input "[не указано]"
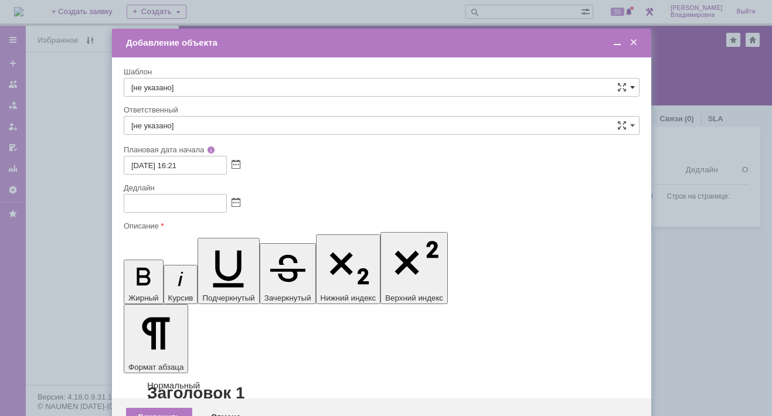
click at [632, 84] on span at bounding box center [632, 87] width 5 height 9
click at [182, 231] on span "ВНГ / ННП - диагностика, ремонт без использования ЗИП (Запрос на обслуживание)" at bounding box center [381, 234] width 500 height 9
type input "ВНГ / ННП - диагностика, ремонт без использования ЗИП (Запрос на обслуживание)"
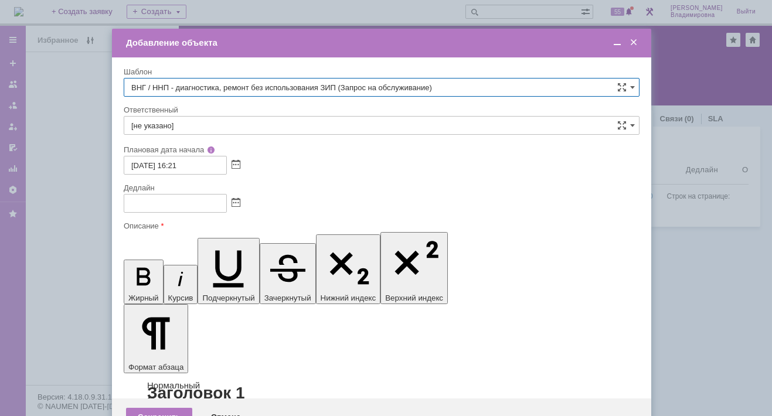
type input "[PERSON_NAME]"
type input "16.10.2025 00:21"
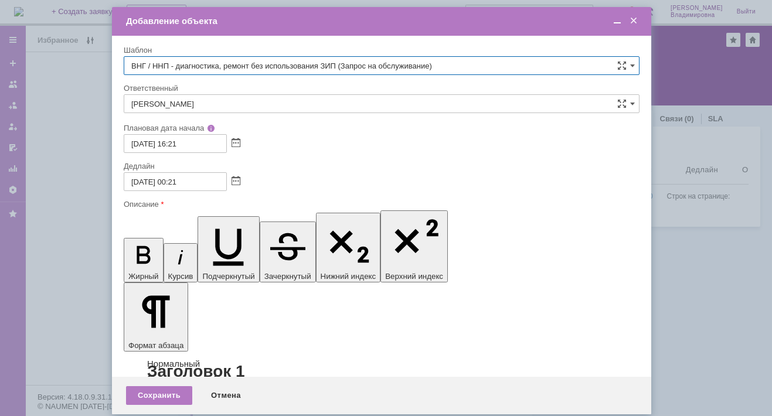
type input "ВНГ / ННП - диагностика, ремонт без использования ЗИП (Запрос на обслуживание)"
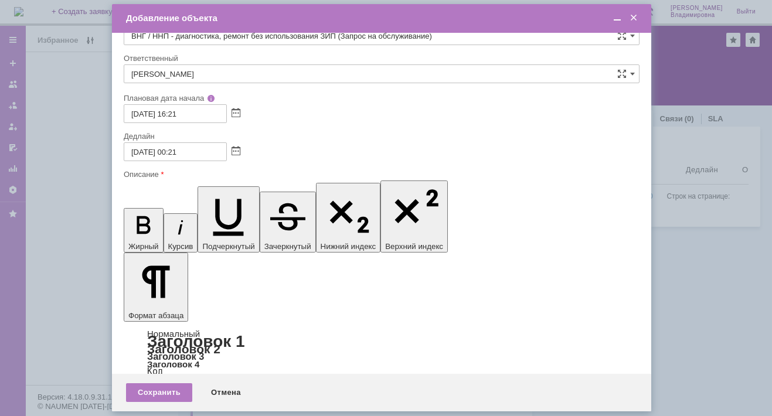
scroll to position [0, 0]
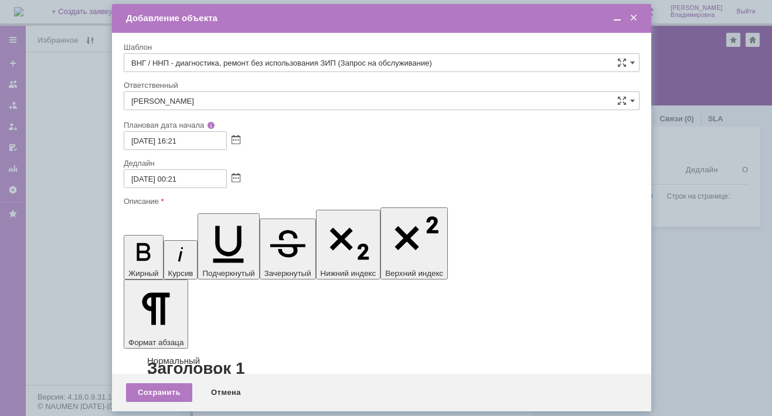
drag, startPoint x: 443, startPoint y: 3356, endPoint x: 454, endPoint y: 3357, distance: 11.1
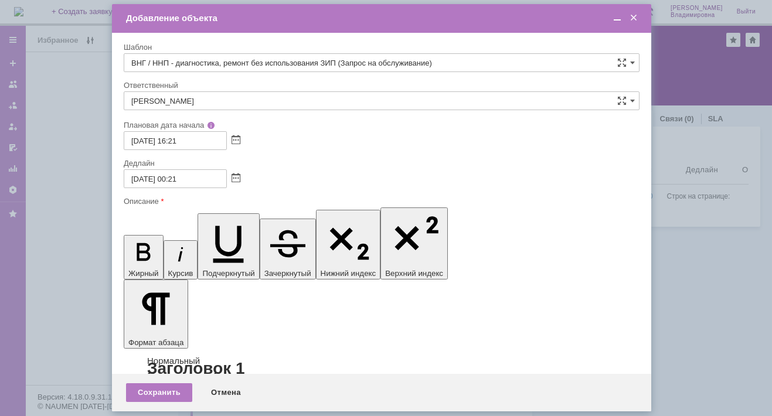
drag, startPoint x: 340, startPoint y: 3365, endPoint x: 375, endPoint y: 3364, distance: 35.2
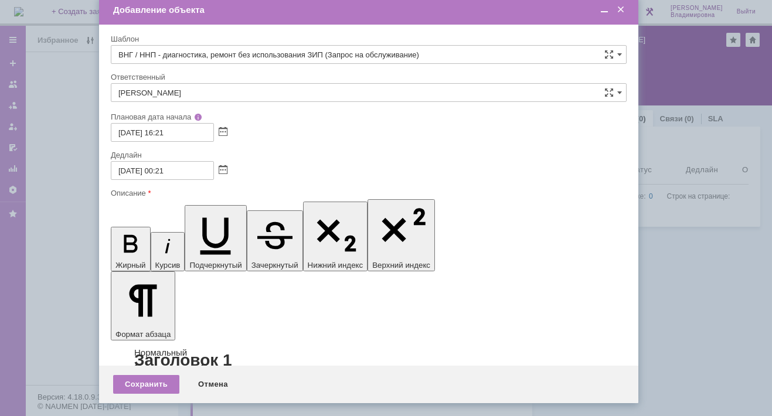
drag, startPoint x: 322, startPoint y: 18, endPoint x: 309, endPoint y: 10, distance: 14.5
click at [309, 10] on div "Добавление объекта" at bounding box center [369, 10] width 513 height 11
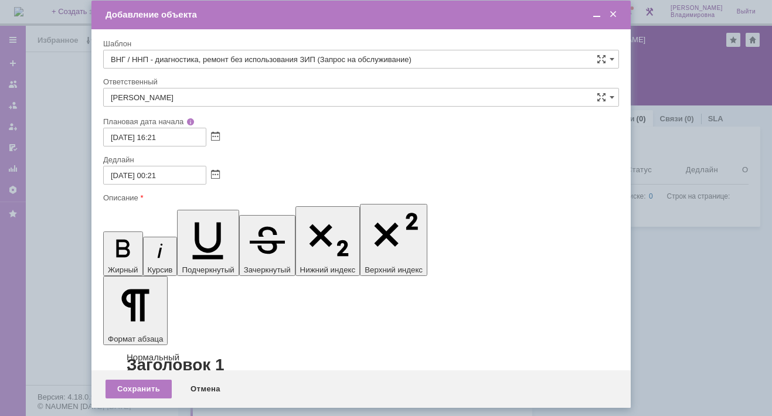
drag, startPoint x: 326, startPoint y: 10, endPoint x: 319, endPoint y: 14, distance: 8.1
click at [319, 14] on div "Добавление объекта" at bounding box center [361, 14] width 513 height 11
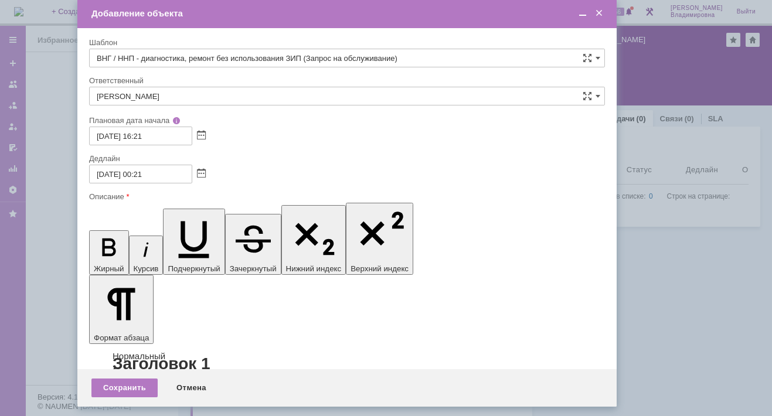
drag, startPoint x: 387, startPoint y: 11, endPoint x: 373, endPoint y: 11, distance: 13.5
click at [373, 11] on div "Добавление объекта" at bounding box center [347, 13] width 513 height 11
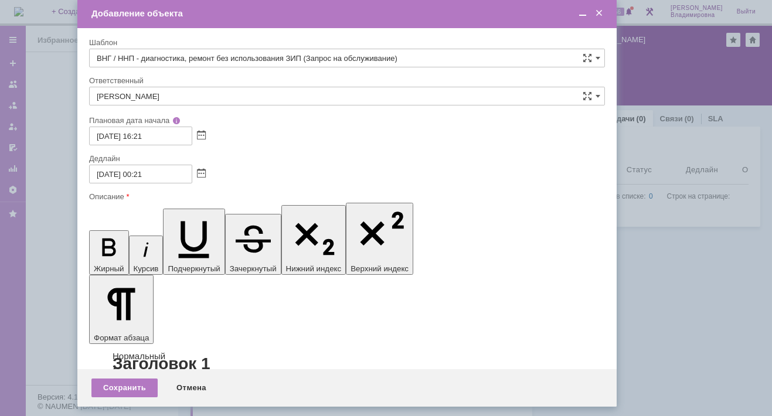
click at [112, 387] on div "Сохранить" at bounding box center [124, 388] width 66 height 19
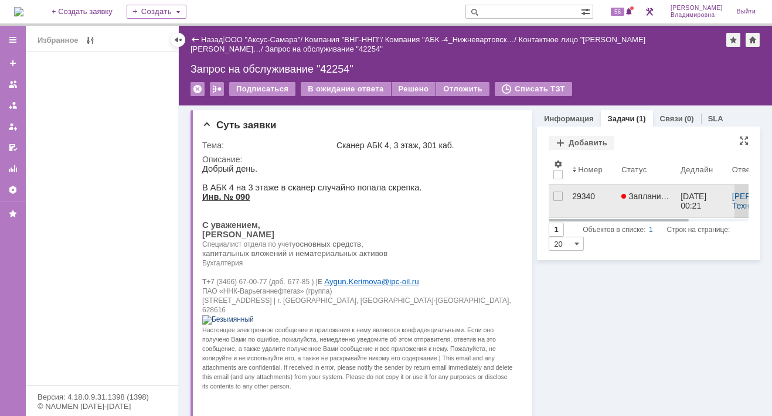
click at [575, 196] on div "29340" at bounding box center [592, 196] width 40 height 9
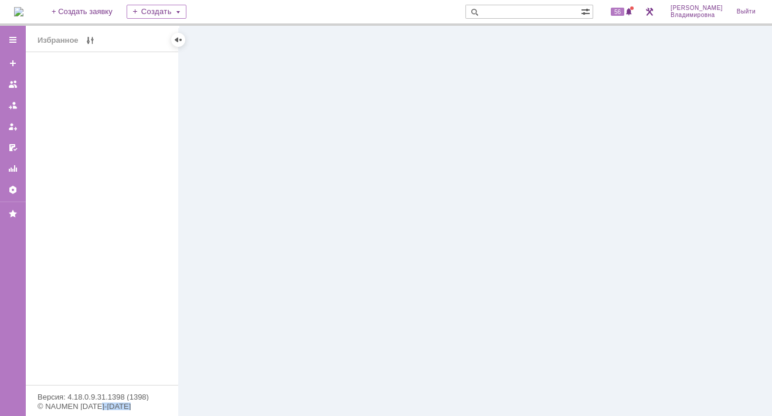
click at [575, 196] on div at bounding box center [475, 221] width 593 height 390
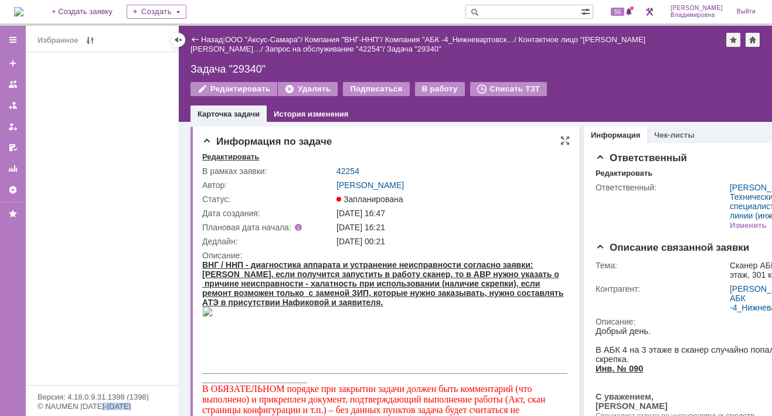
click at [232, 155] on div "Редактировать" at bounding box center [230, 156] width 57 height 9
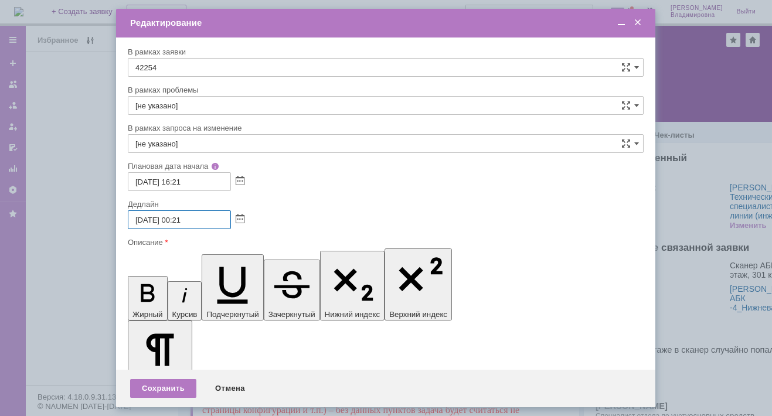
drag, startPoint x: 176, startPoint y: 219, endPoint x: 183, endPoint y: 219, distance: 7.1
click at [183, 219] on input "16.10.2025 00:21" at bounding box center [179, 219] width 103 height 19
drag, startPoint x: 186, startPoint y: 217, endPoint x: 194, endPoint y: 219, distance: 7.8
click at [194, 219] on input "16.10.2025 13:21" at bounding box center [179, 219] width 103 height 19
type input "[DATE] 13:00"
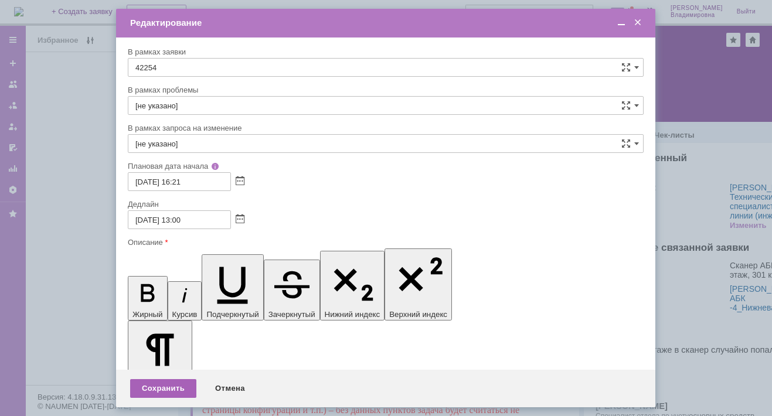
click at [158, 388] on div "Сохранить" at bounding box center [163, 388] width 66 height 19
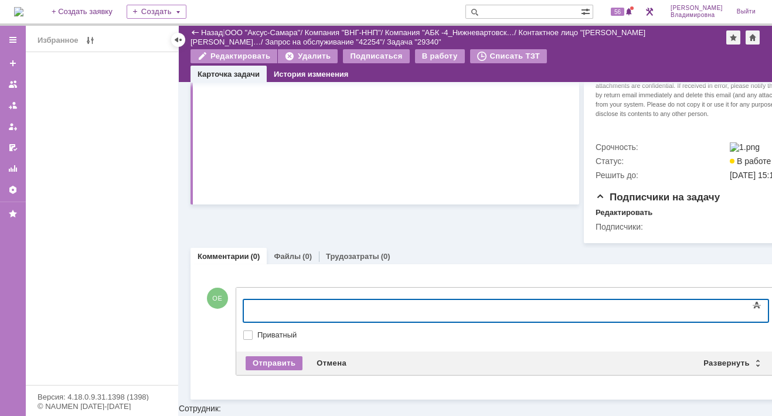
scroll to position [468, 0]
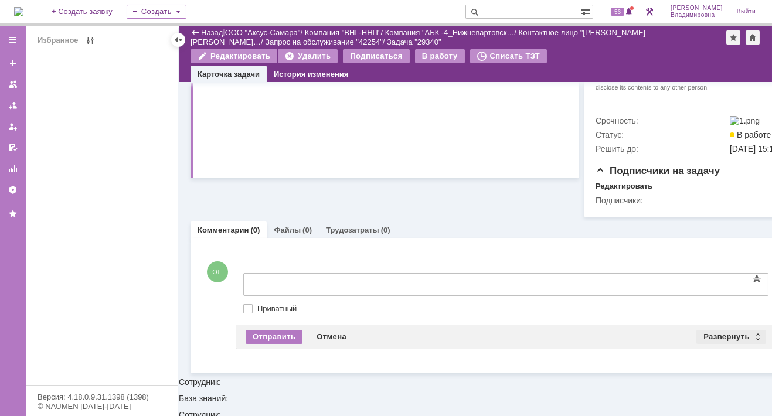
click at [715, 344] on div "Развернуть" at bounding box center [731, 337] width 70 height 14
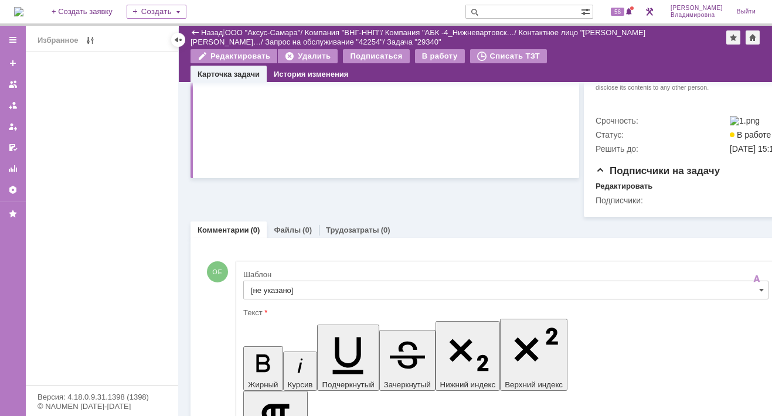
scroll to position [0, 0]
click at [265, 299] on input "[не указано]" at bounding box center [505, 290] width 525 height 19
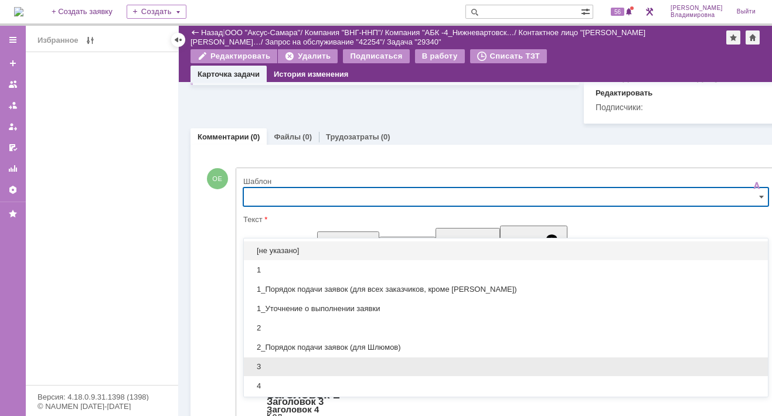
scroll to position [176, 0]
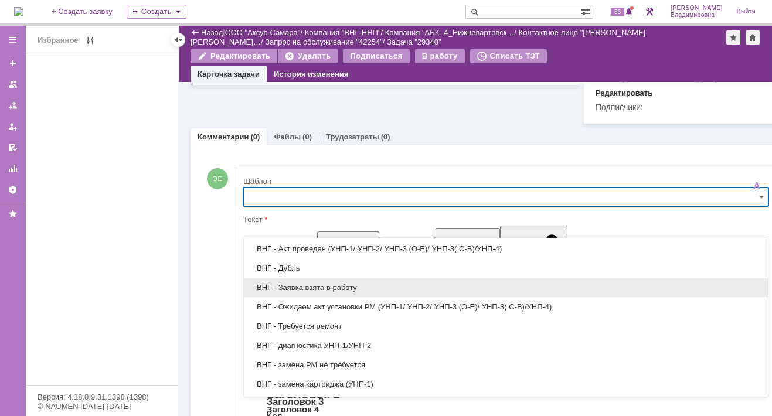
click at [304, 289] on span "ВНГ - Заявка взята в работу" at bounding box center [506, 287] width 510 height 9
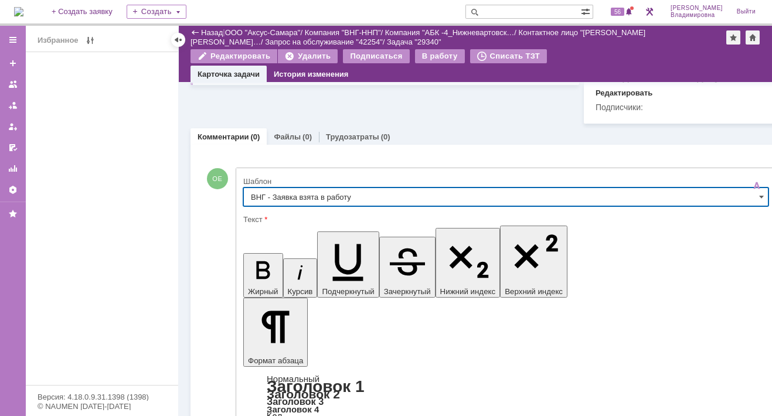
scroll to position [561, 5]
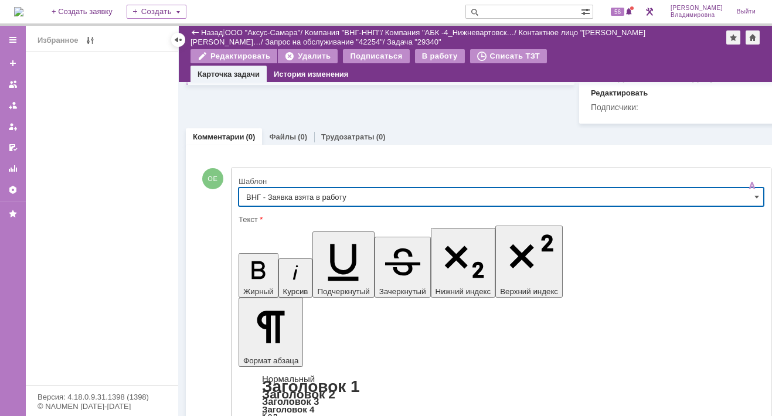
type input "ВНГ - Заявка взята в работу"
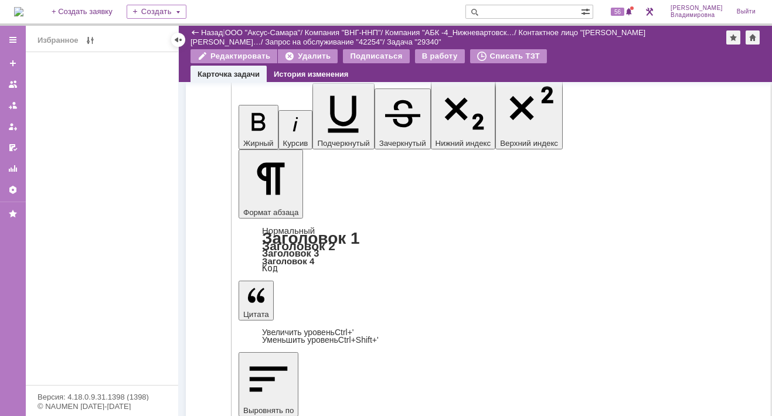
scroll to position [735, 5]
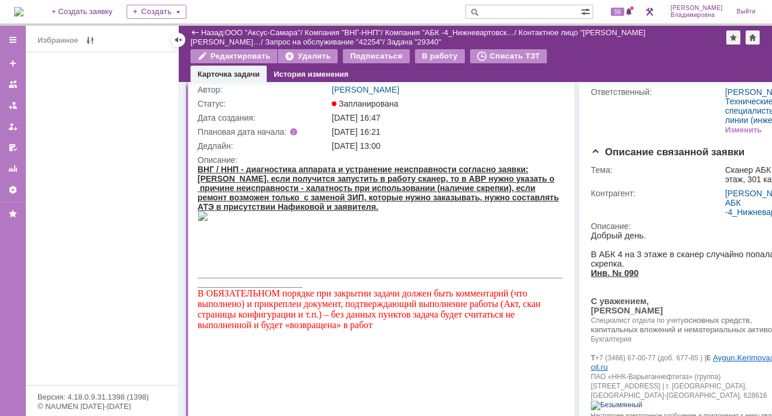
scroll to position [0, 5]
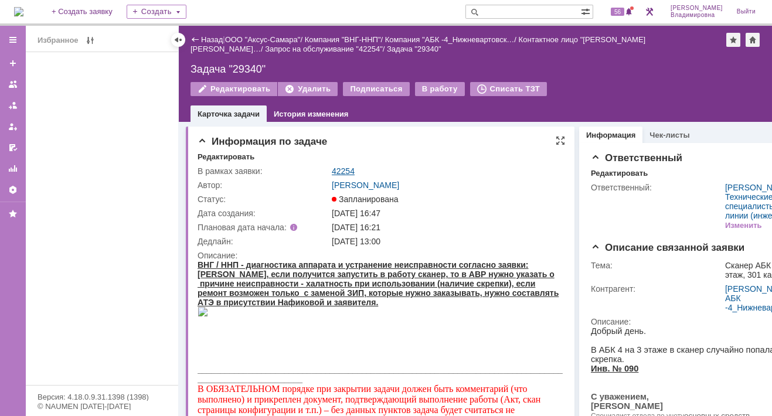
click at [337, 170] on link "42254" at bounding box center [343, 170] width 23 height 9
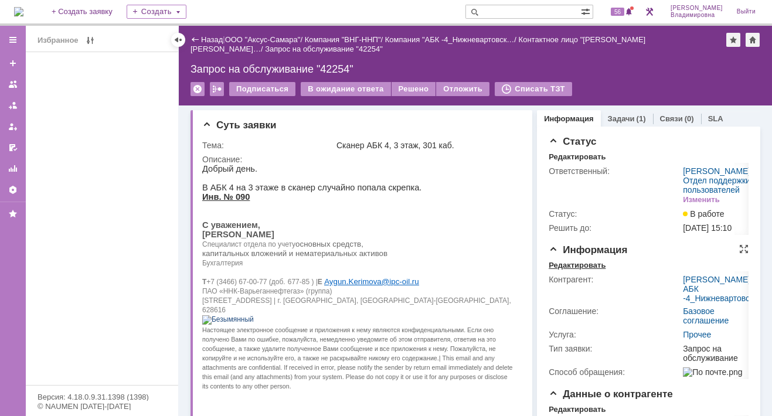
click at [570, 270] on div "Редактировать" at bounding box center [576, 265] width 57 height 9
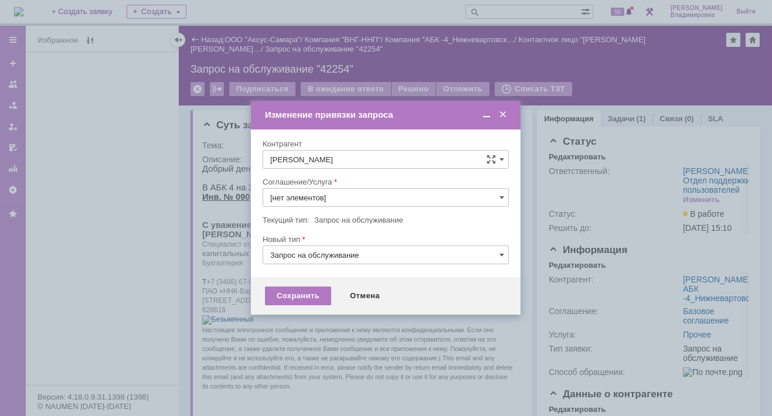
type input "Прочее"
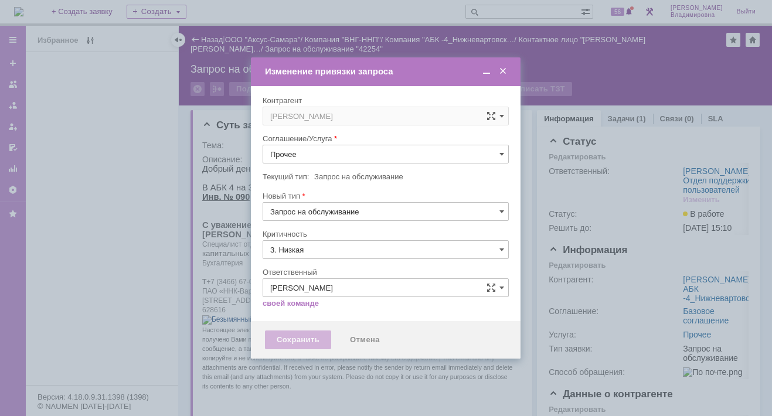
type input "[не указано]"
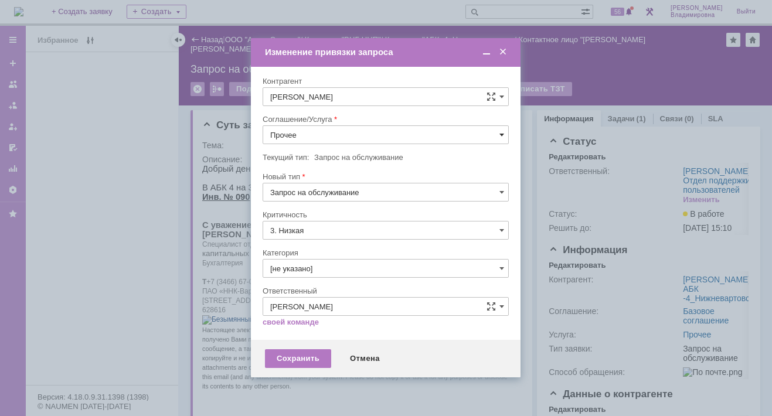
click at [503, 132] on span at bounding box center [501, 134] width 5 height 9
click at [304, 238] on span "ПТ_ диагностика/ ремонтно-восстановительные работы" at bounding box center [385, 240] width 231 height 9
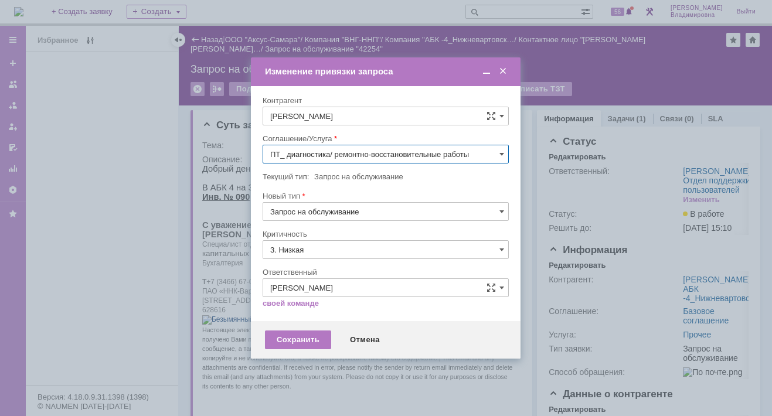
type input "ПТ_ диагностика/ ремонтно-восстановительные работы"
click at [294, 333] on div "Сохранить" at bounding box center [298, 339] width 66 height 19
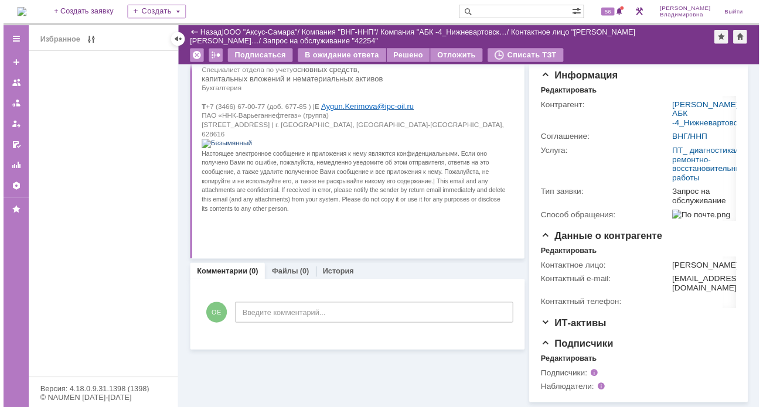
scroll to position [177, 0]
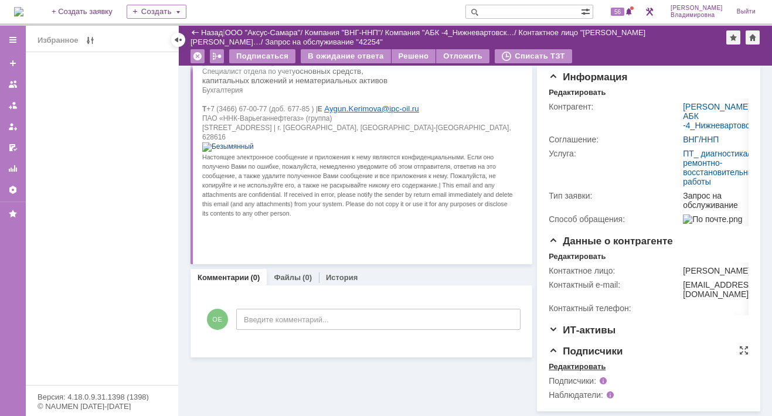
click at [555, 367] on div "Редактировать" at bounding box center [576, 366] width 57 height 9
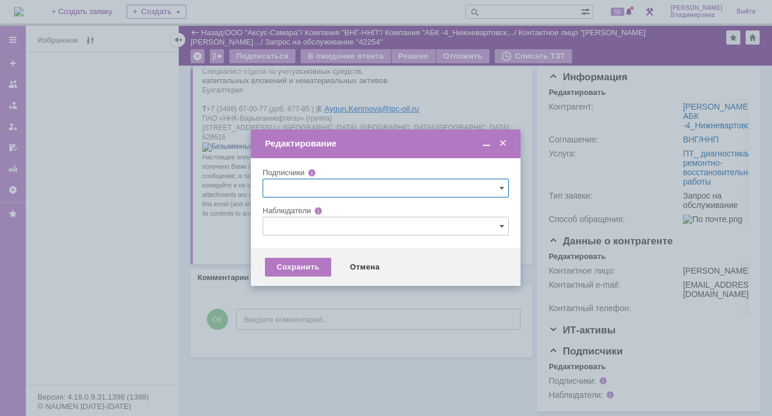
click at [284, 223] on input "text" at bounding box center [385, 226] width 246 height 19
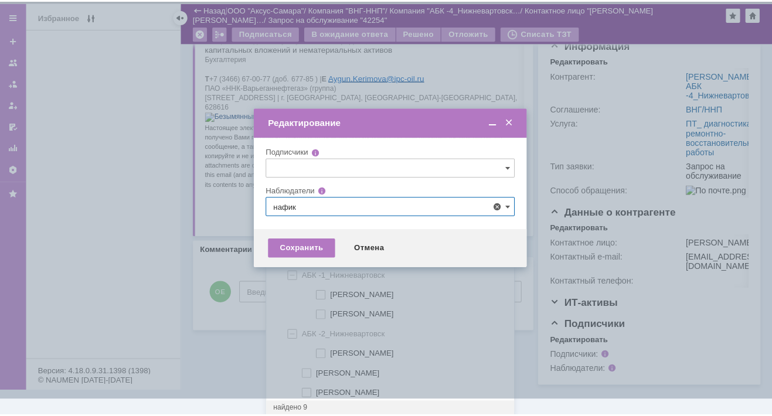
scroll to position [0, 0]
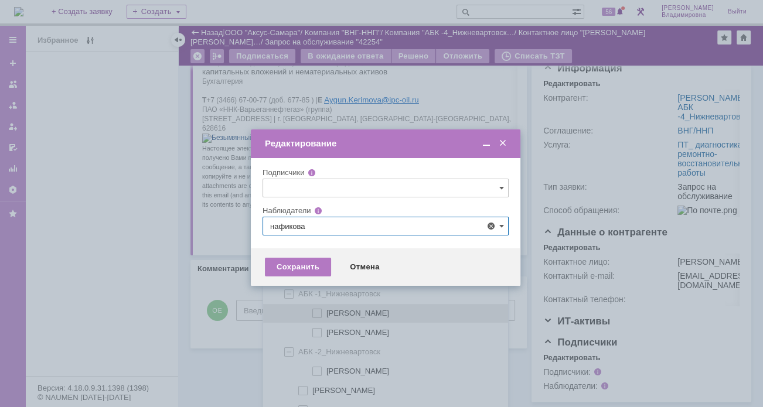
click at [326, 312] on span at bounding box center [326, 312] width 0 height 6
click at [314, 312] on input "нафикова евгения" at bounding box center [318, 314] width 8 height 8
type input "нафикова евгения"
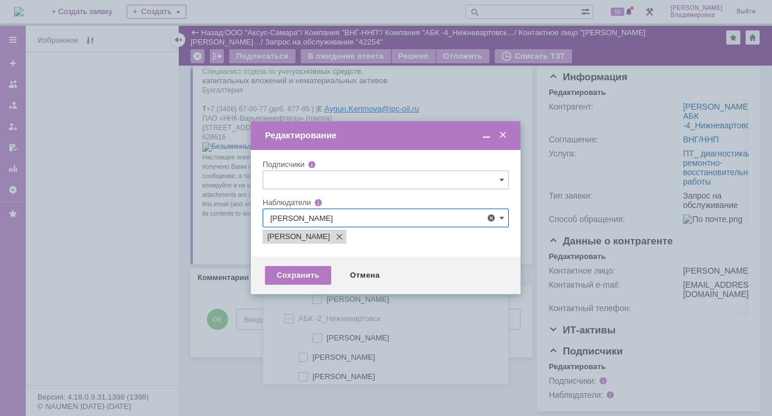
click at [213, 308] on div at bounding box center [386, 208] width 772 height 416
click at [284, 276] on div "Сохранить" at bounding box center [298, 275] width 66 height 19
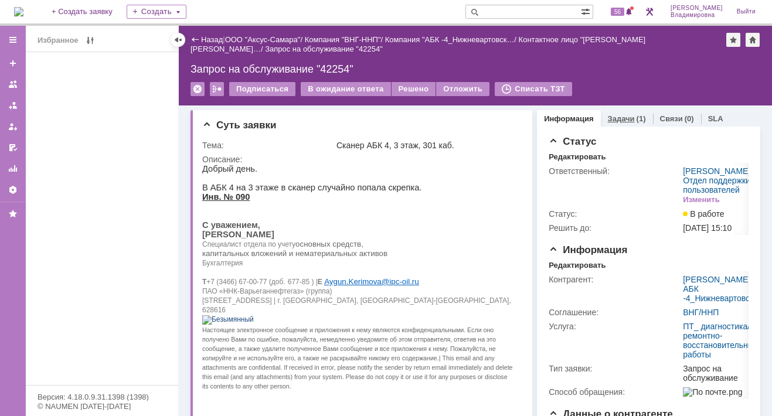
click at [622, 116] on link "Задачи" at bounding box center [621, 118] width 27 height 9
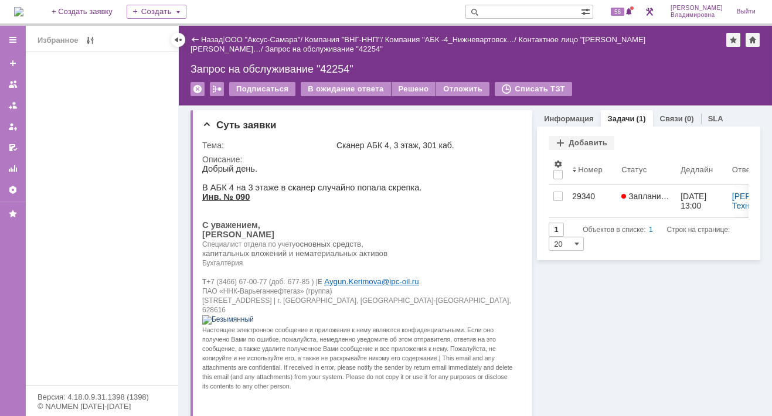
click at [332, 71] on div "Запрос на обслуживание "42254"" at bounding box center [475, 69] width 570 height 12
click at [334, 68] on div "Запрос на обслуживание "42254"" at bounding box center [475, 69] width 570 height 12
click at [619, 117] on link "Задачи" at bounding box center [621, 118] width 27 height 9
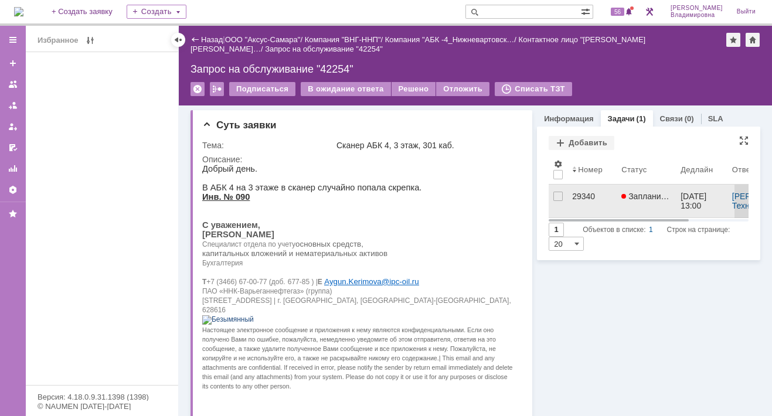
click at [574, 195] on div "29340" at bounding box center [592, 196] width 40 height 9
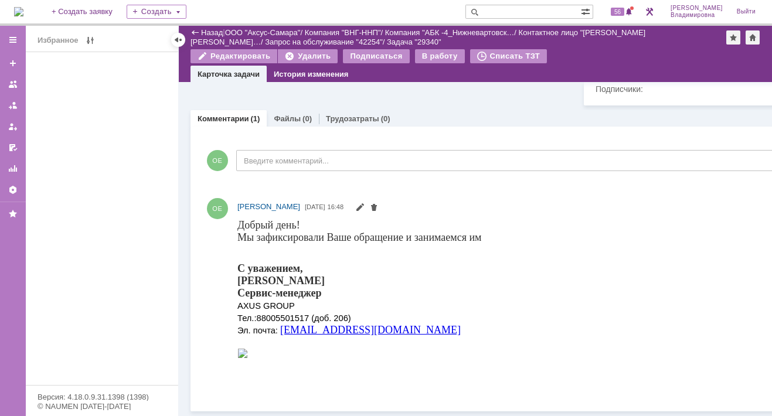
scroll to position [619, 0]
click at [379, 204] on span at bounding box center [373, 208] width 9 height 9
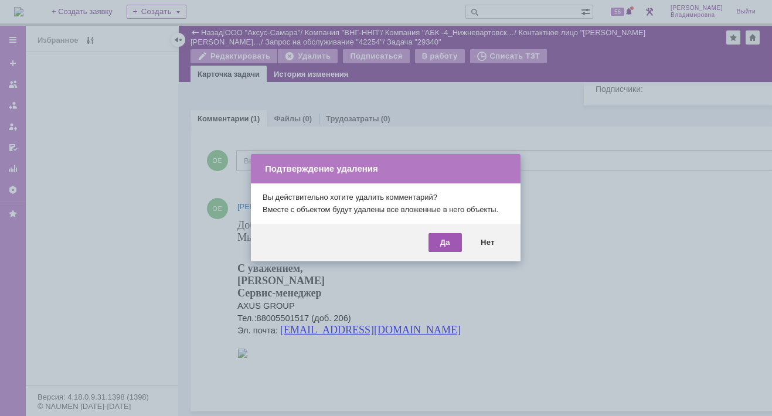
click at [441, 241] on div "Да" at bounding box center [444, 242] width 33 height 19
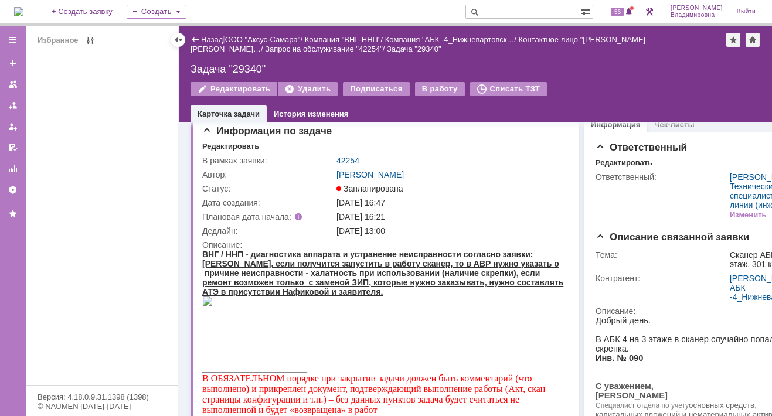
scroll to position [0, 0]
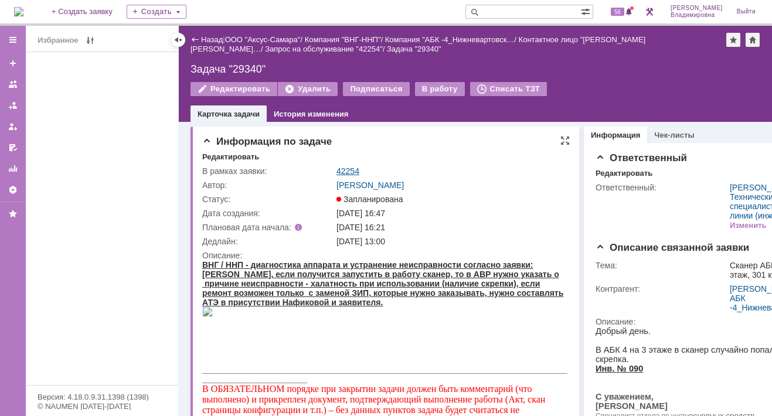
click at [349, 169] on link "42254" at bounding box center [347, 170] width 23 height 9
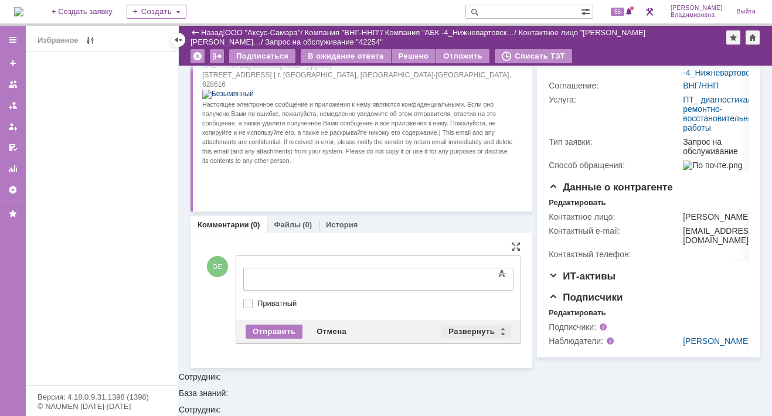
click at [455, 329] on div "Развернуть" at bounding box center [476, 332] width 70 height 14
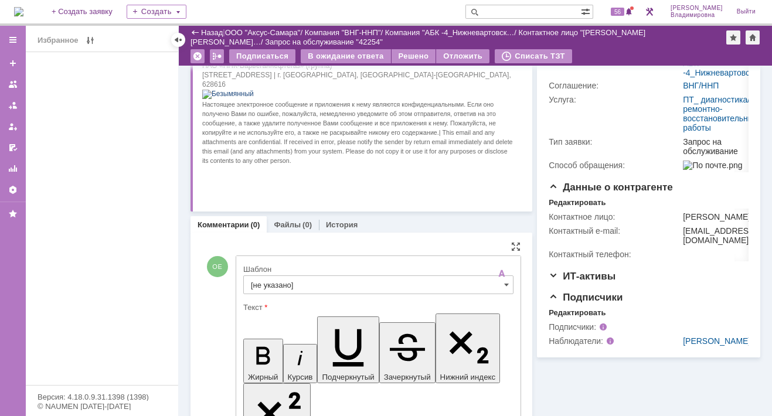
click at [263, 281] on input "[не указано]" at bounding box center [378, 284] width 270 height 19
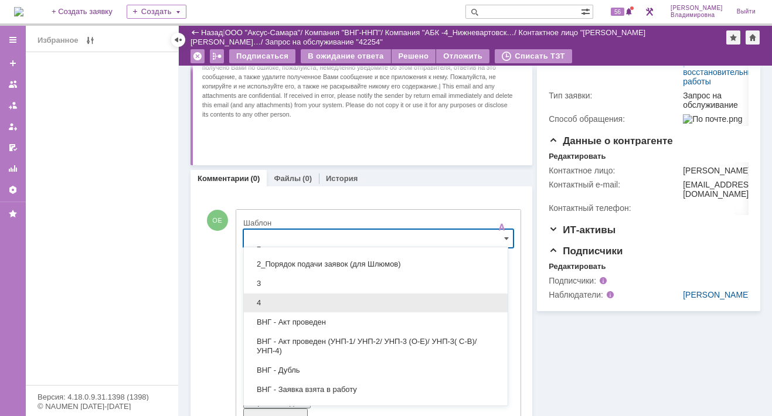
scroll to position [117, 0]
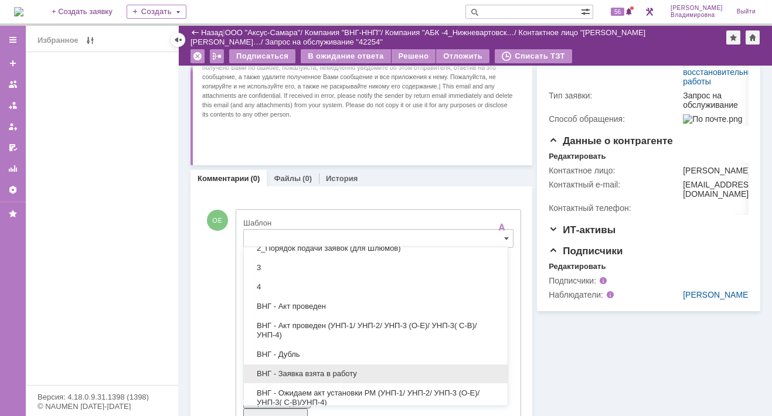
click at [292, 364] on div "ВНГ - Заявка взята в работу" at bounding box center [376, 373] width 264 height 19
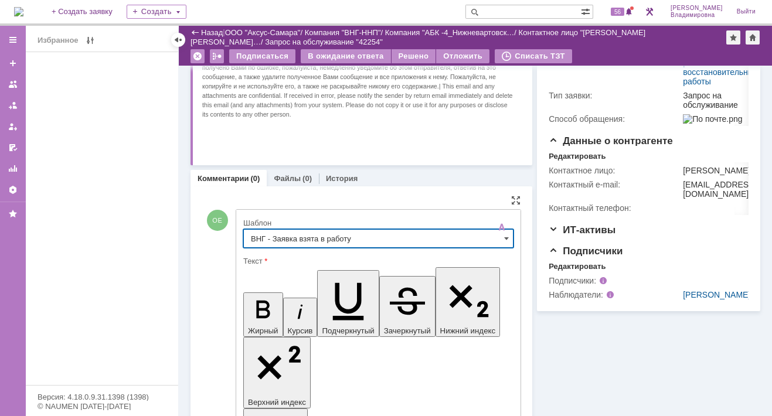
type input "ВНГ - Заявка взята в работу"
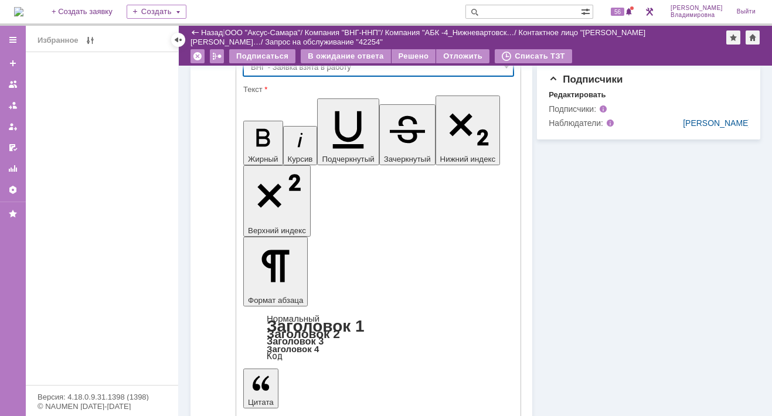
scroll to position [423, 0]
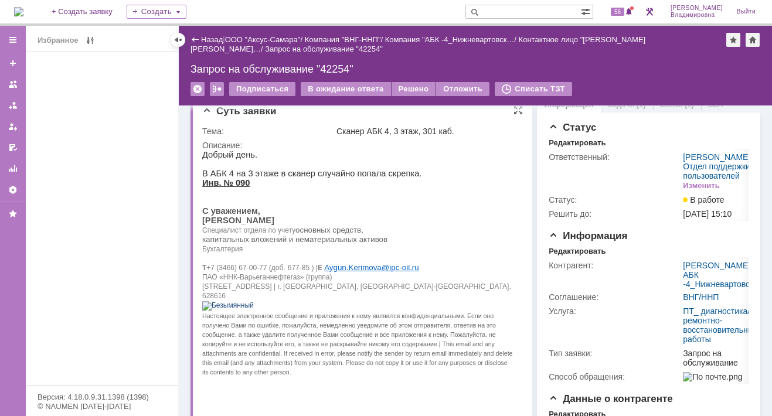
scroll to position [0, 0]
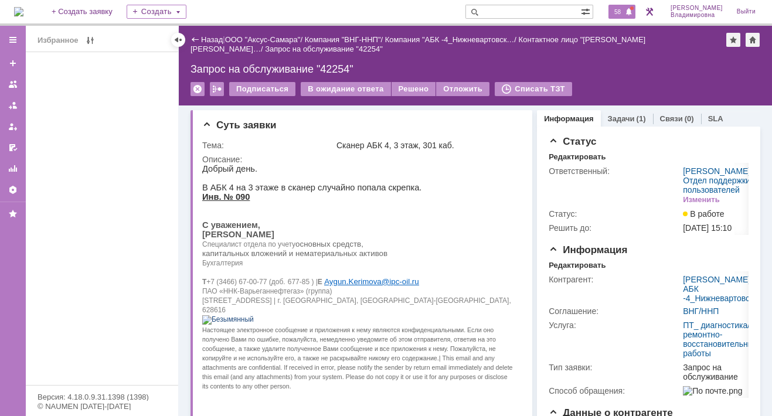
click at [624, 12] on span "58" at bounding box center [617, 12] width 13 height 8
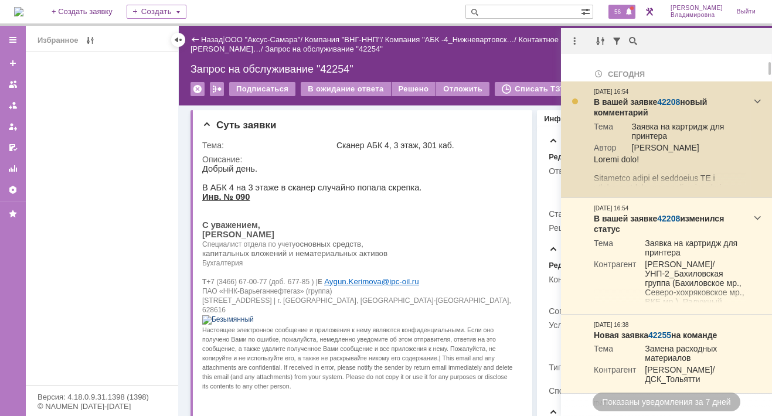
click at [671, 104] on link "42208" at bounding box center [668, 101] width 23 height 9
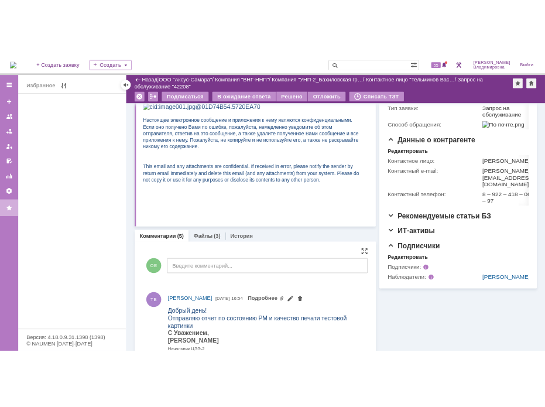
scroll to position [352, 0]
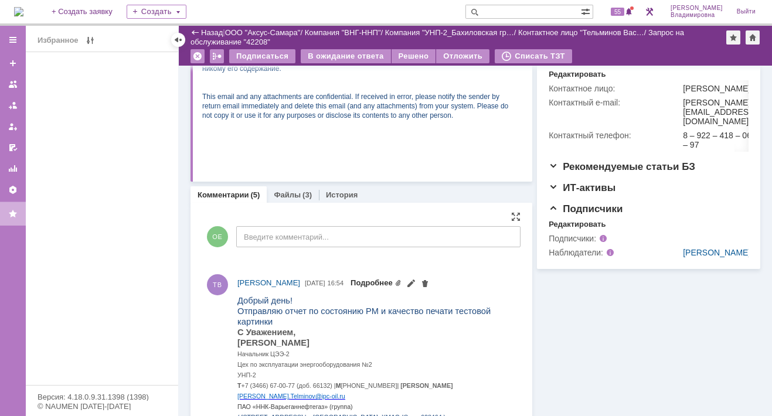
click at [401, 280] on link "Подробнее" at bounding box center [375, 282] width 51 height 9
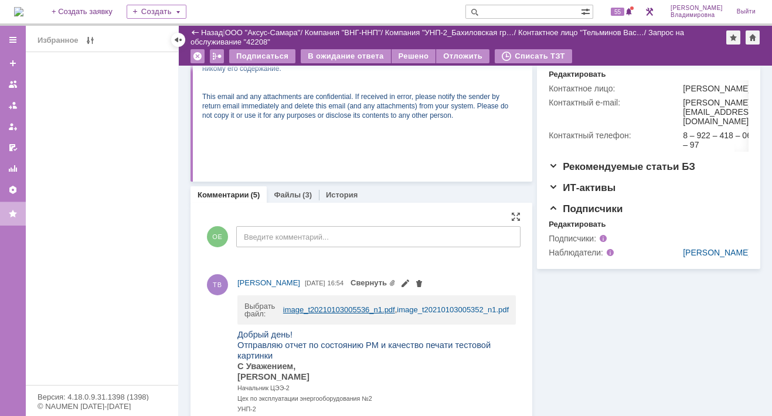
click at [326, 305] on link "image_t20210103005536_n1.pdf" at bounding box center [339, 309] width 112 height 9
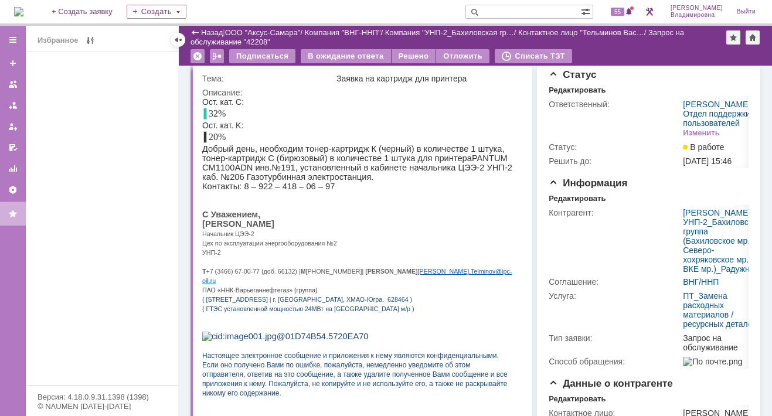
scroll to position [0, 0]
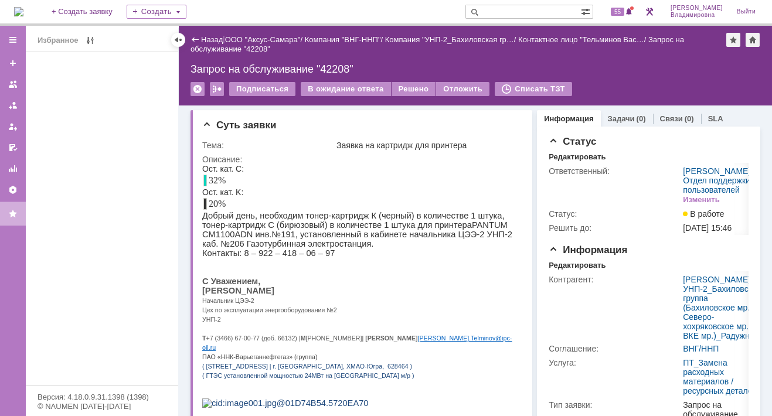
click at [386, 9] on div "На домашнюю + Создать заявку Создать 55 [PERSON_NAME]" at bounding box center [386, 13] width 772 height 26
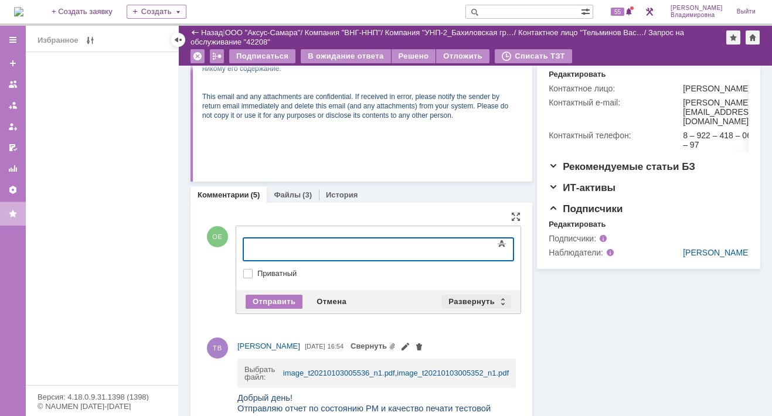
click at [466, 296] on div "Развернуть" at bounding box center [476, 302] width 70 height 14
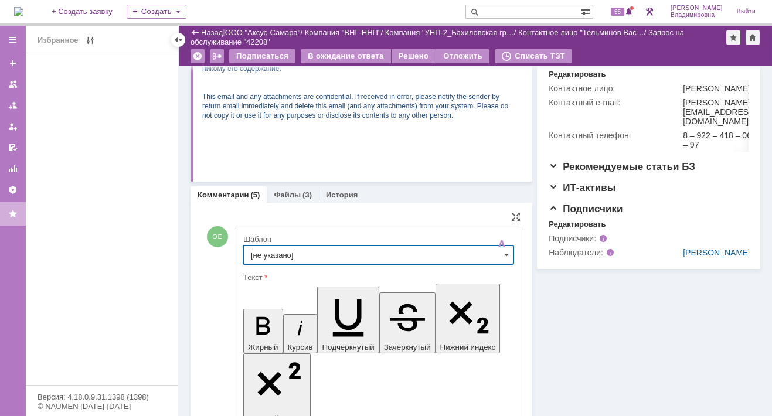
click at [272, 253] on input "[не указано]" at bounding box center [378, 255] width 270 height 19
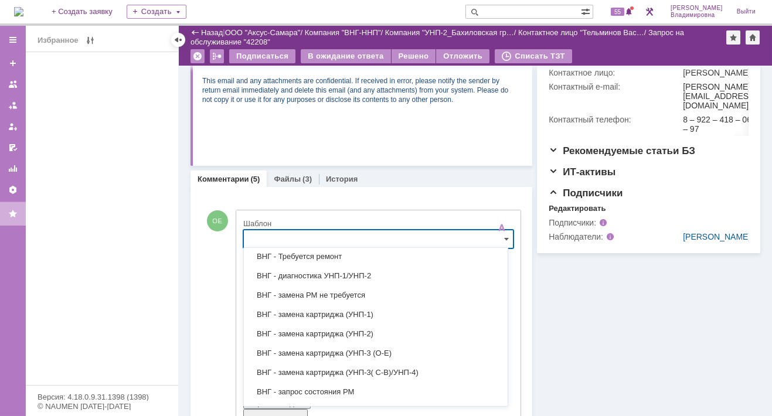
scroll to position [293, 0]
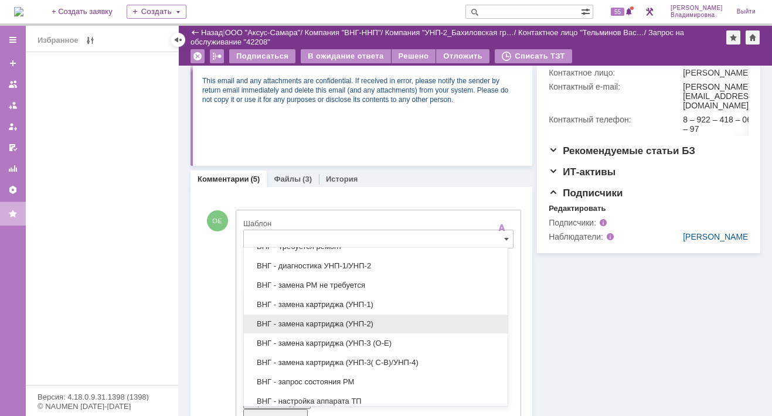
click at [298, 320] on span "ВНГ - замена картриджа (УНП-2)" at bounding box center [376, 323] width 250 height 9
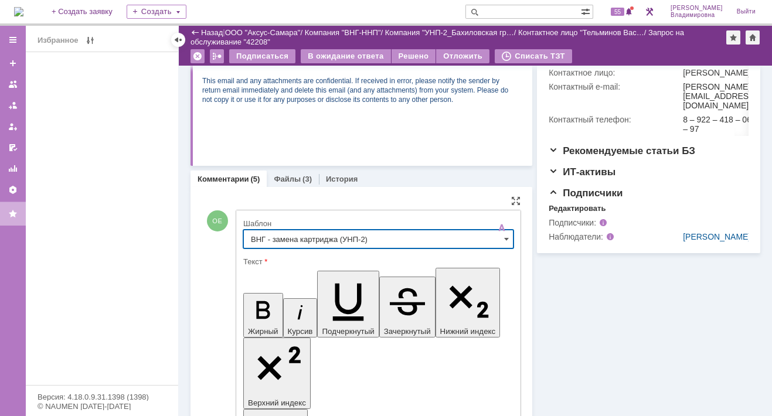
type input "ВНГ - замена картриджа (УНП-2)"
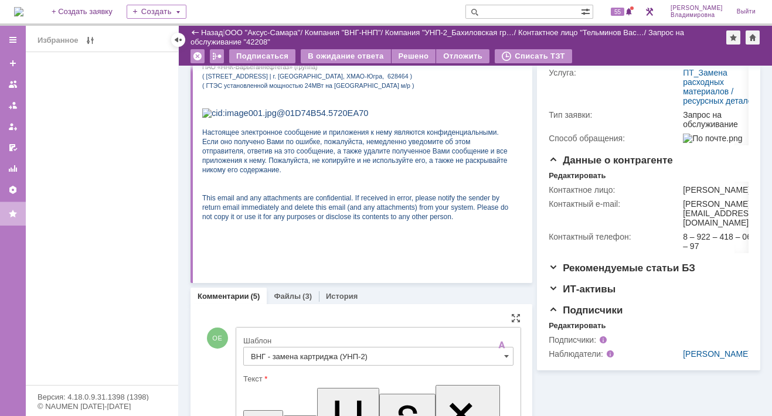
scroll to position [367, 0]
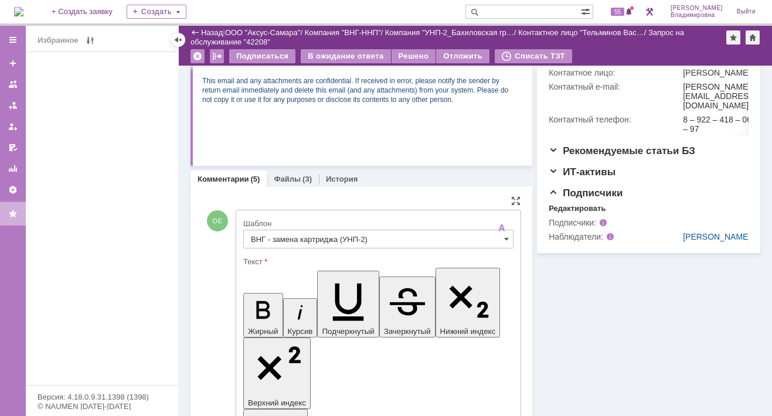
drag, startPoint x: 254, startPoint y: 2715, endPoint x: 339, endPoint y: 2715, distance: 85.0
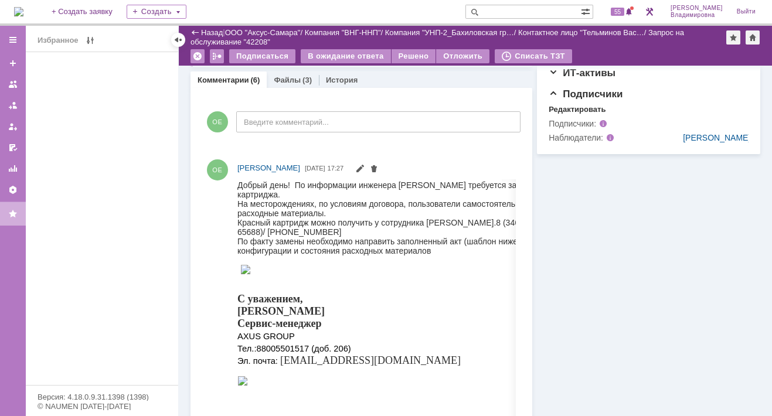
scroll to position [485, 0]
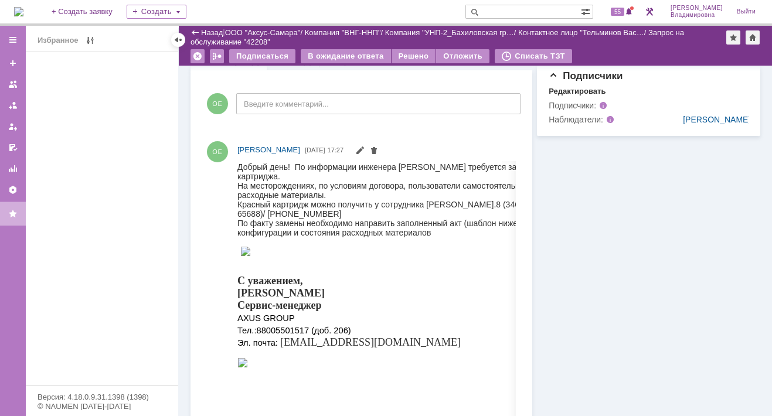
click at [512, 80] on div at bounding box center [515, 83] width 9 height 9
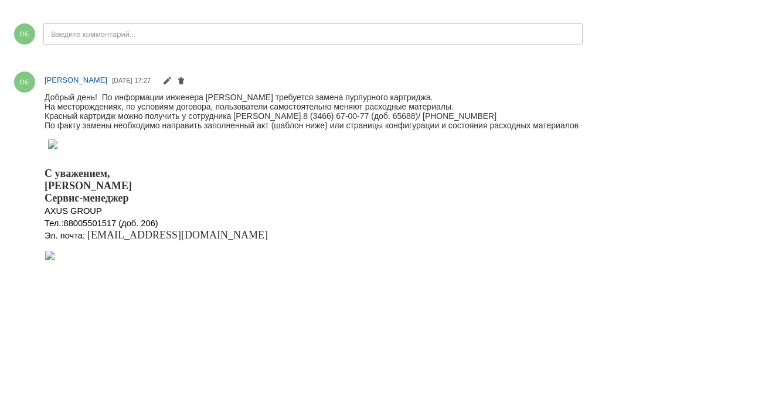
scroll to position [263, 0]
drag, startPoint x: 628, startPoint y: 224, endPoint x: 627, endPoint y: 217, distance: 7.1
click at [627, 219] on html "Добрый день! По информации инженера [PERSON_NAME] требуется замена пурпурного к…" at bounding box center [397, 191] width 704 height 199
drag, startPoint x: 708, startPoint y: 41, endPoint x: 734, endPoint y: 25, distance: 29.7
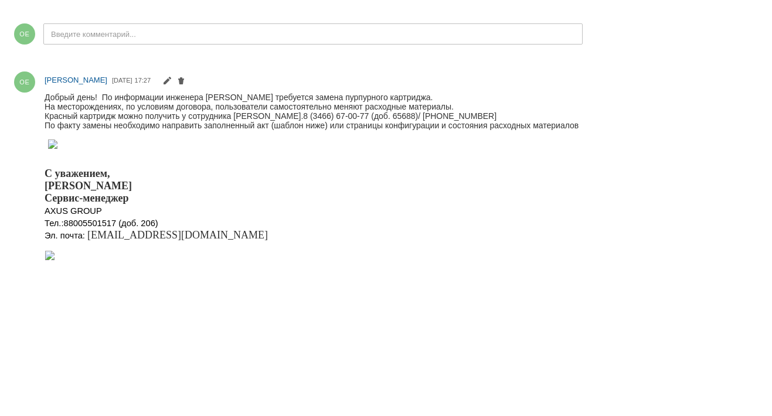
click at [753, 12] on div at bounding box center [752, 13] width 9 height 9
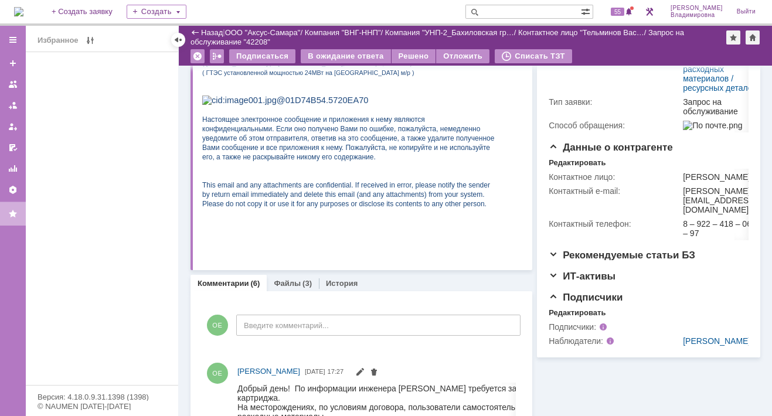
scroll to position [0, 0]
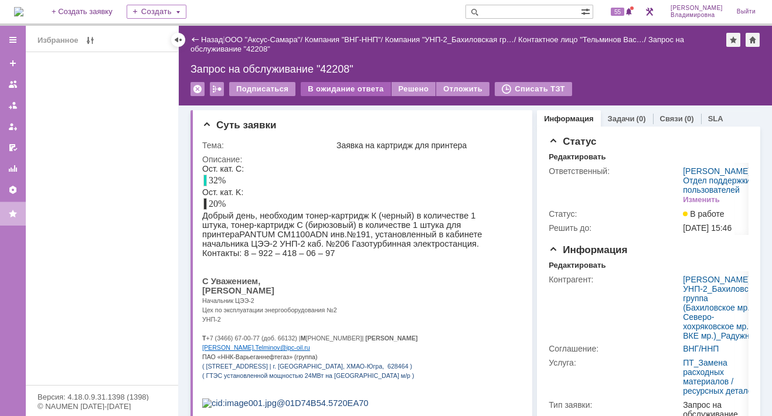
click at [352, 87] on div "В ожидание ответа" at bounding box center [346, 89] width 90 height 14
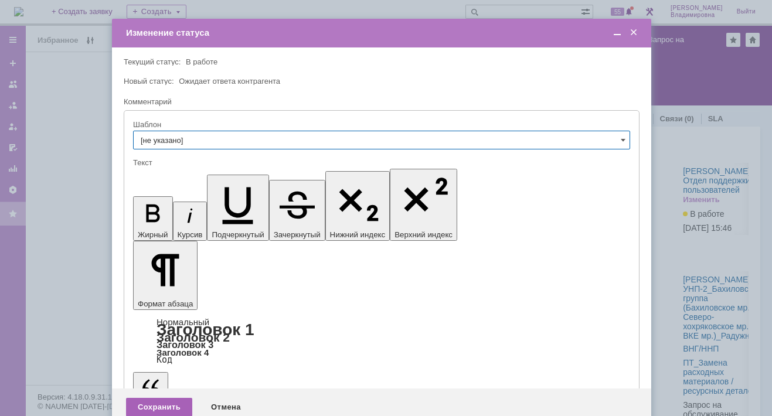
click at [173, 398] on div "Сохранить" at bounding box center [159, 407] width 66 height 19
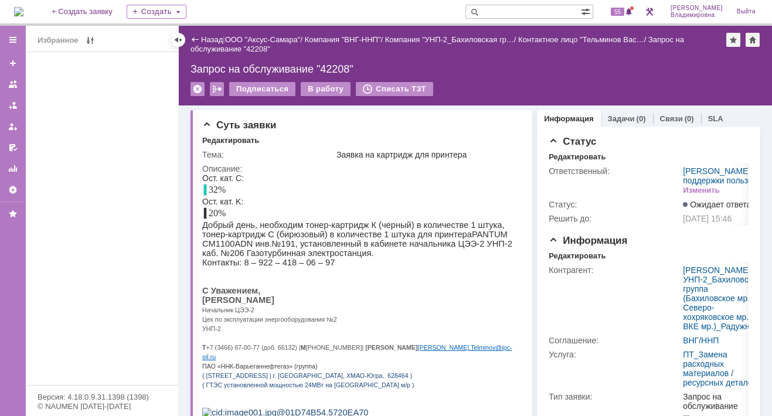
click at [502, 12] on input "text" at bounding box center [522, 12] width 115 height 14
type input "42100"
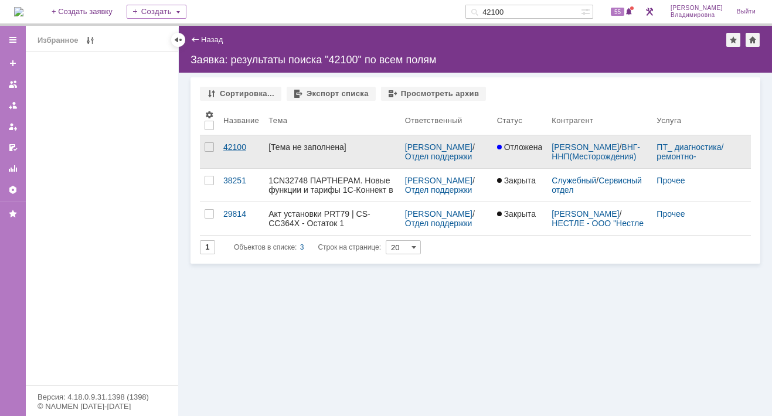
click at [234, 148] on div "42100" at bounding box center [241, 146] width 36 height 9
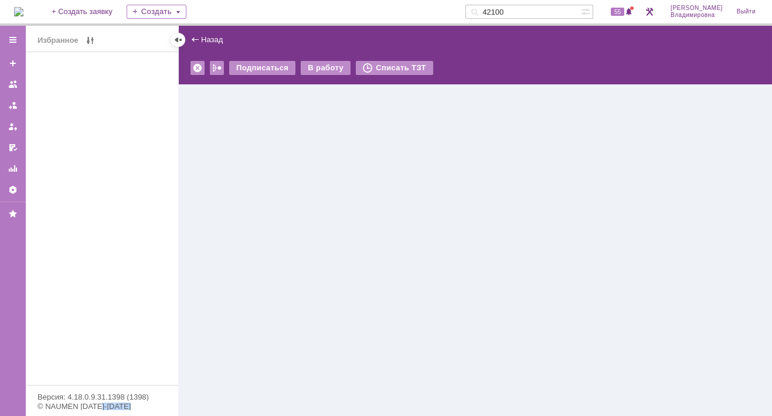
click at [234, 148] on div "Назад | Подписаться В работу Списать ТЗТ serviceCall$46928686 Карточка заявки" at bounding box center [475, 221] width 593 height 390
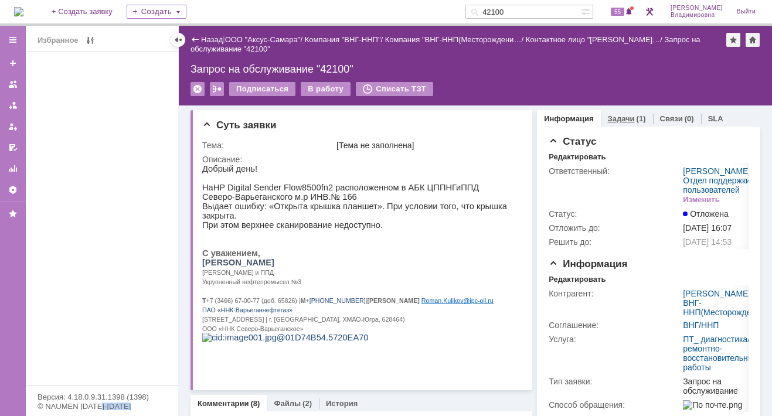
click at [616, 115] on link "Задачи" at bounding box center [621, 118] width 27 height 9
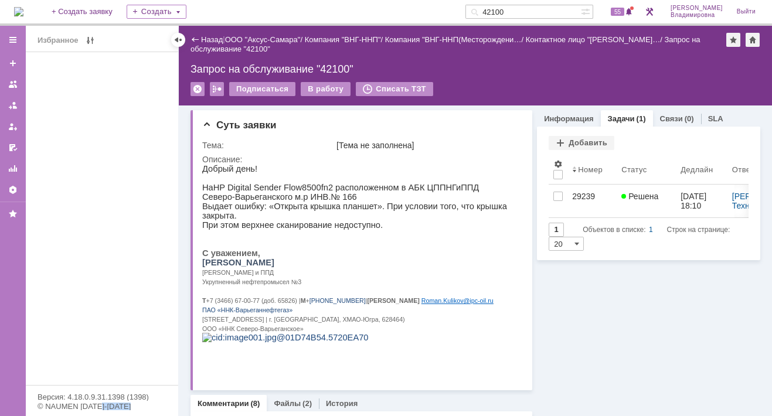
click at [23, 9] on img at bounding box center [18, 11] width 9 height 9
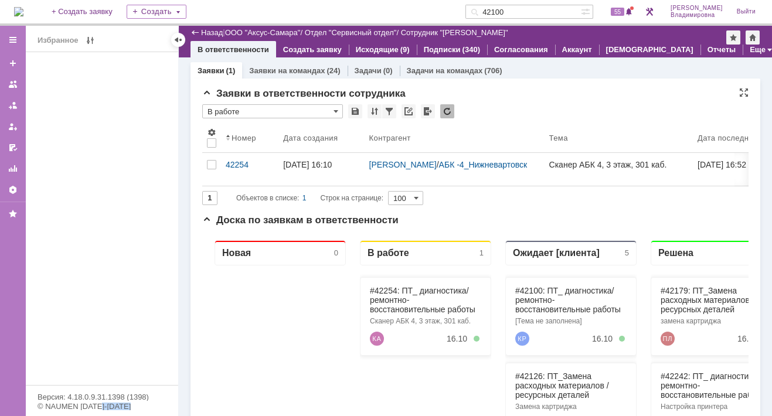
scroll to position [176, 0]
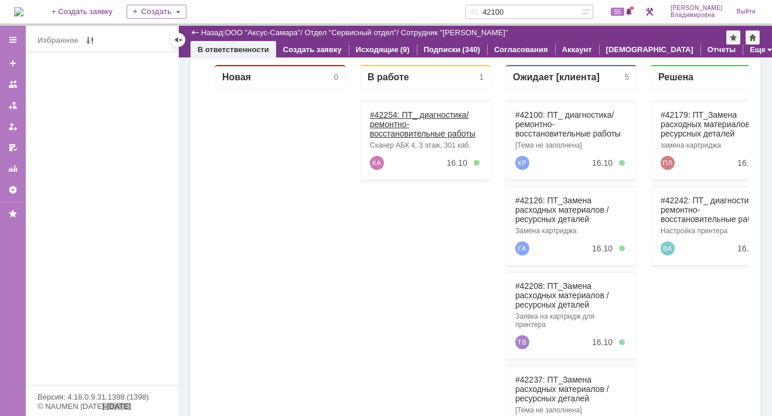
click at [388, 112] on link "#42254: ПТ_ диагностика/ ремонтно-восстановительные работы" at bounding box center [422, 124] width 105 height 28
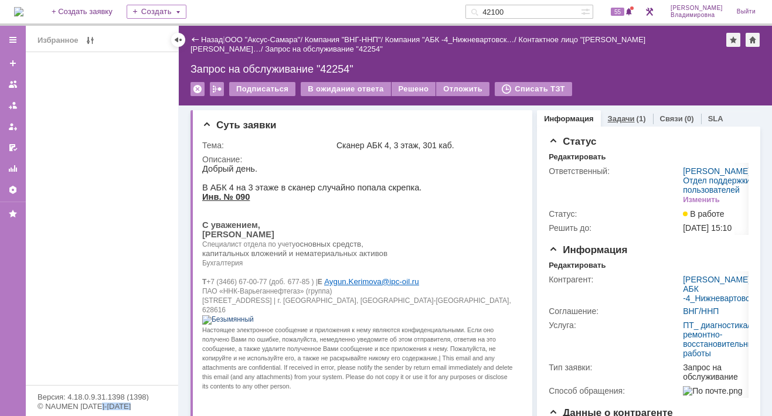
click at [612, 116] on link "Задачи" at bounding box center [621, 118] width 27 height 9
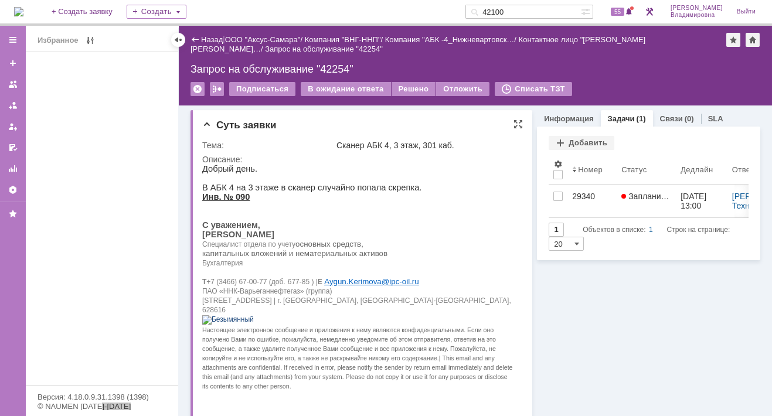
drag, startPoint x: 442, startPoint y: 224, endPoint x: 455, endPoint y: 195, distance: 31.8
click at [442, 220] on p at bounding box center [358, 215] width 312 height 9
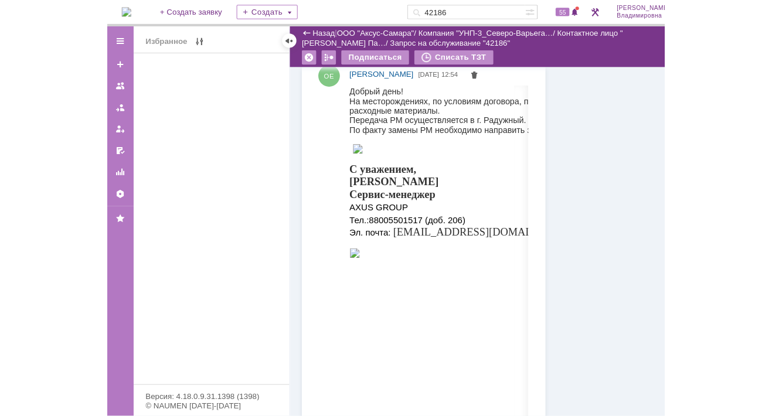
scroll to position [517, 0]
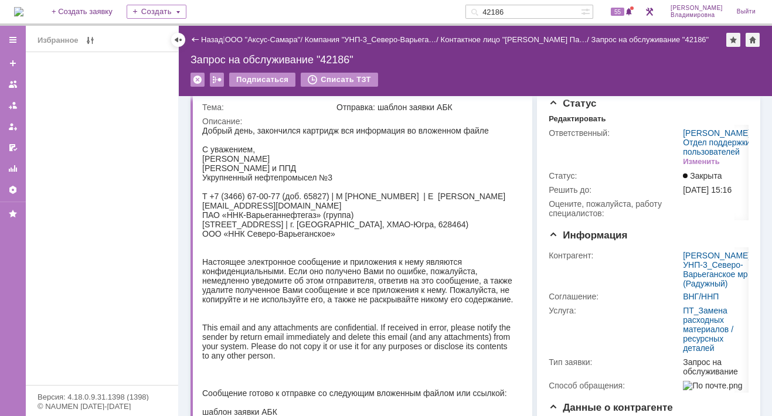
scroll to position [0, 0]
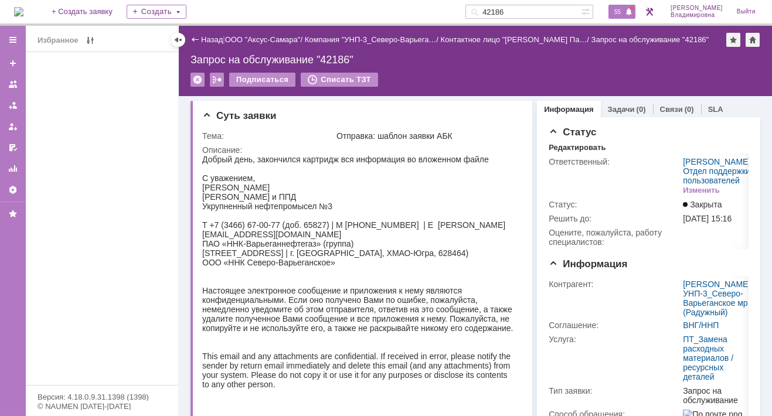
click at [545, 9] on span "55" at bounding box center [617, 12] width 13 height 8
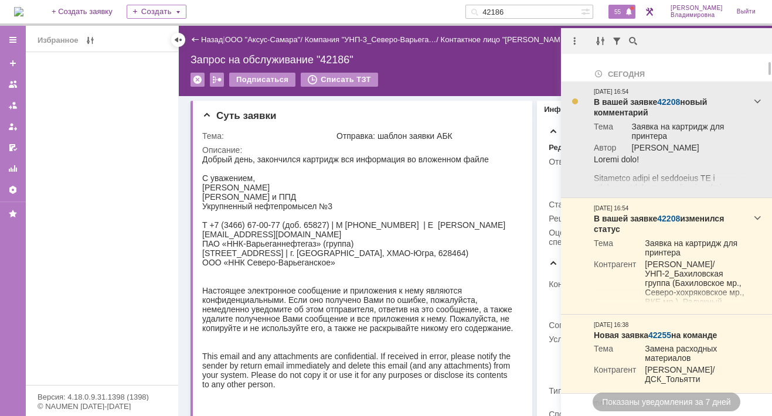
click at [545, 103] on link "42208" at bounding box center [668, 101] width 23 height 9
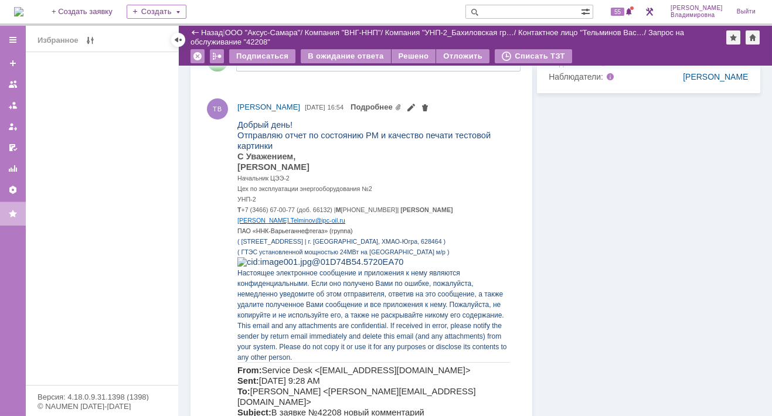
scroll to position [410, 0]
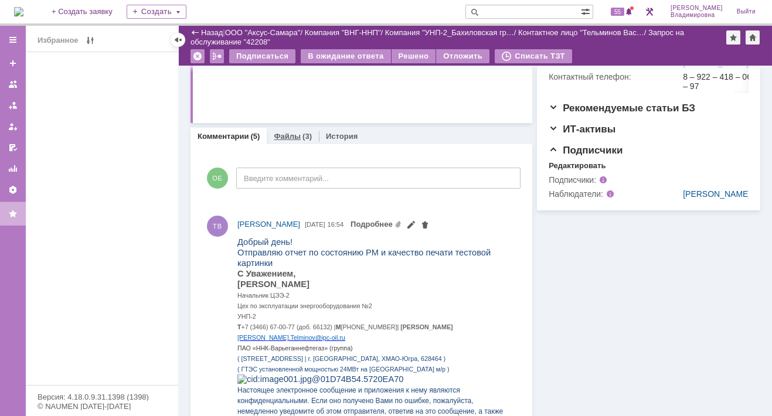
click at [280, 137] on link "Файлы" at bounding box center [287, 136] width 27 height 9
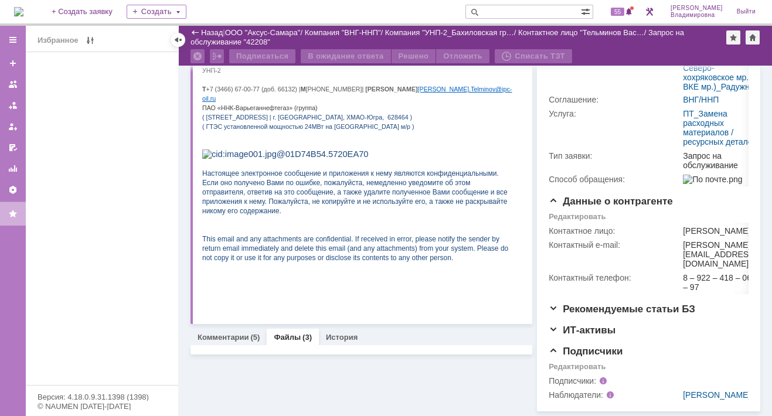
scroll to position [281, 0]
drag, startPoint x: 482, startPoint y: 52, endPoint x: 281, endPoint y: 209, distance: 255.9
click at [281, 209] on span "Настоящее электронное сообщение и приложения к нему являются конфиденциальными.…" at bounding box center [354, 192] width 305 height 46
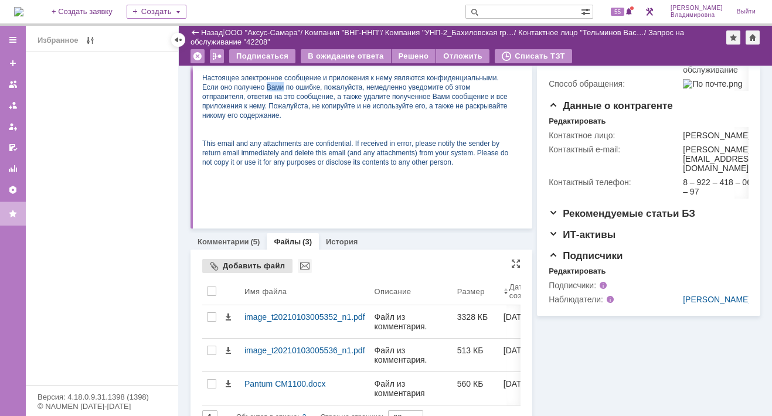
scroll to position [326, 0]
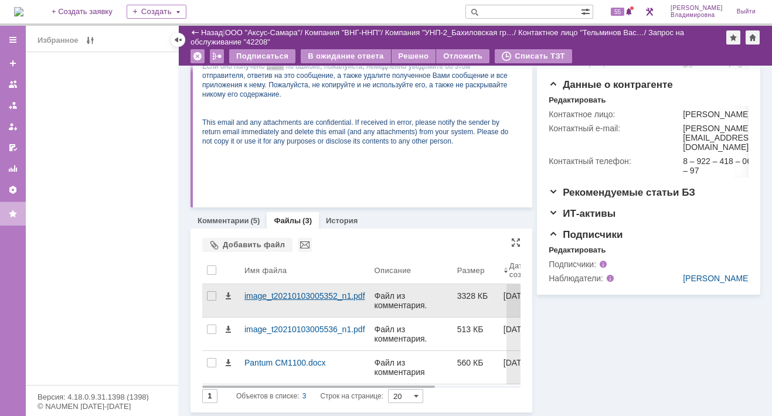
click at [279, 292] on div "image_t20210103005352_n1.pdf" at bounding box center [304, 295] width 121 height 9
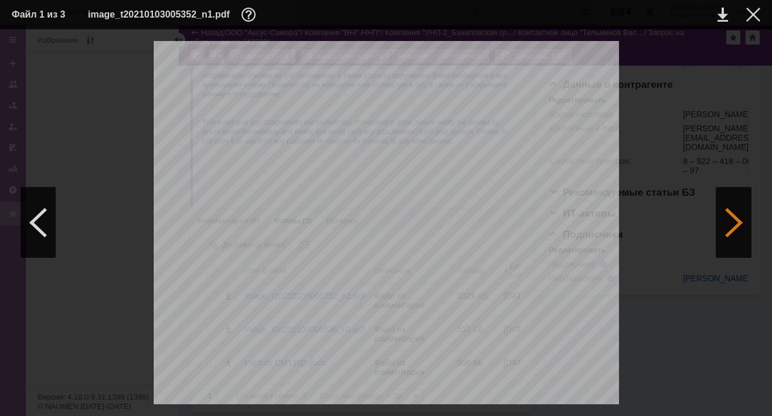
click at [735, 220] on div at bounding box center [733, 222] width 35 height 70
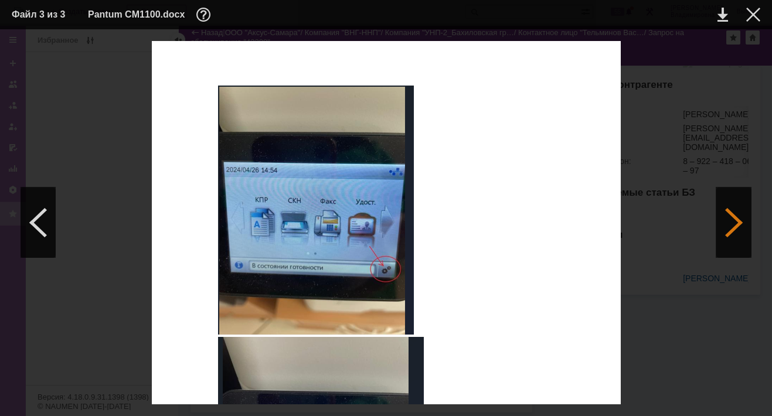
click at [734, 220] on div at bounding box center [733, 222] width 35 height 70
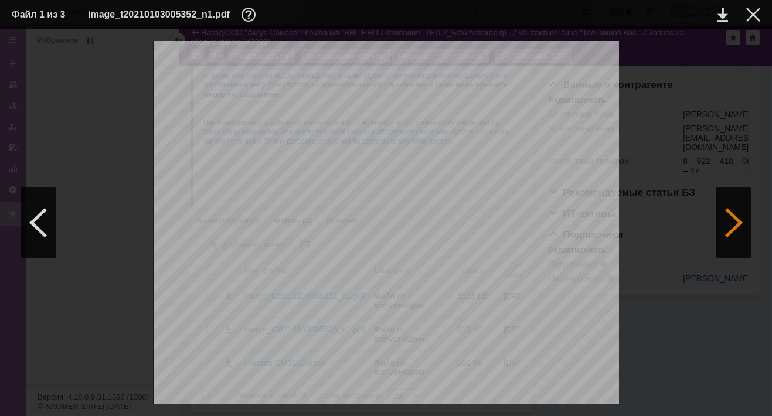
click at [740, 220] on div at bounding box center [733, 222] width 35 height 70
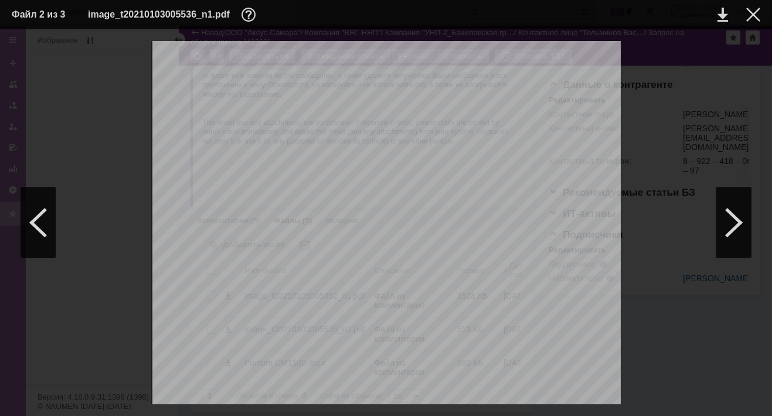
scroll to position [645, 0]
click at [748, 16] on div at bounding box center [753, 15] width 14 height 14
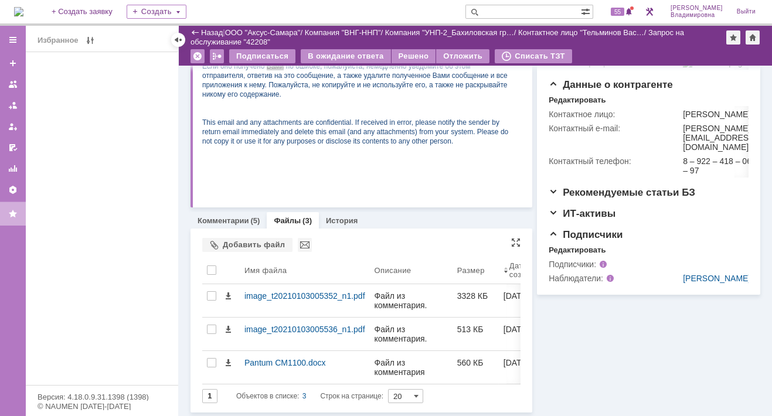
scroll to position [326, 0]
click at [226, 219] on link "Комментарии" at bounding box center [223, 220] width 52 height 9
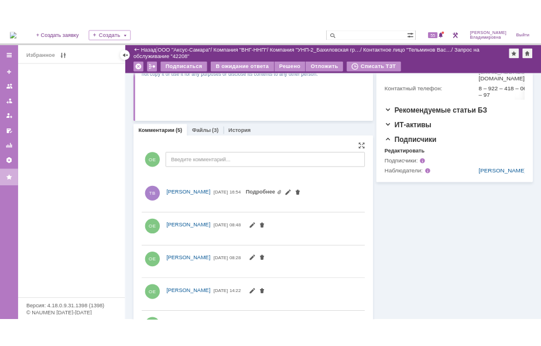
scroll to position [446, 0]
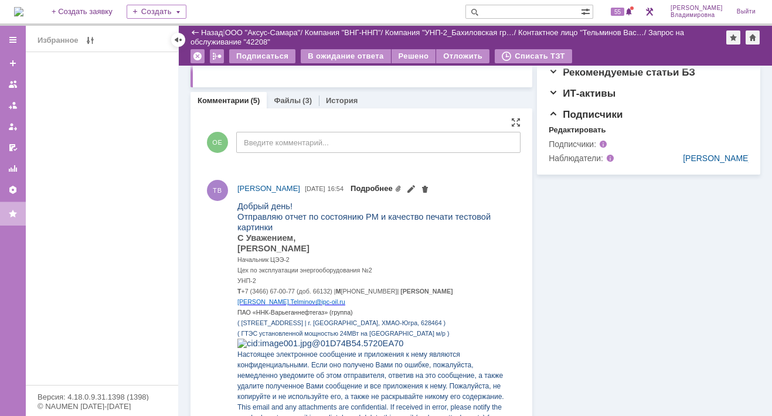
click at [401, 187] on link "Подробнее" at bounding box center [375, 188] width 51 height 9
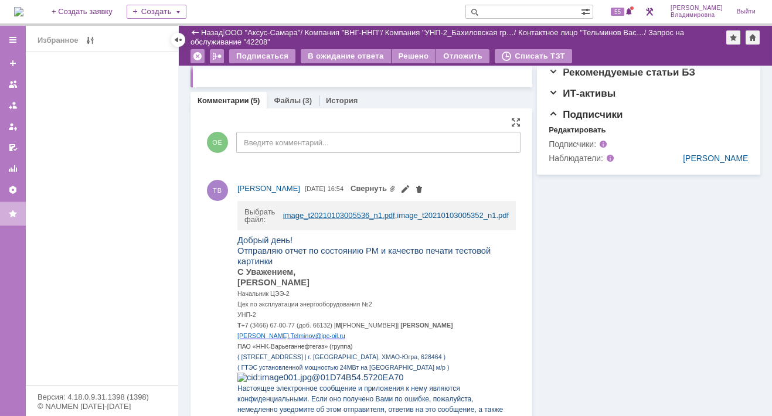
click at [325, 211] on link "image_t20210103005536_n1.pdf" at bounding box center [339, 215] width 112 height 9
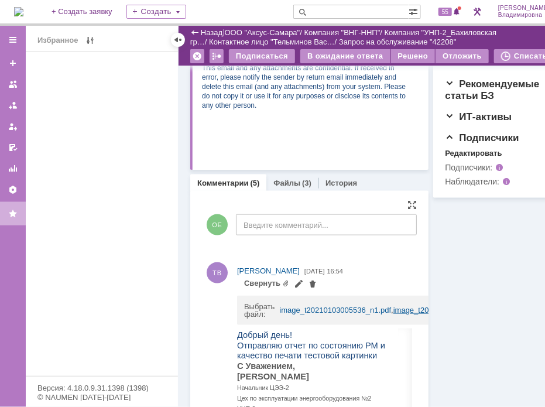
click at [394, 315] on link "image_t20210103005352_n1.pdf" at bounding box center [450, 310] width 112 height 9
